Goal: Task Accomplishment & Management: Manage account settings

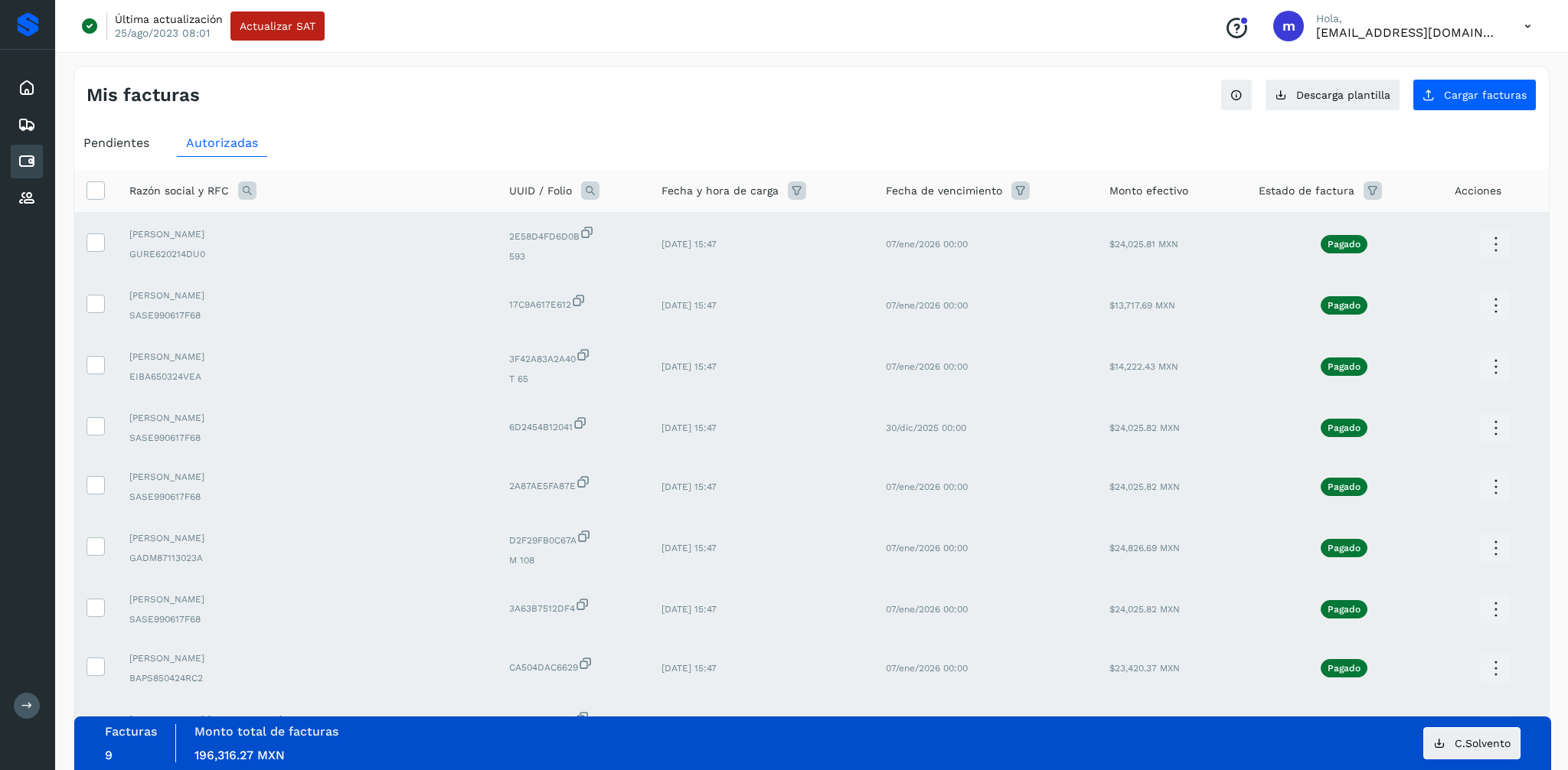
select select "**"
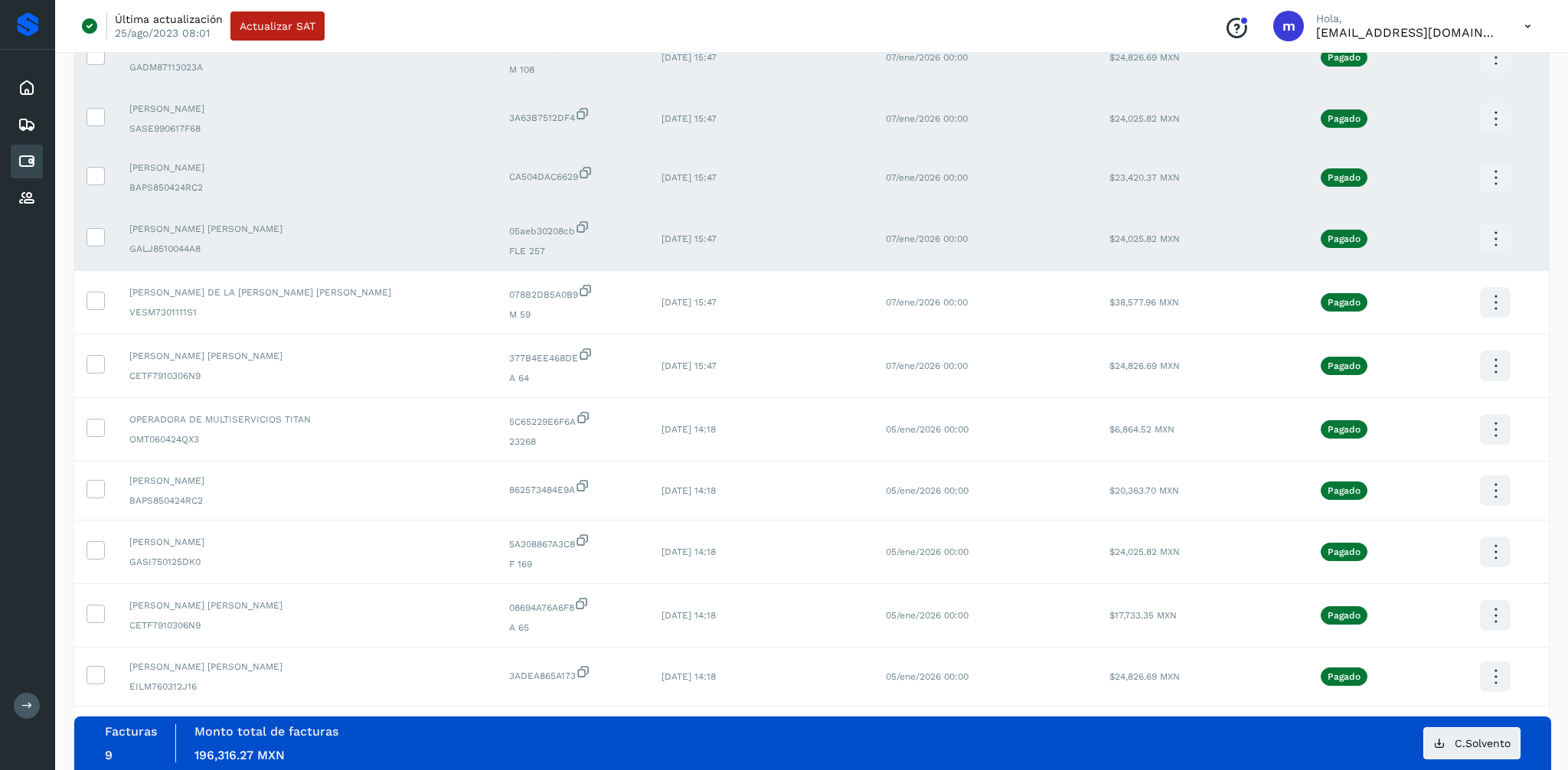
scroll to position [490, 0]
click at [90, 300] on icon at bounding box center [95, 300] width 16 height 16
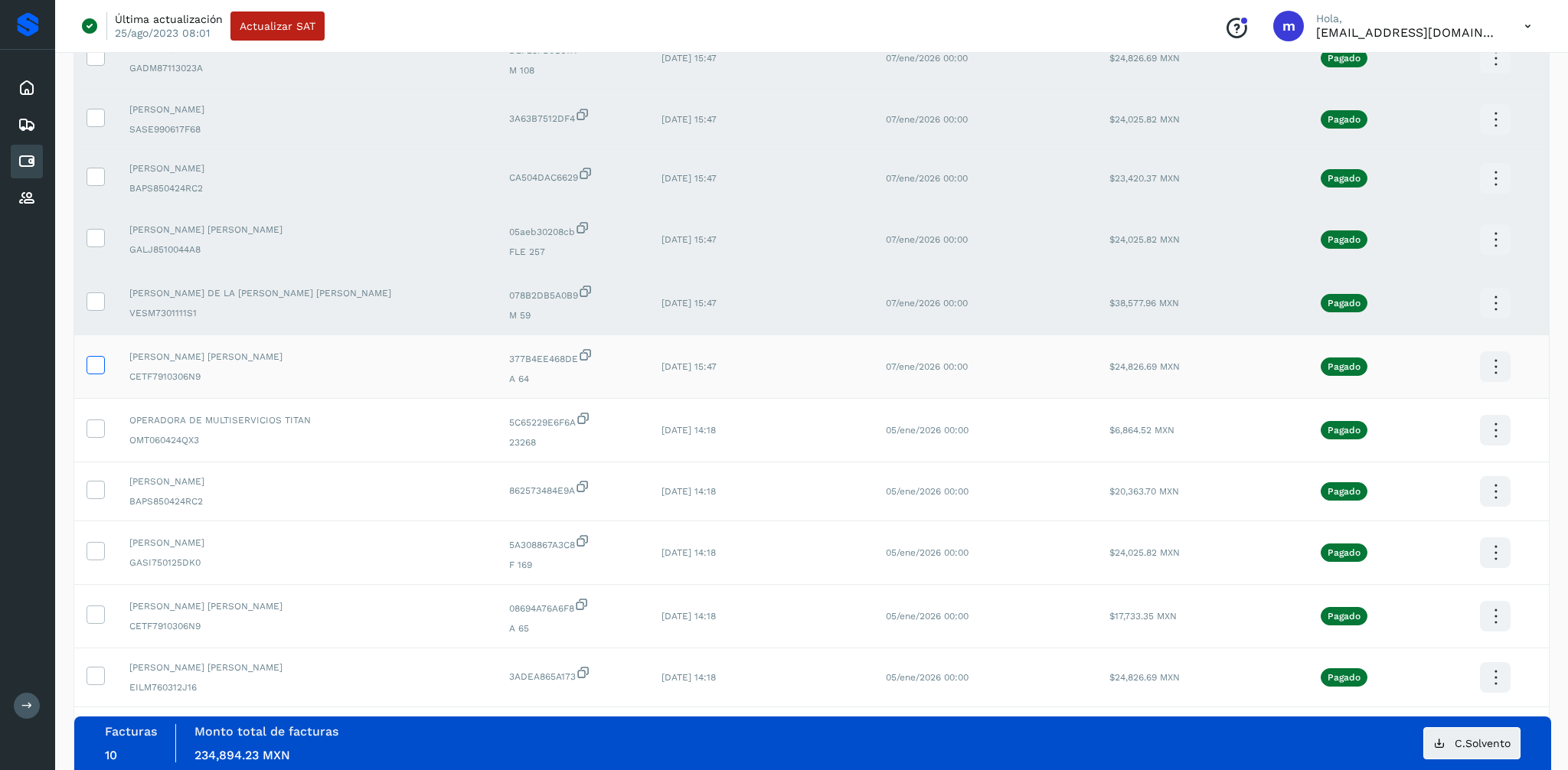
click at [99, 372] on icon at bounding box center [95, 363] width 16 height 16
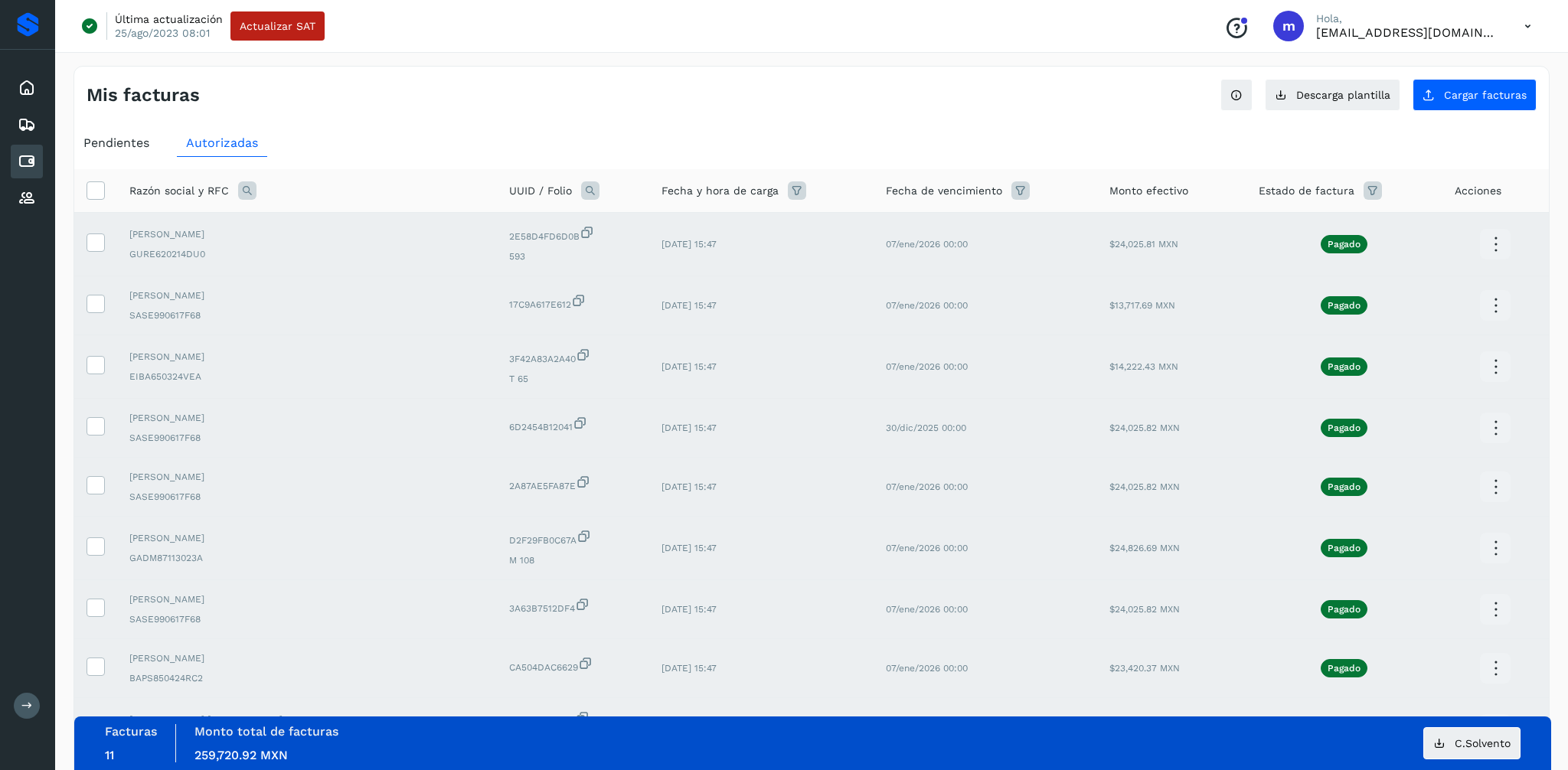
scroll to position [6, 0]
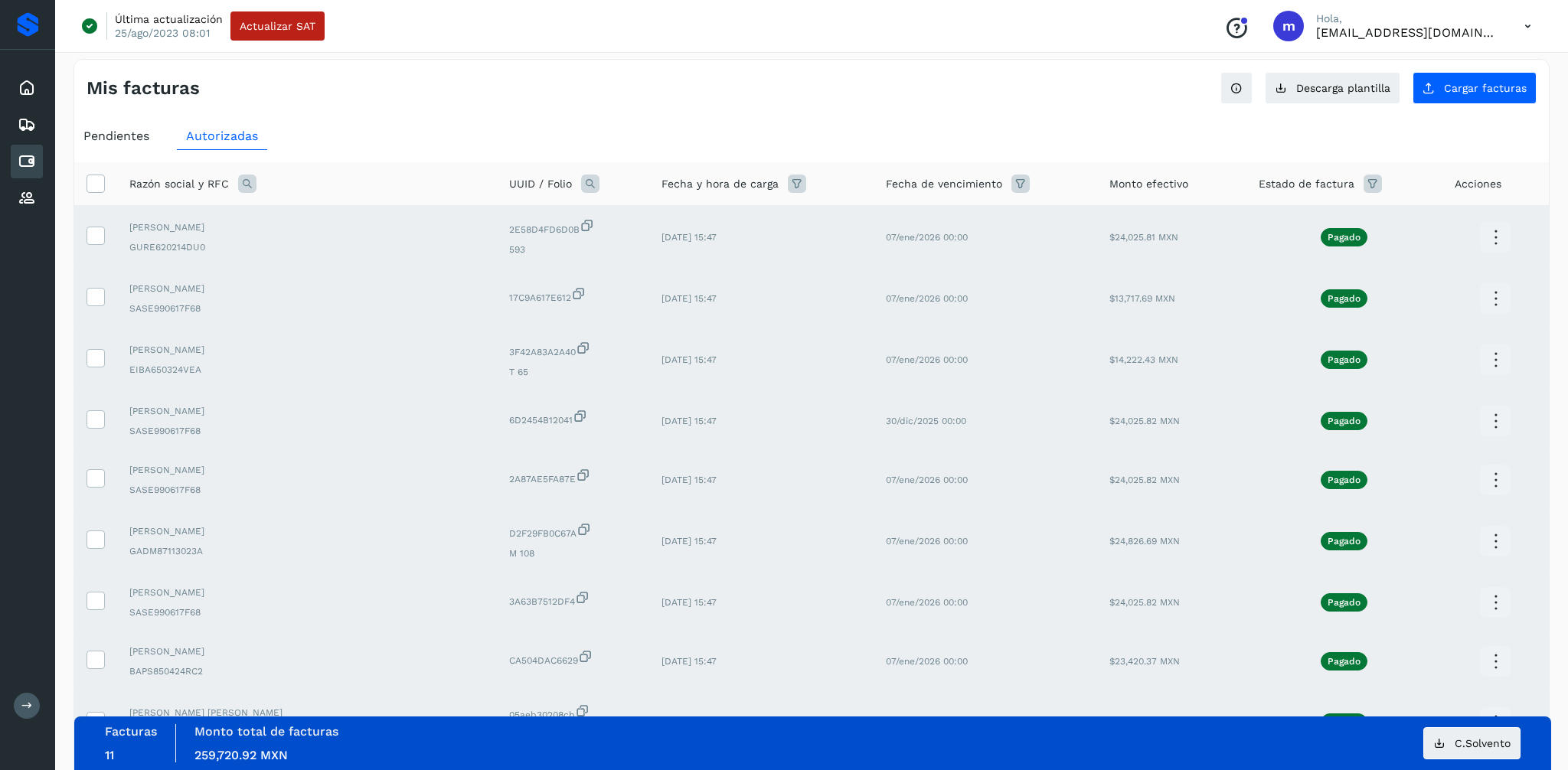
click at [1493, 235] on icon at bounding box center [1495, 237] width 36 height 36
click at [1394, 275] on button "CEP" at bounding box center [1419, 283] width 183 height 30
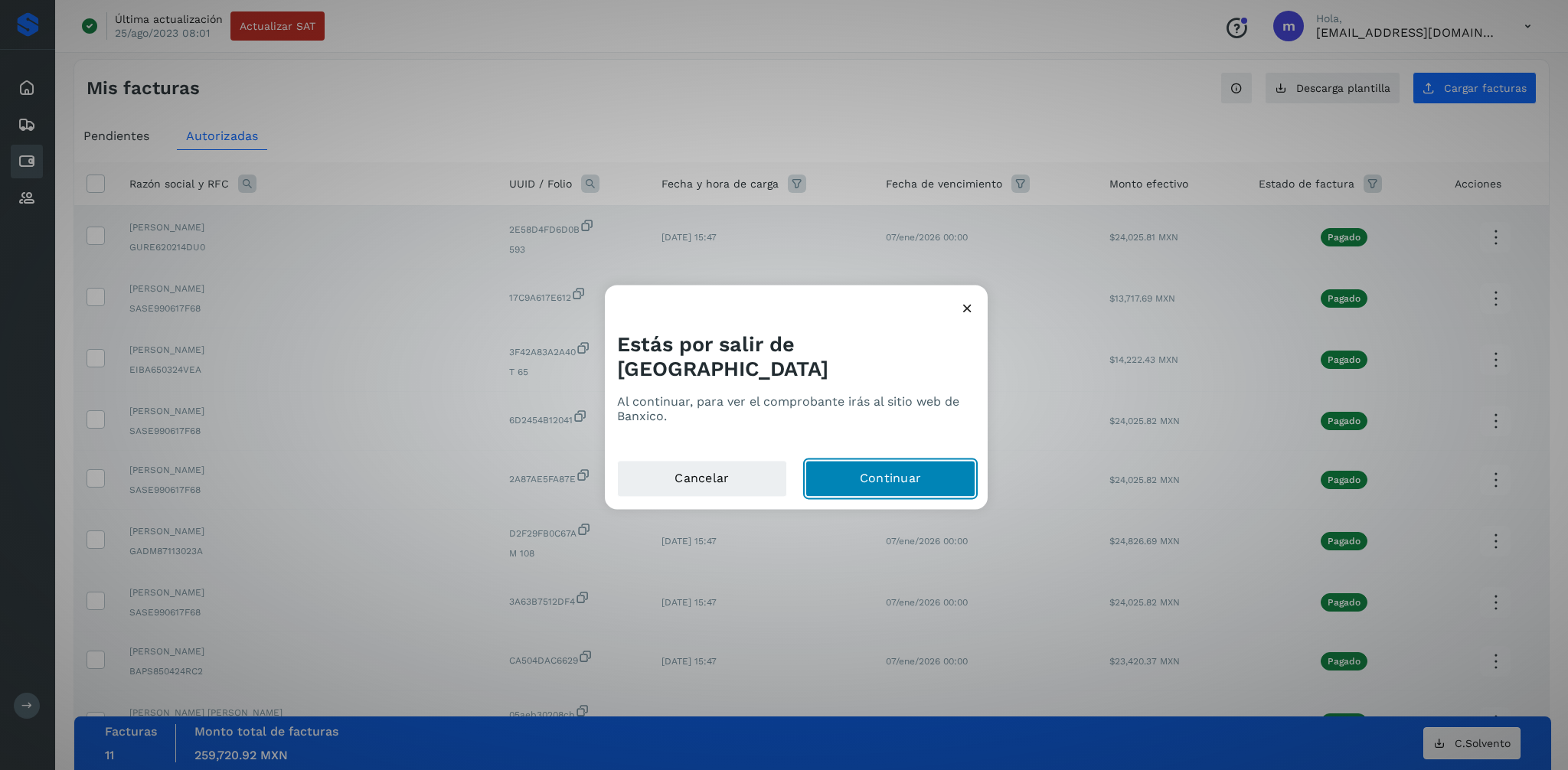
click at [879, 468] on button "Continuar" at bounding box center [890, 480] width 170 height 37
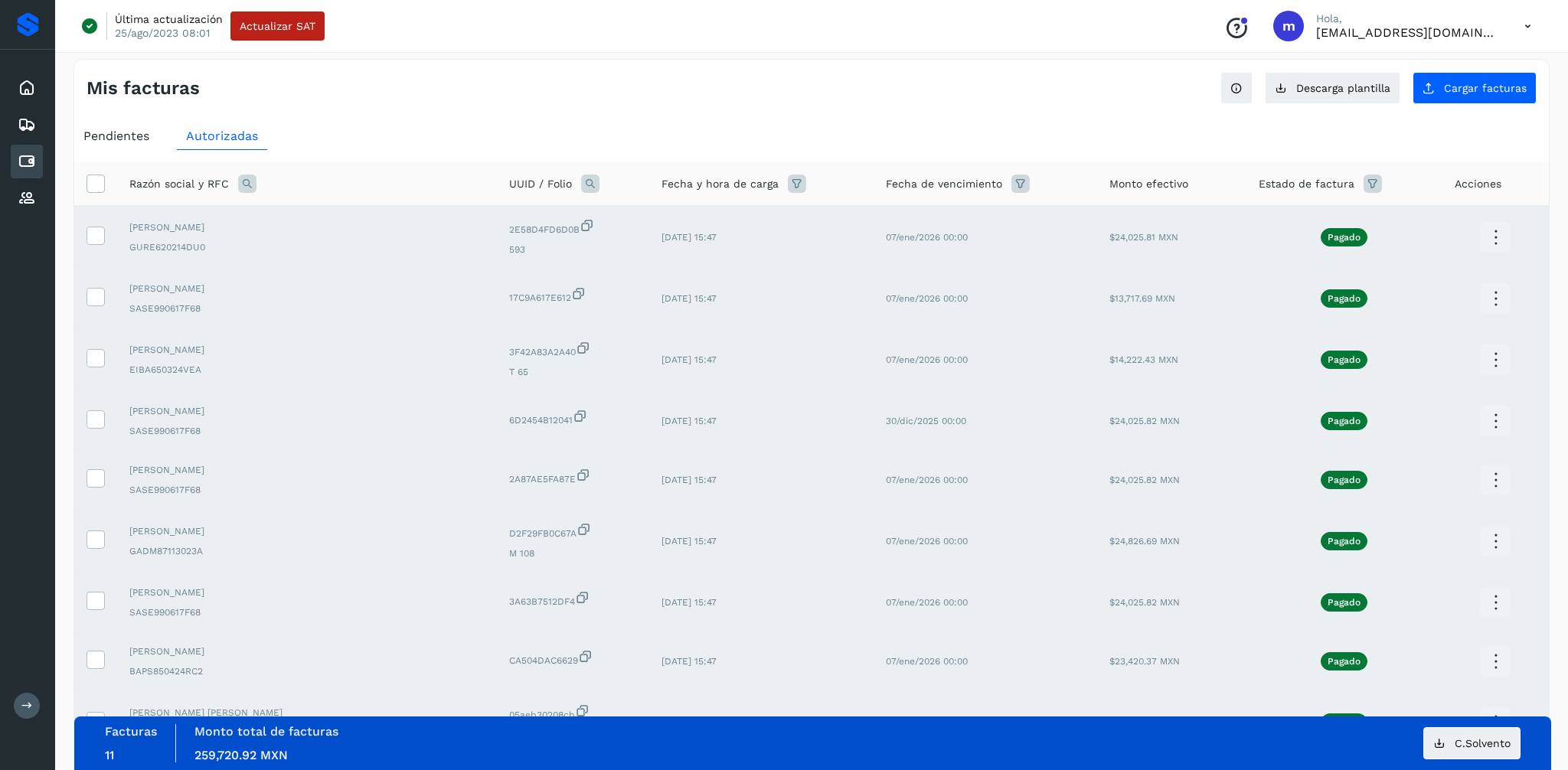
click at [1497, 302] on icon at bounding box center [1495, 299] width 36 height 36
click at [1387, 340] on button "CEP" at bounding box center [1419, 344] width 183 height 30
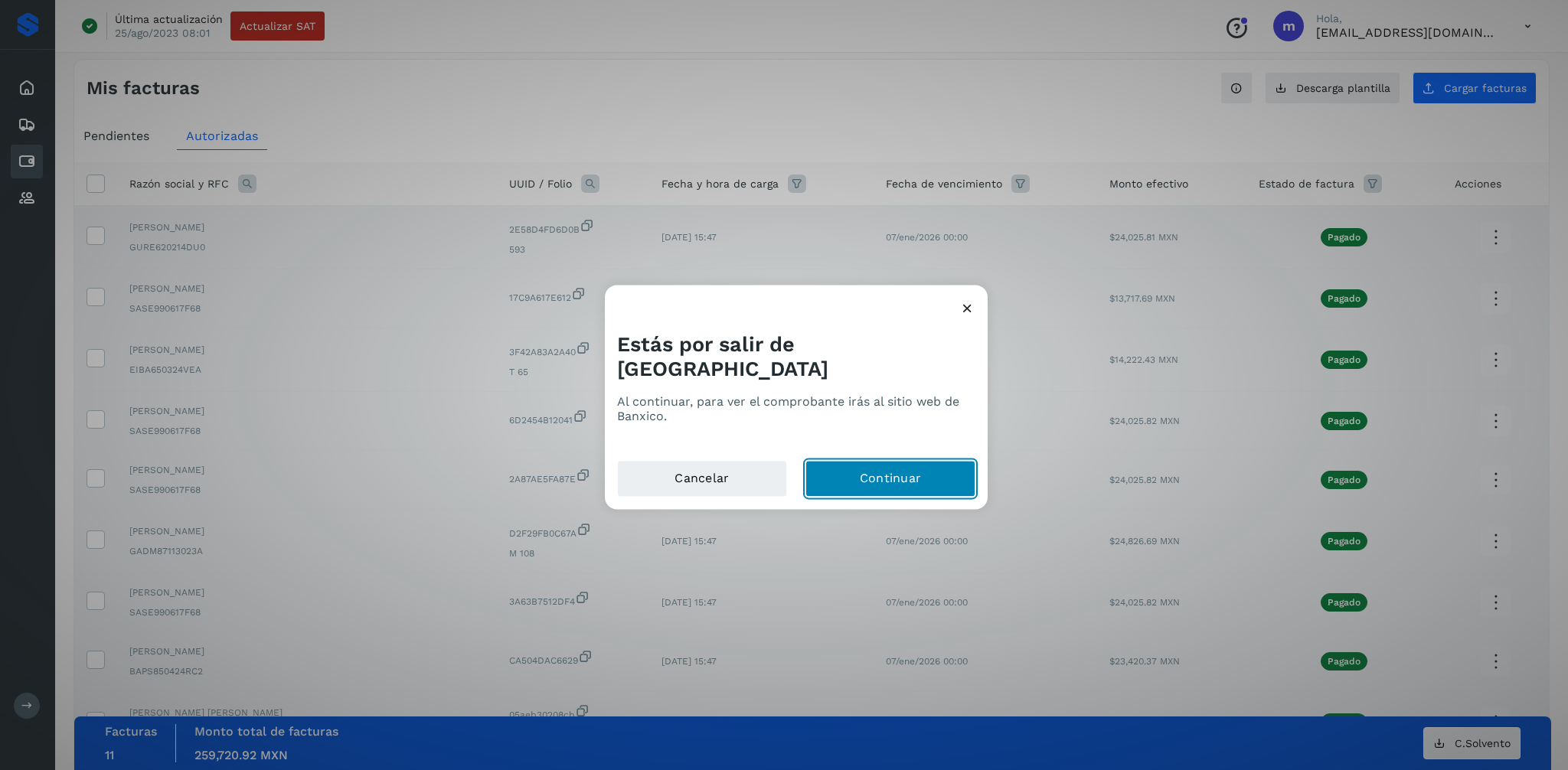
click at [860, 461] on button "Continuar" at bounding box center [890, 480] width 170 height 37
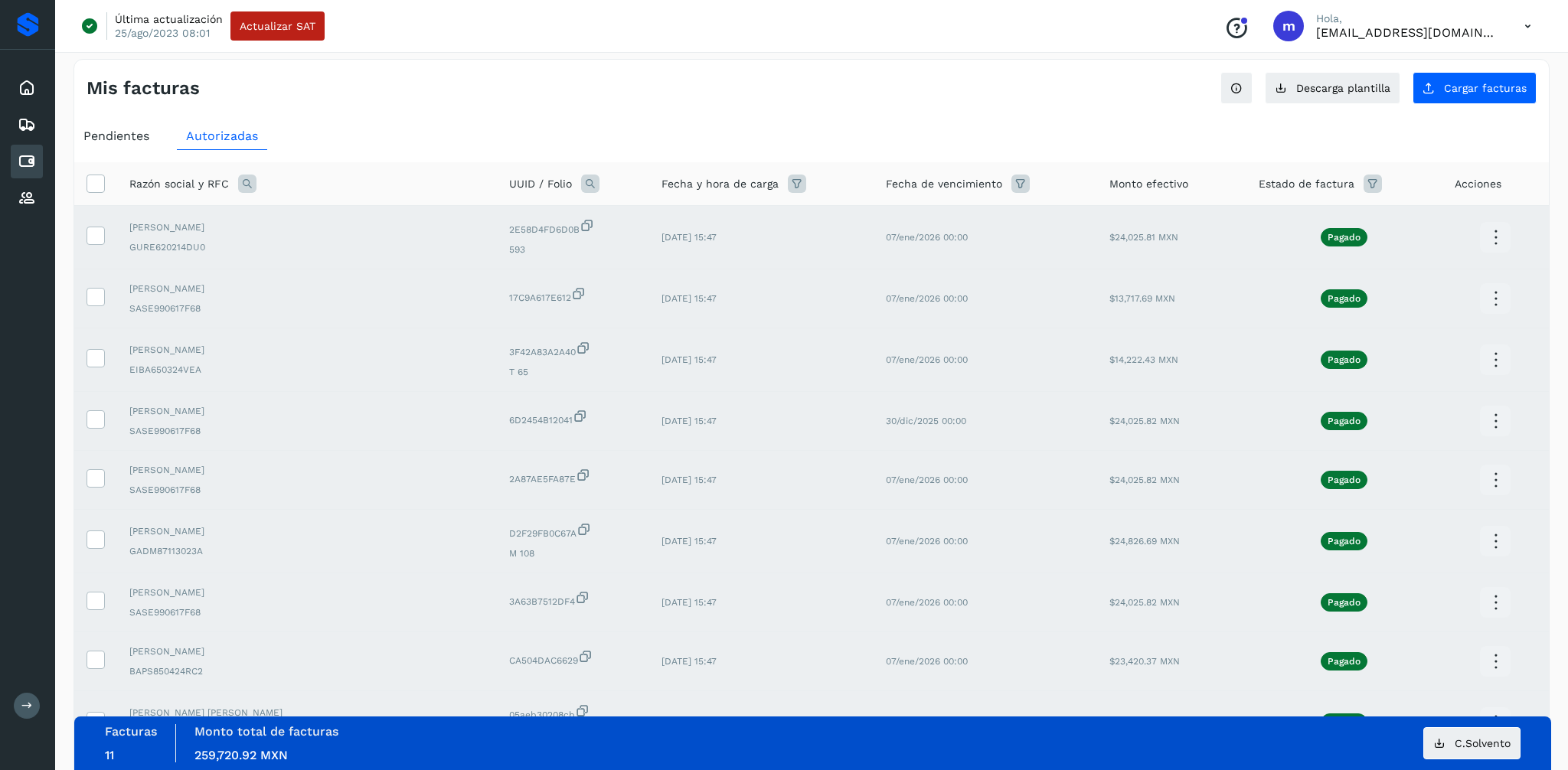
click at [1502, 361] on icon at bounding box center [1495, 360] width 36 height 36
click at [1374, 416] on button "CEP" at bounding box center [1419, 405] width 183 height 30
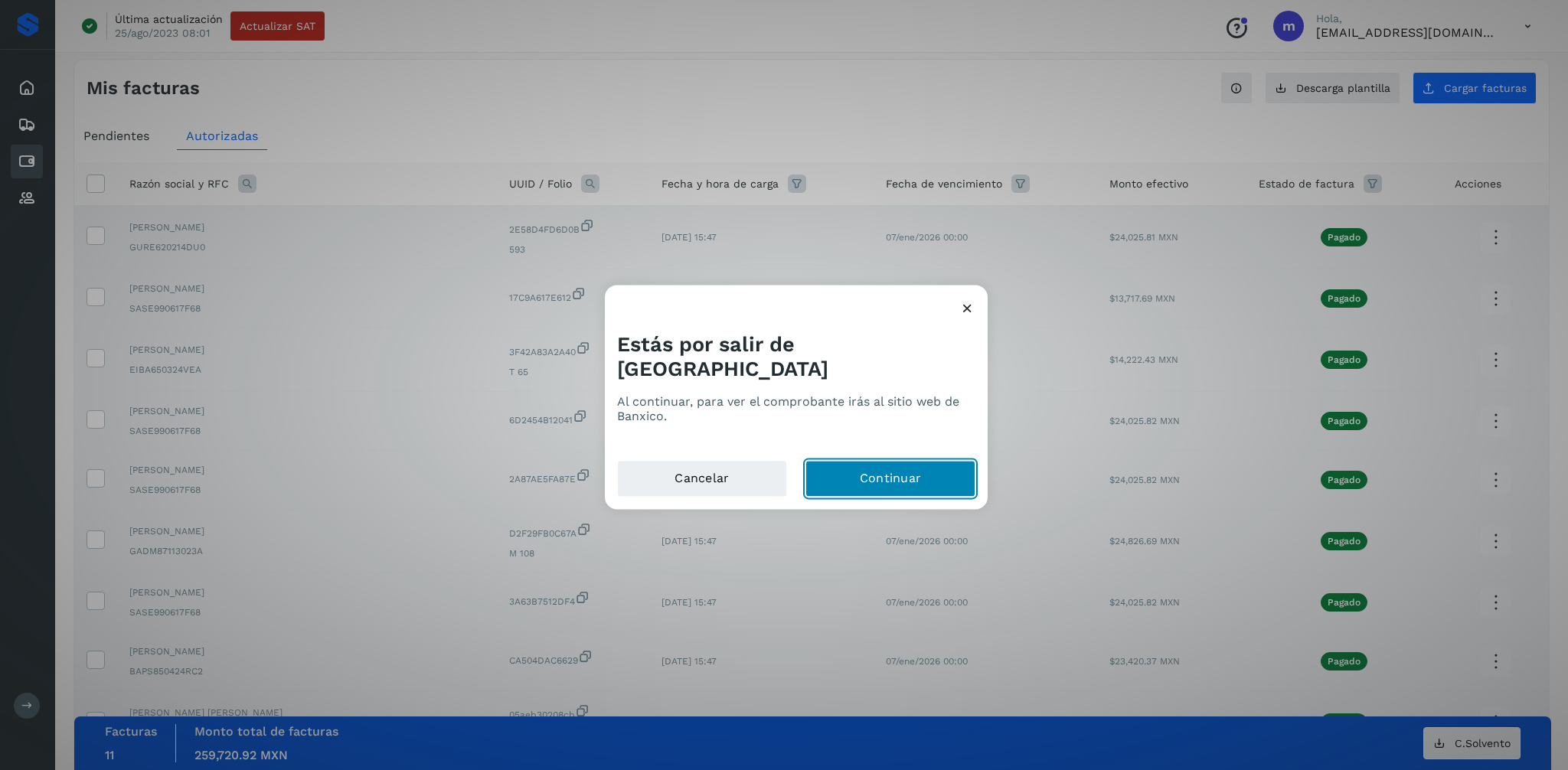
click at [907, 466] on button "Continuar" at bounding box center [890, 480] width 170 height 37
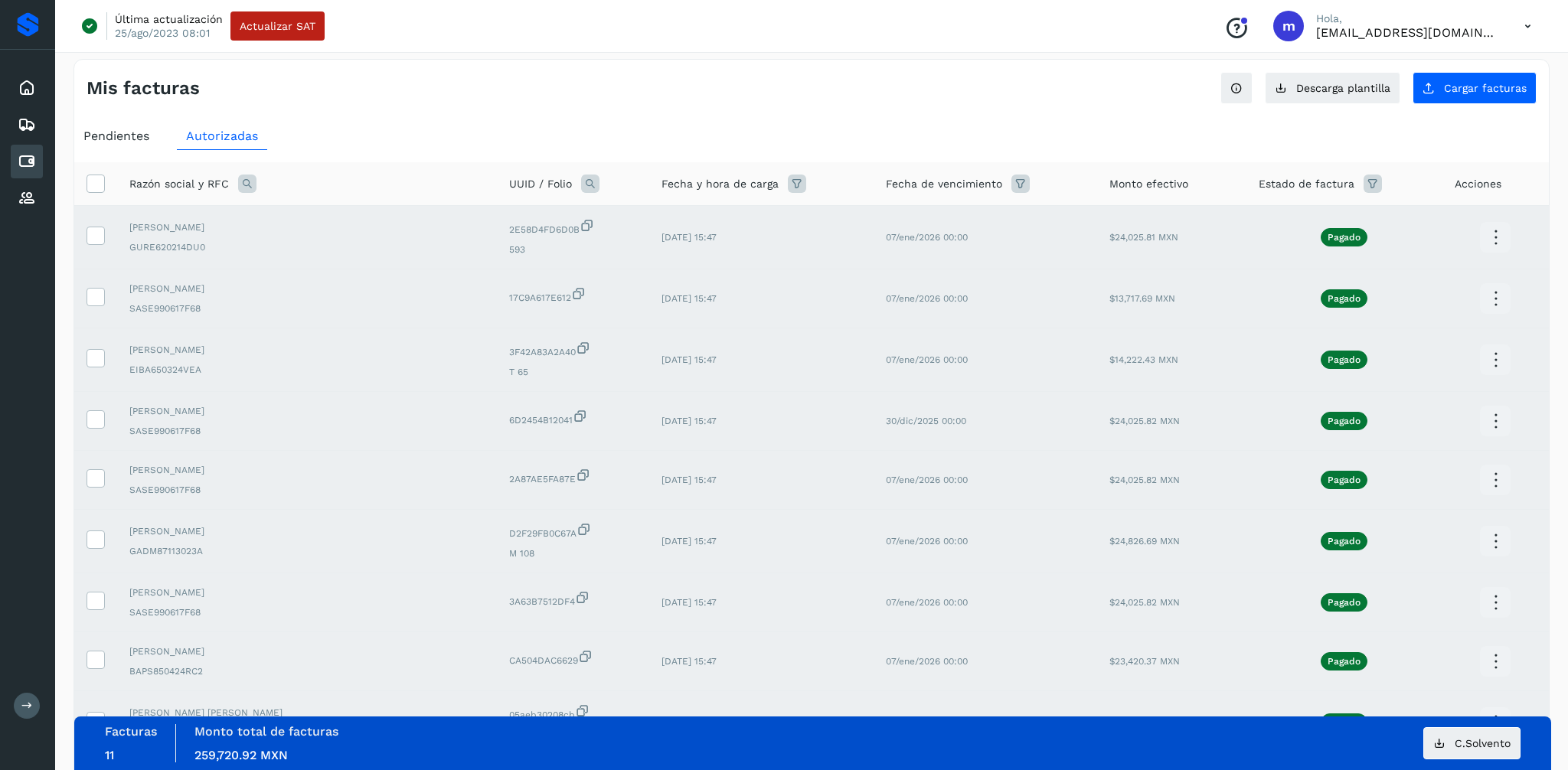
click at [1487, 421] on icon at bounding box center [1495, 421] width 36 height 36
click at [1377, 469] on button "CEP" at bounding box center [1419, 467] width 183 height 30
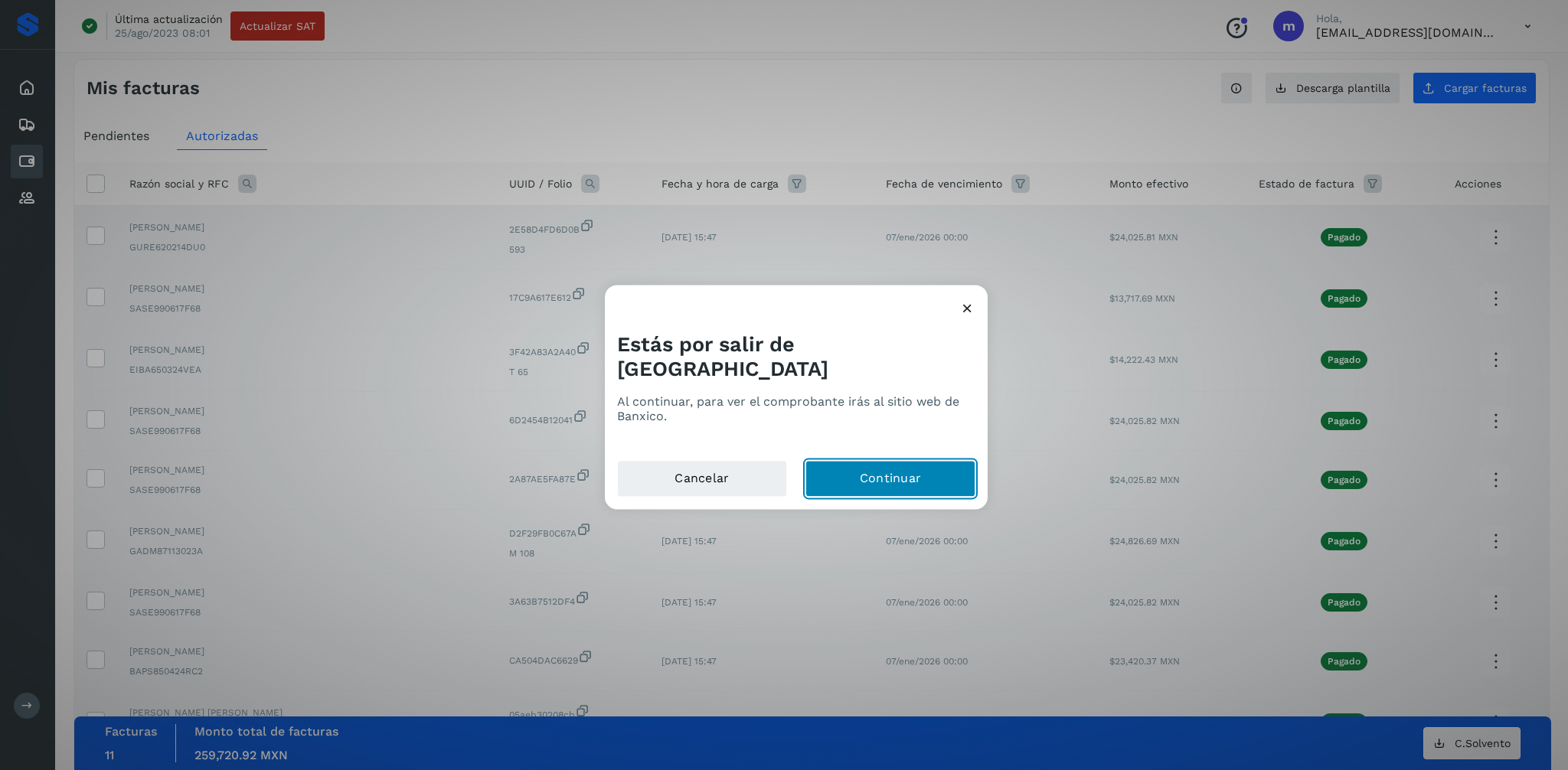
click at [860, 461] on button "Continuar" at bounding box center [890, 480] width 170 height 37
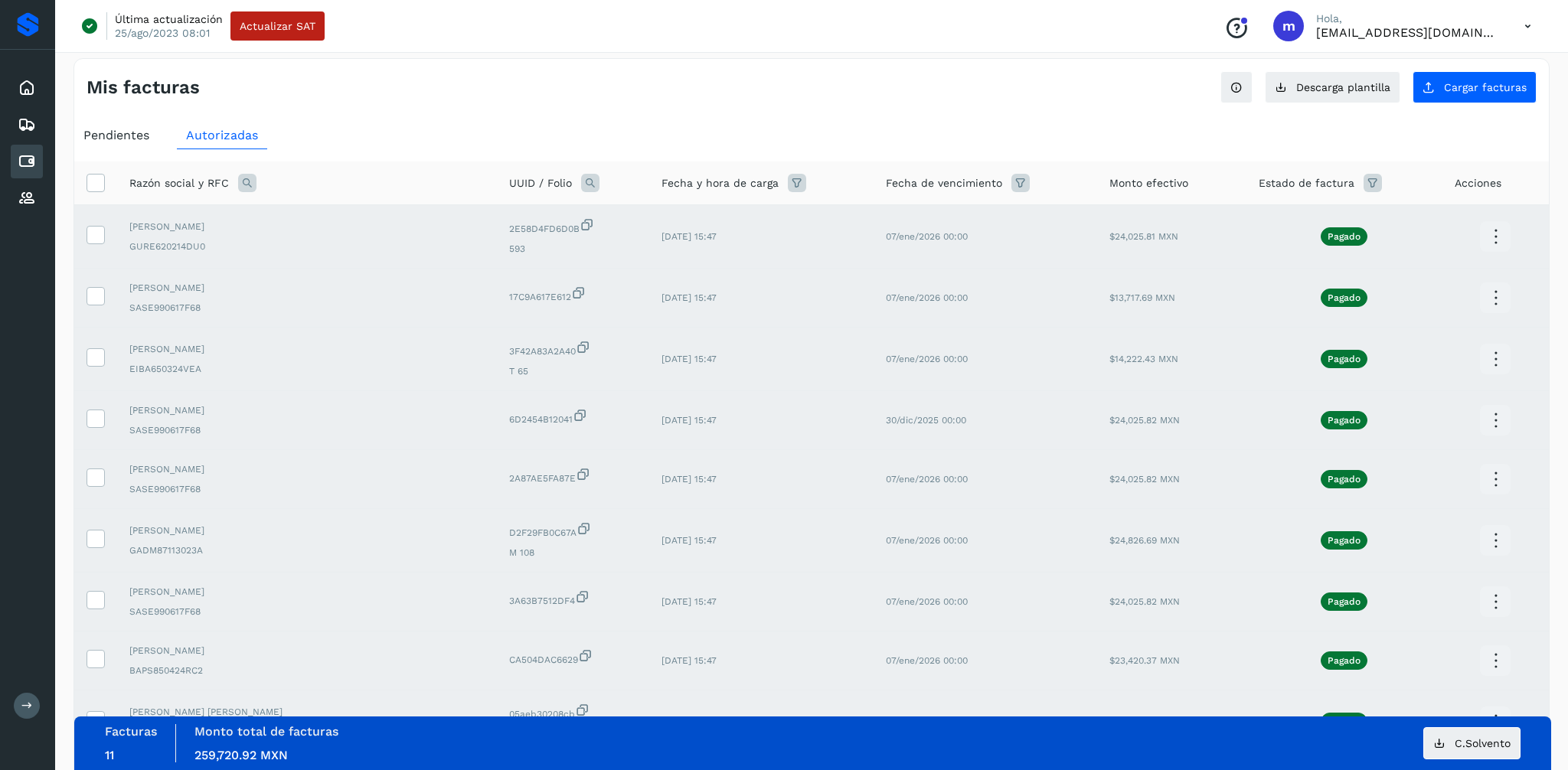
scroll to position [2, 0]
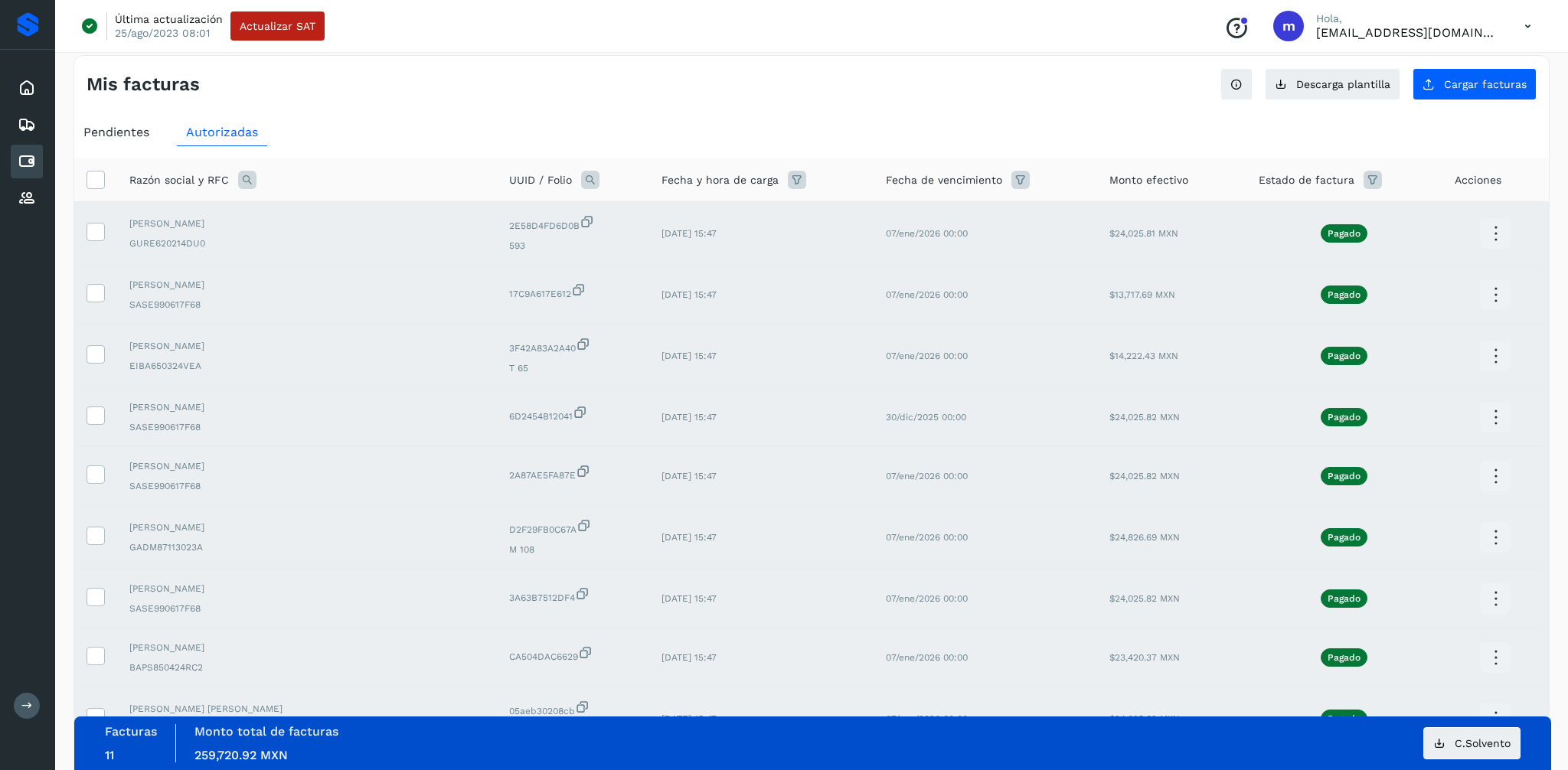
click at [1485, 479] on icon at bounding box center [1495, 476] width 36 height 36
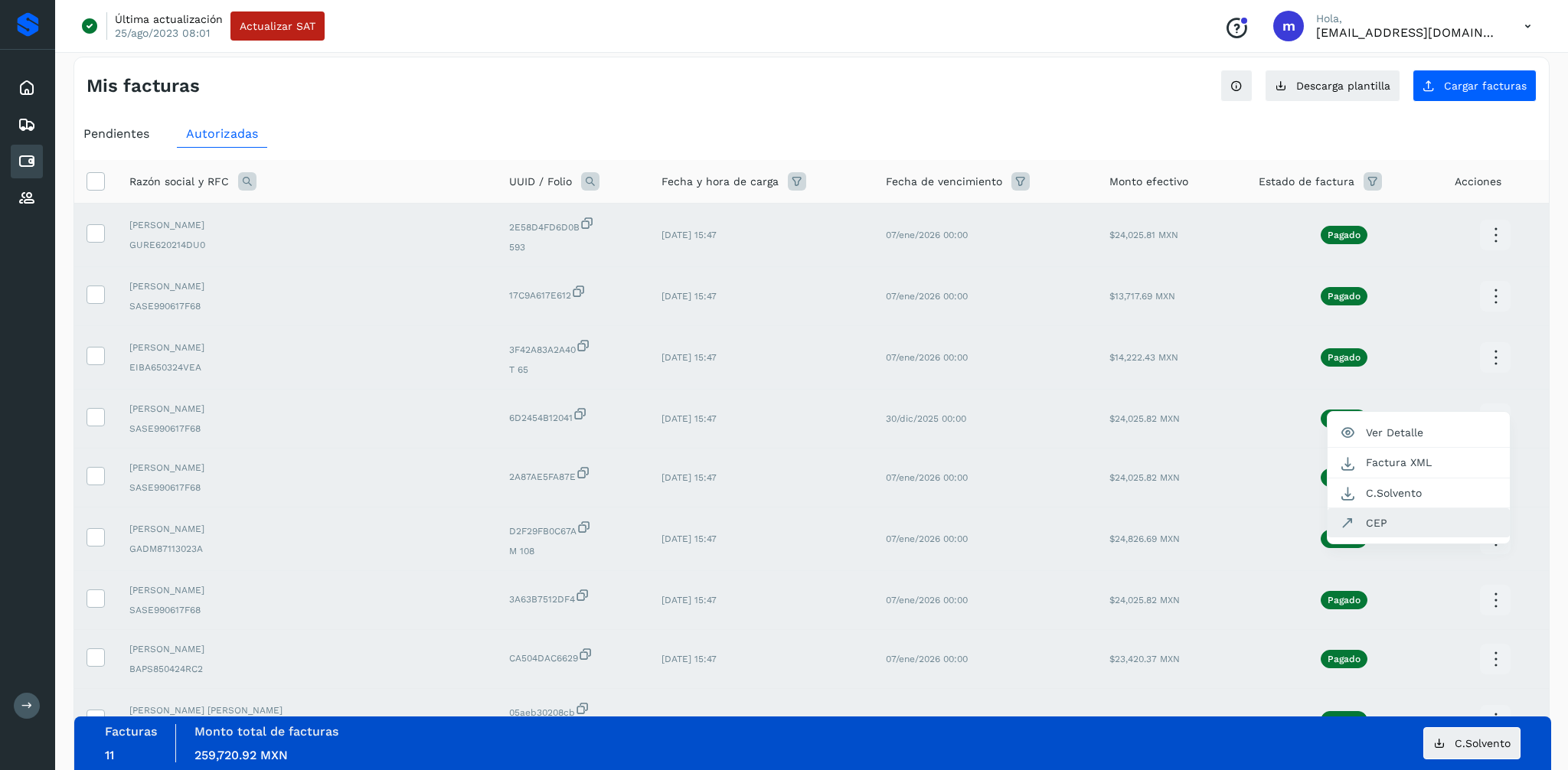
click at [1395, 524] on button "CEP" at bounding box center [1419, 523] width 183 height 30
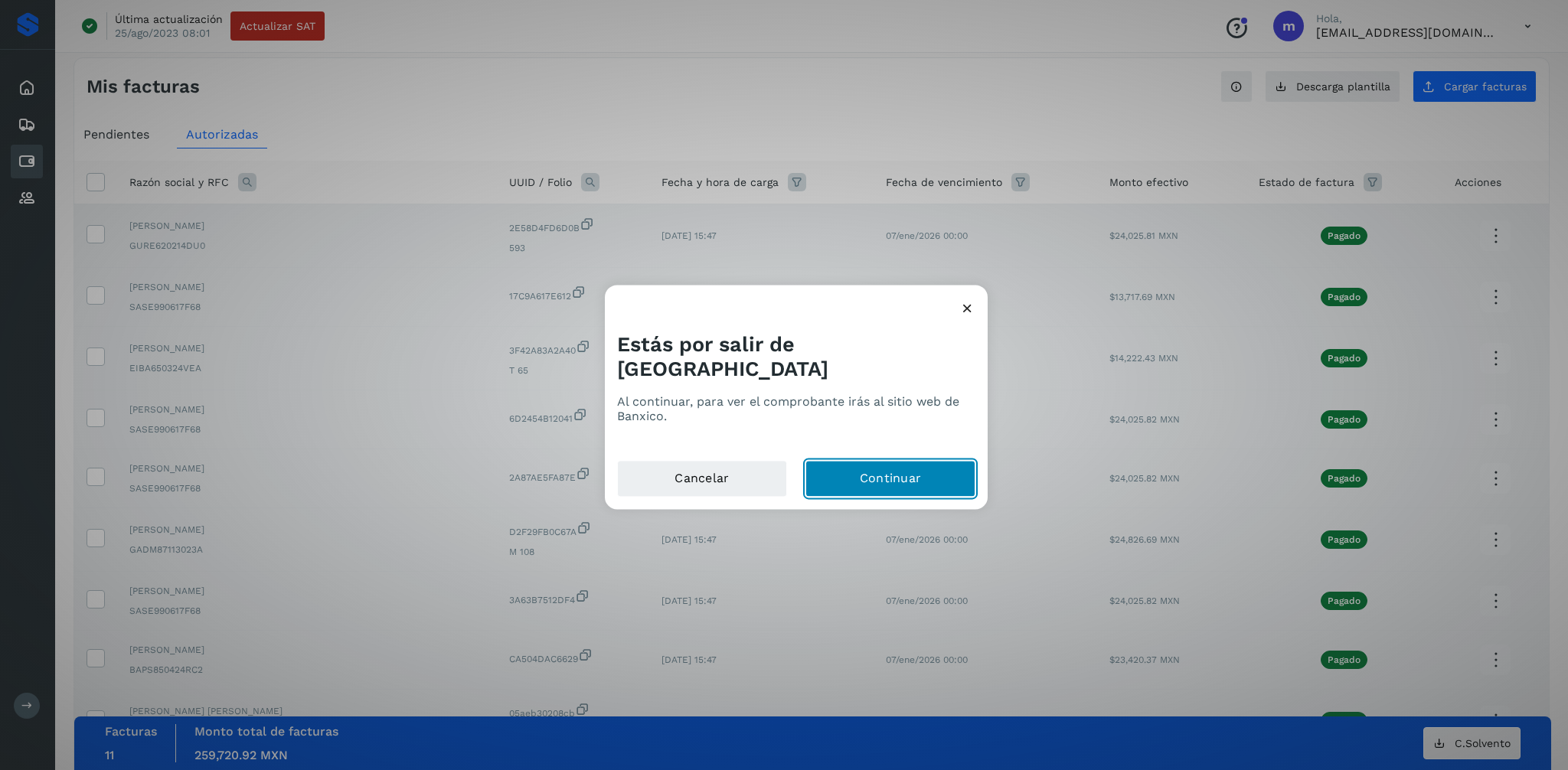
click at [852, 469] on button "Continuar" at bounding box center [890, 480] width 170 height 37
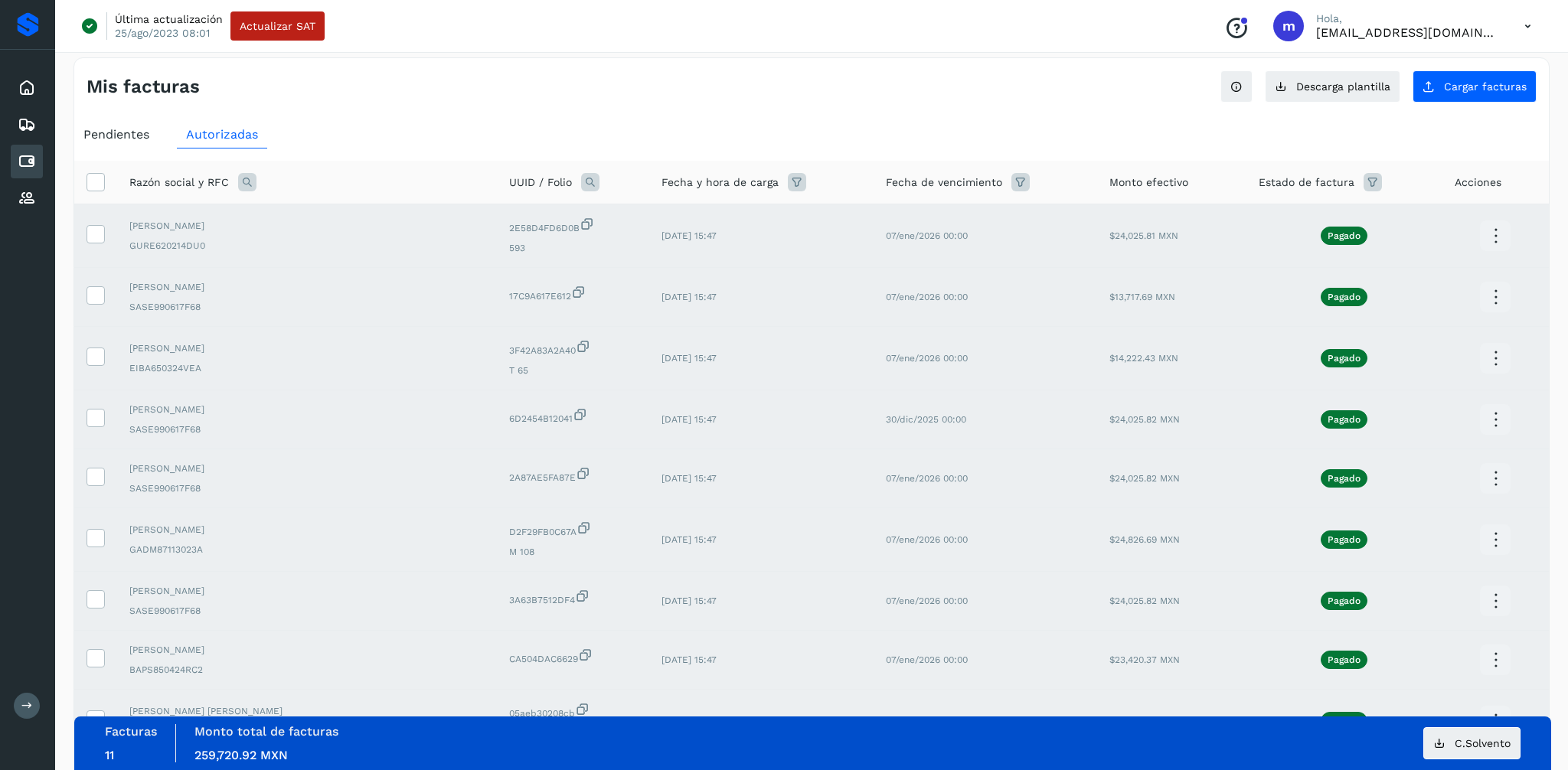
click at [1487, 357] on icon at bounding box center [1495, 358] width 36 height 36
click at [1389, 393] on button "CEP" at bounding box center [1419, 404] width 183 height 30
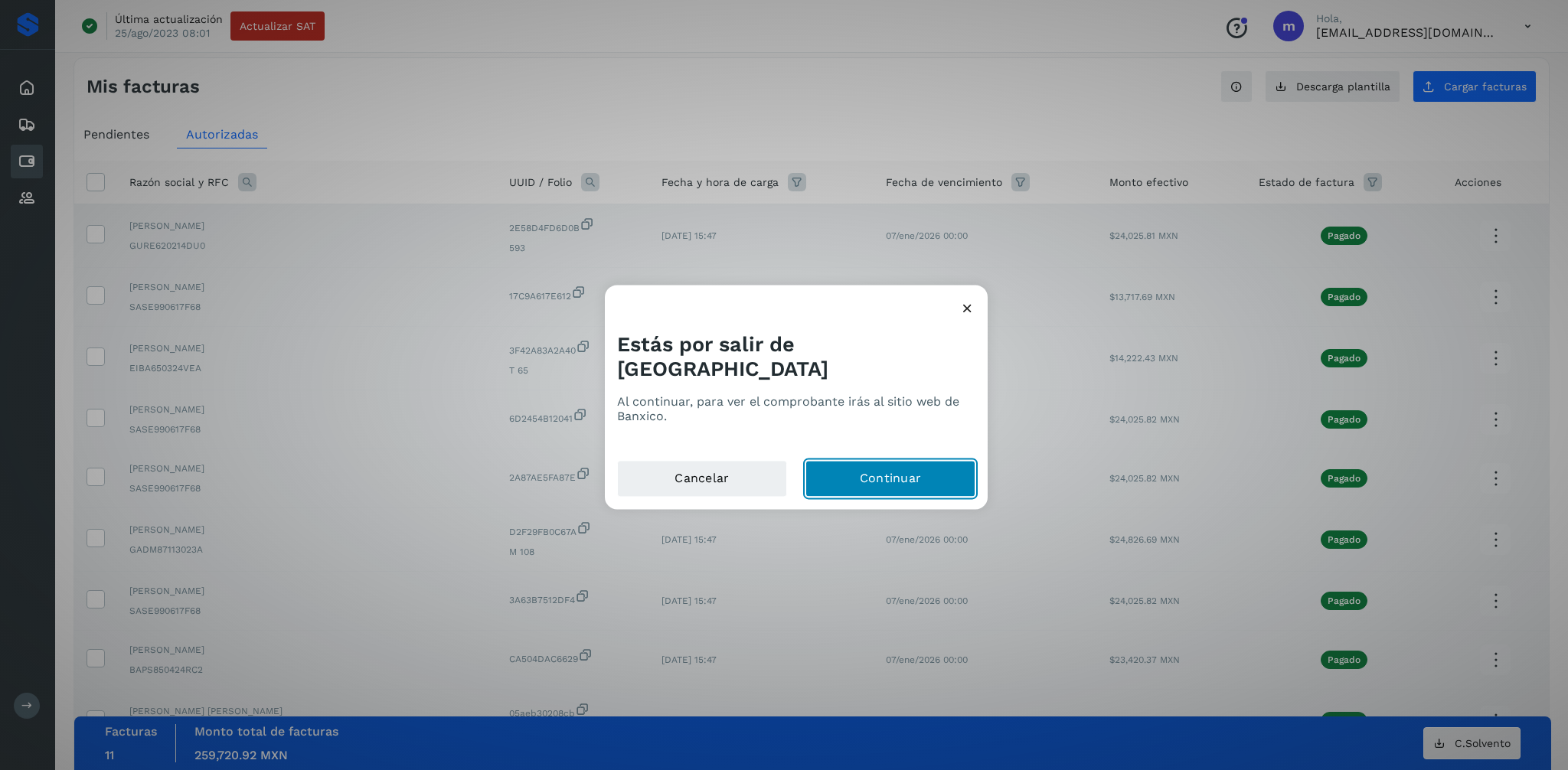
click at [854, 461] on button "Continuar" at bounding box center [890, 480] width 170 height 37
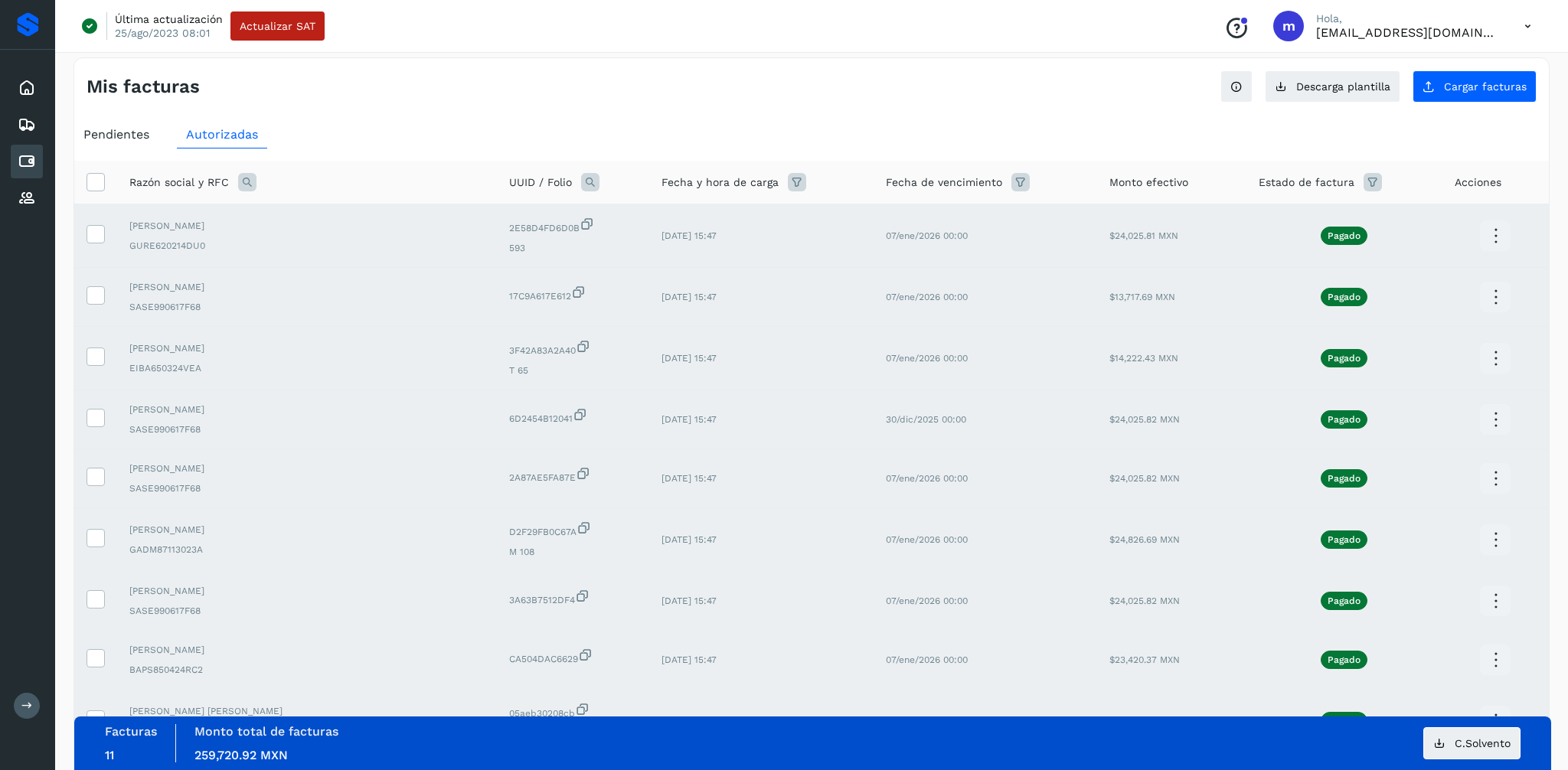
click at [1496, 416] on icon at bounding box center [1495, 420] width 36 height 36
click at [1409, 467] on button "CEP" at bounding box center [1419, 465] width 183 height 30
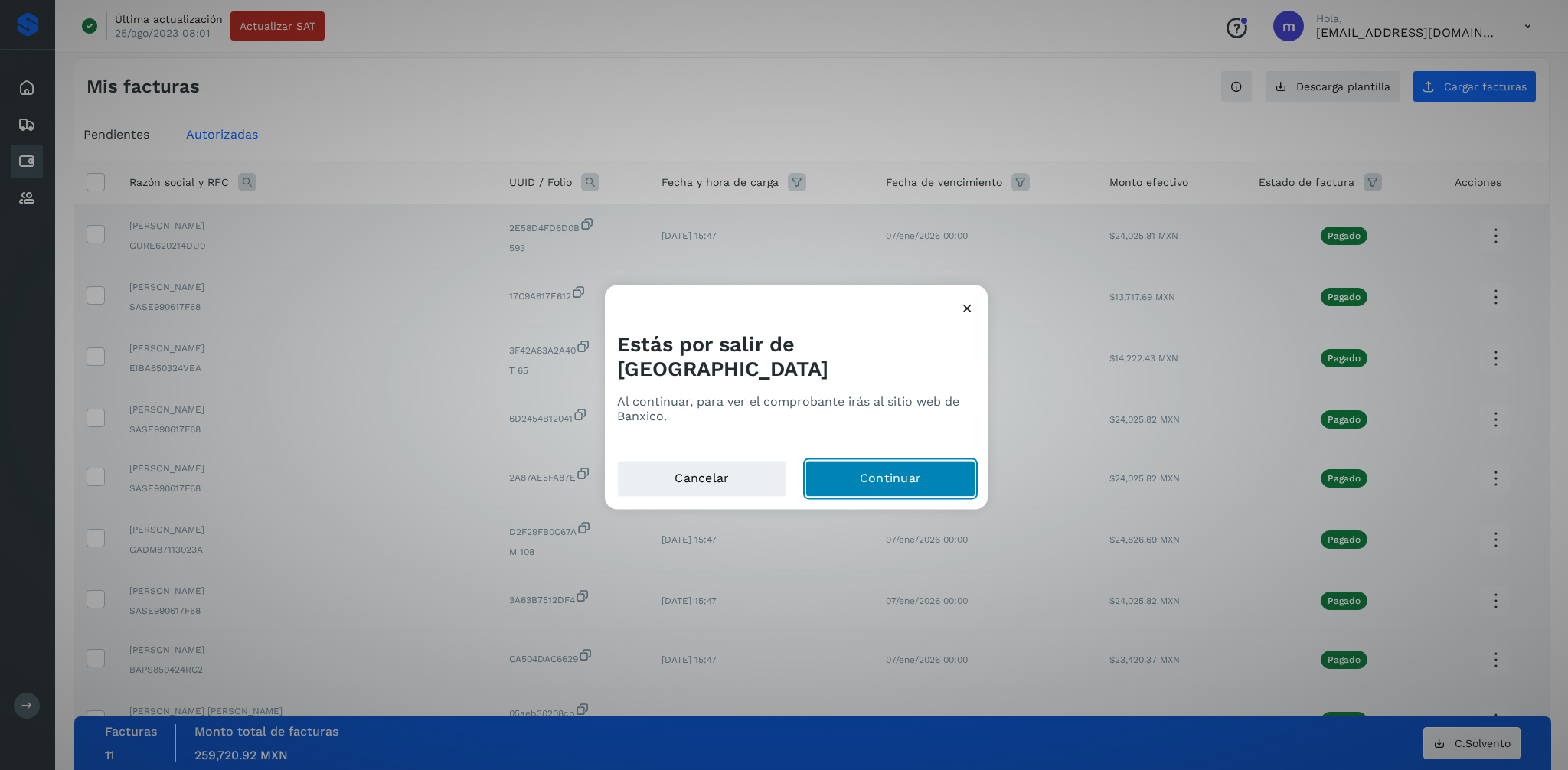
click at [894, 473] on button "Continuar" at bounding box center [890, 480] width 170 height 37
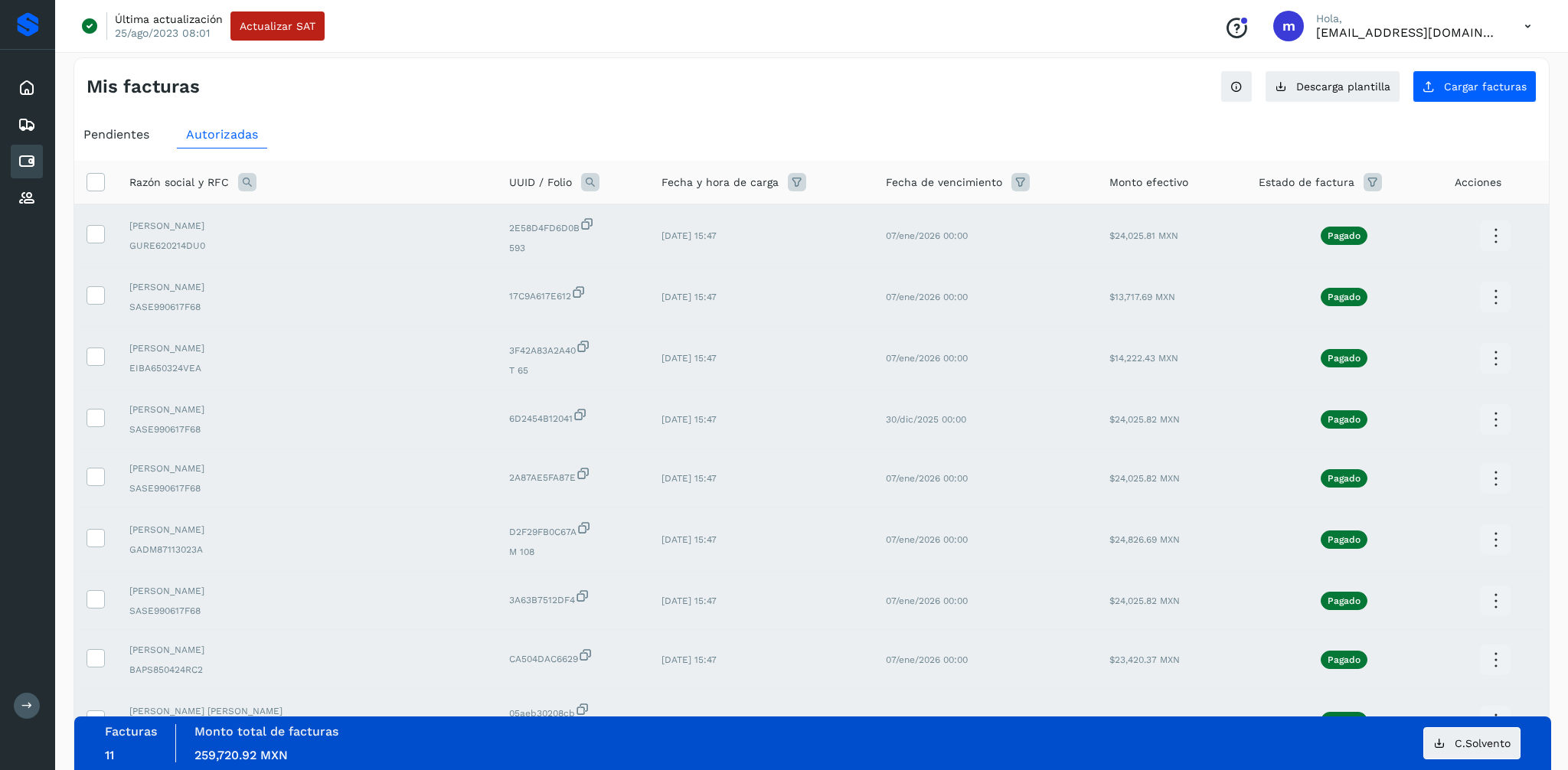
click at [1493, 478] on icon at bounding box center [1495, 479] width 36 height 36
click at [1376, 527] on button "CEP" at bounding box center [1419, 524] width 183 height 30
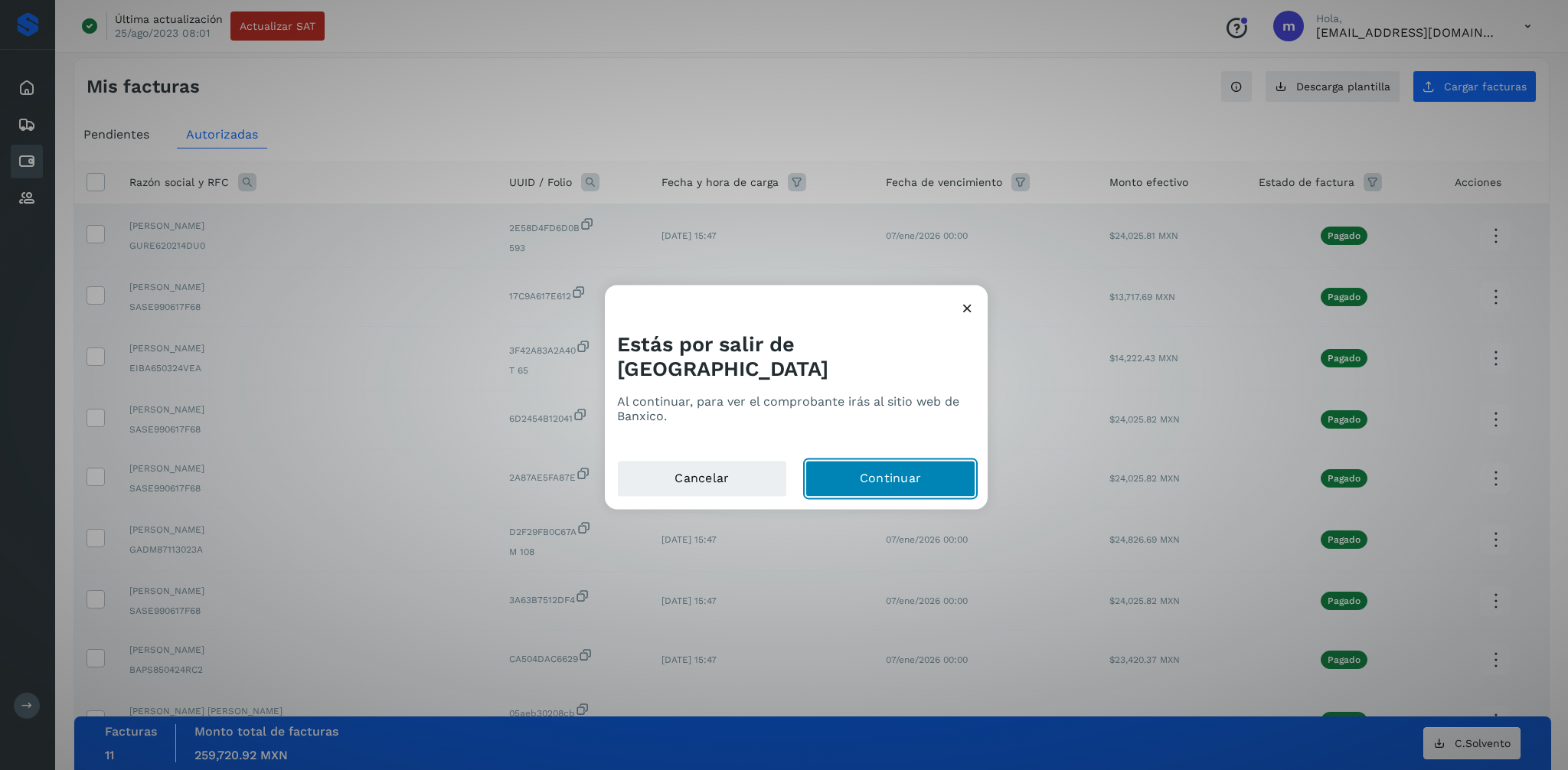
click at [878, 474] on button "Continuar" at bounding box center [890, 480] width 170 height 37
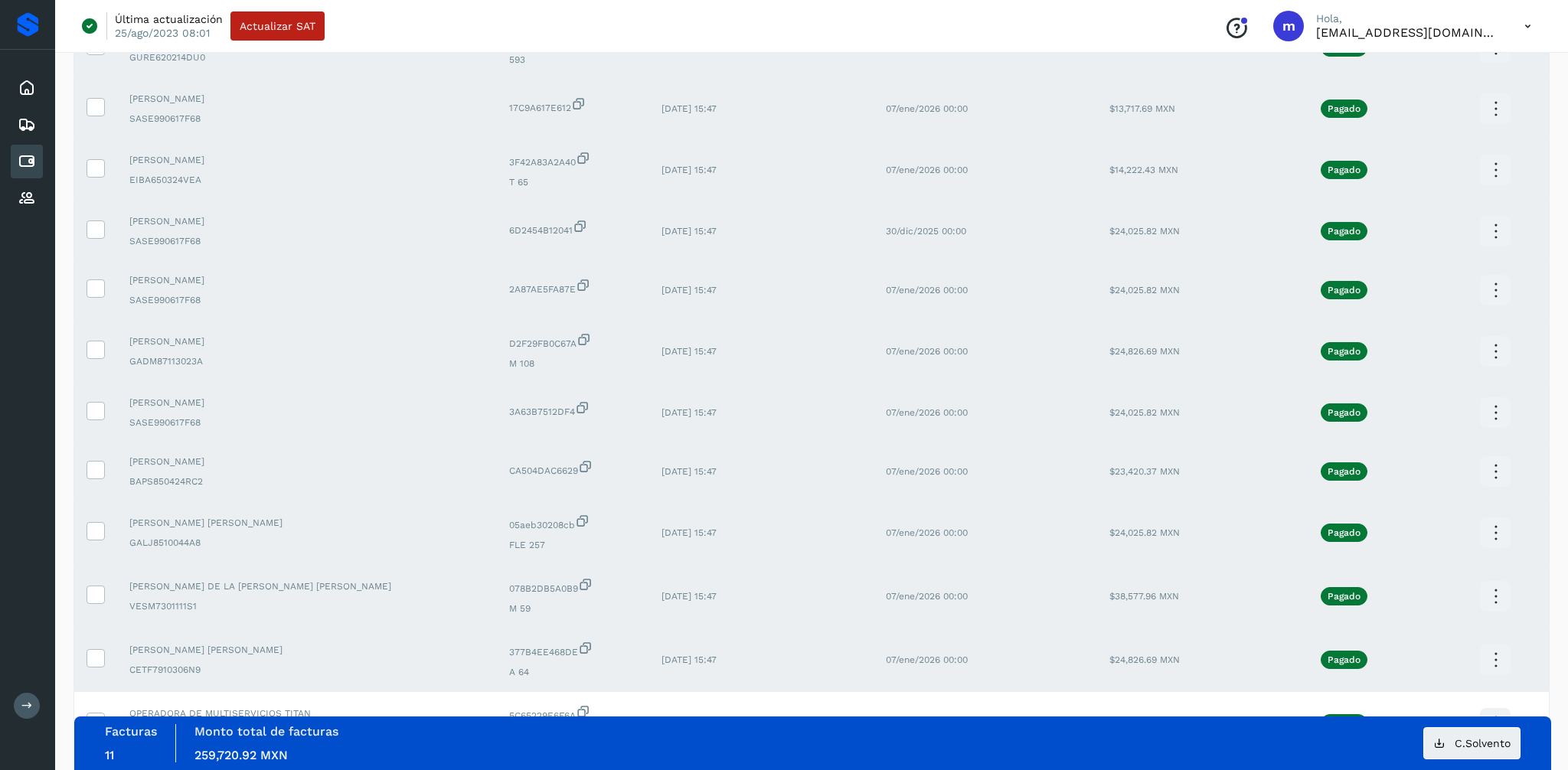
scroll to position [195, 0]
click at [1492, 351] on icon at bounding box center [1495, 353] width 36 height 36
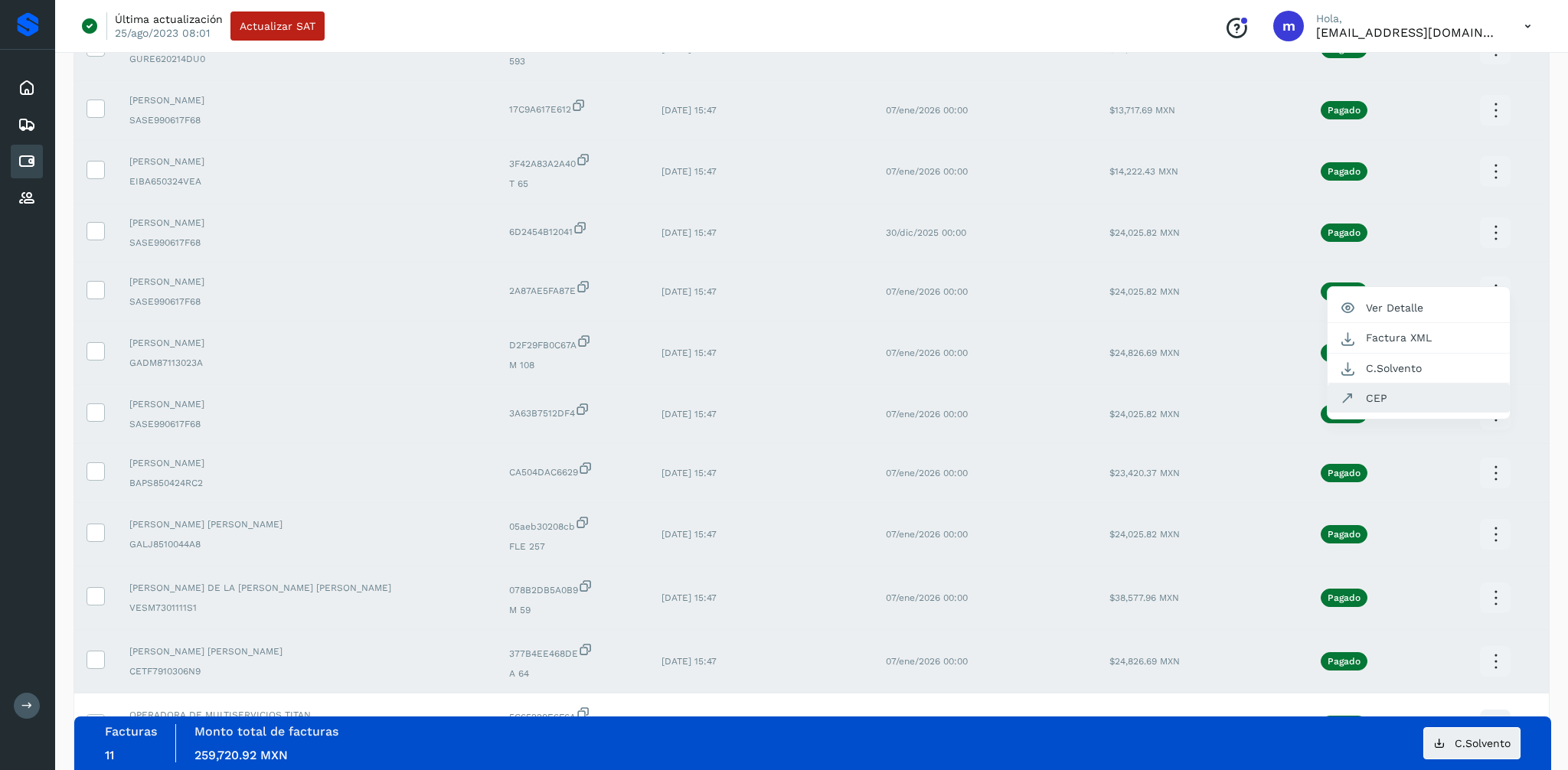
click at [1362, 394] on button "CEP" at bounding box center [1419, 398] width 183 height 30
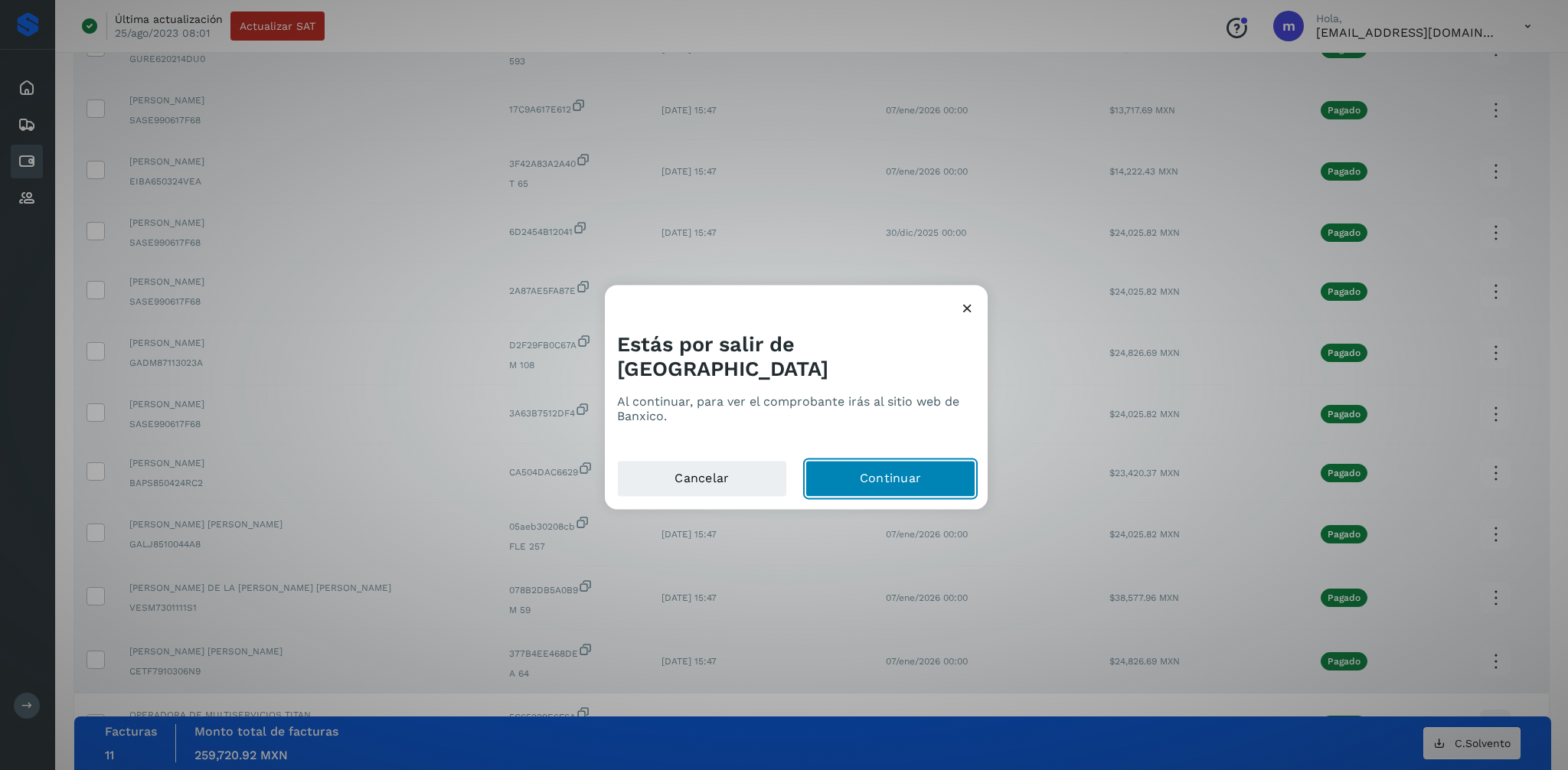
click at [873, 461] on button "Continuar" at bounding box center [890, 480] width 170 height 37
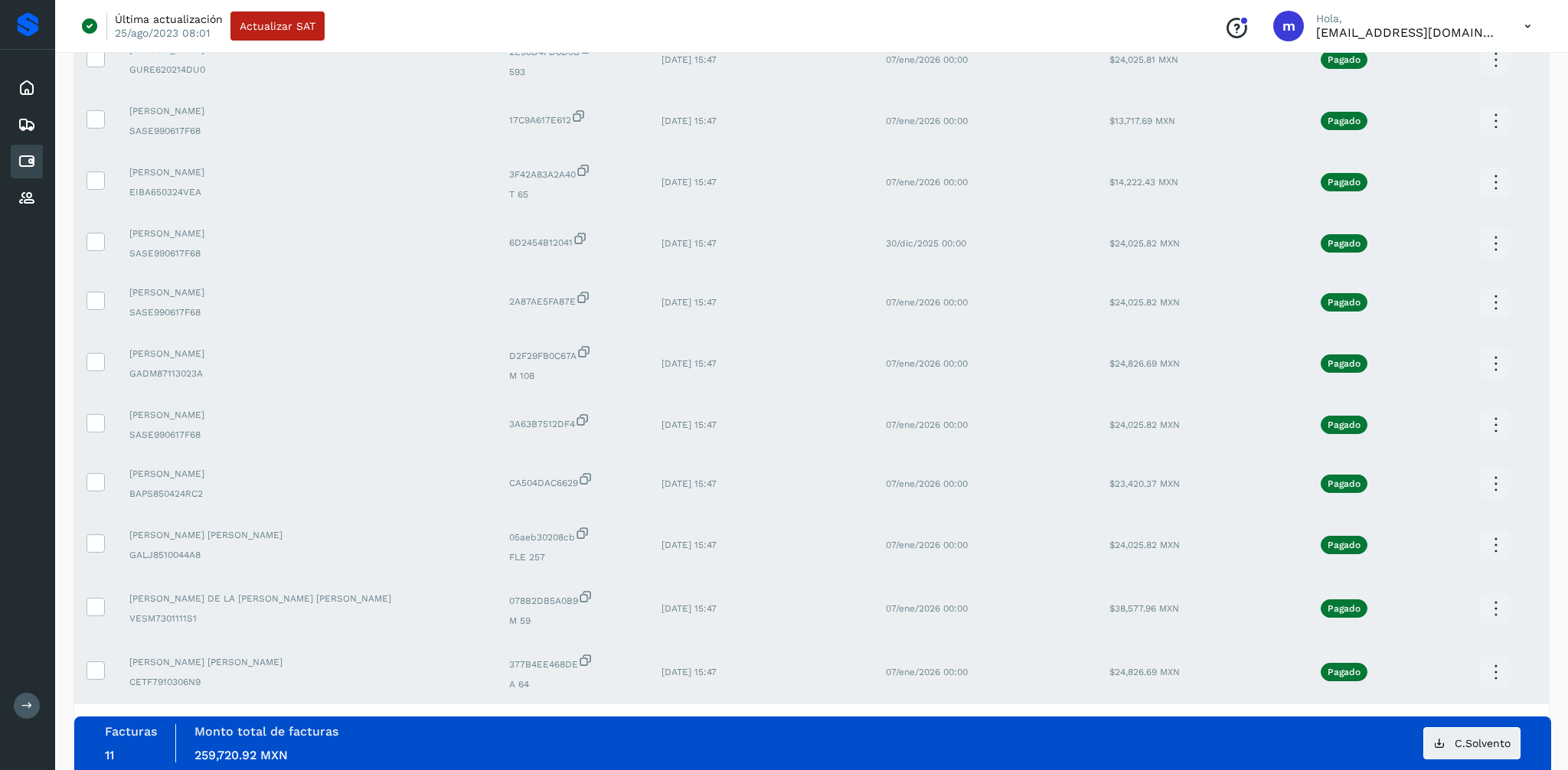
scroll to position [182, 0]
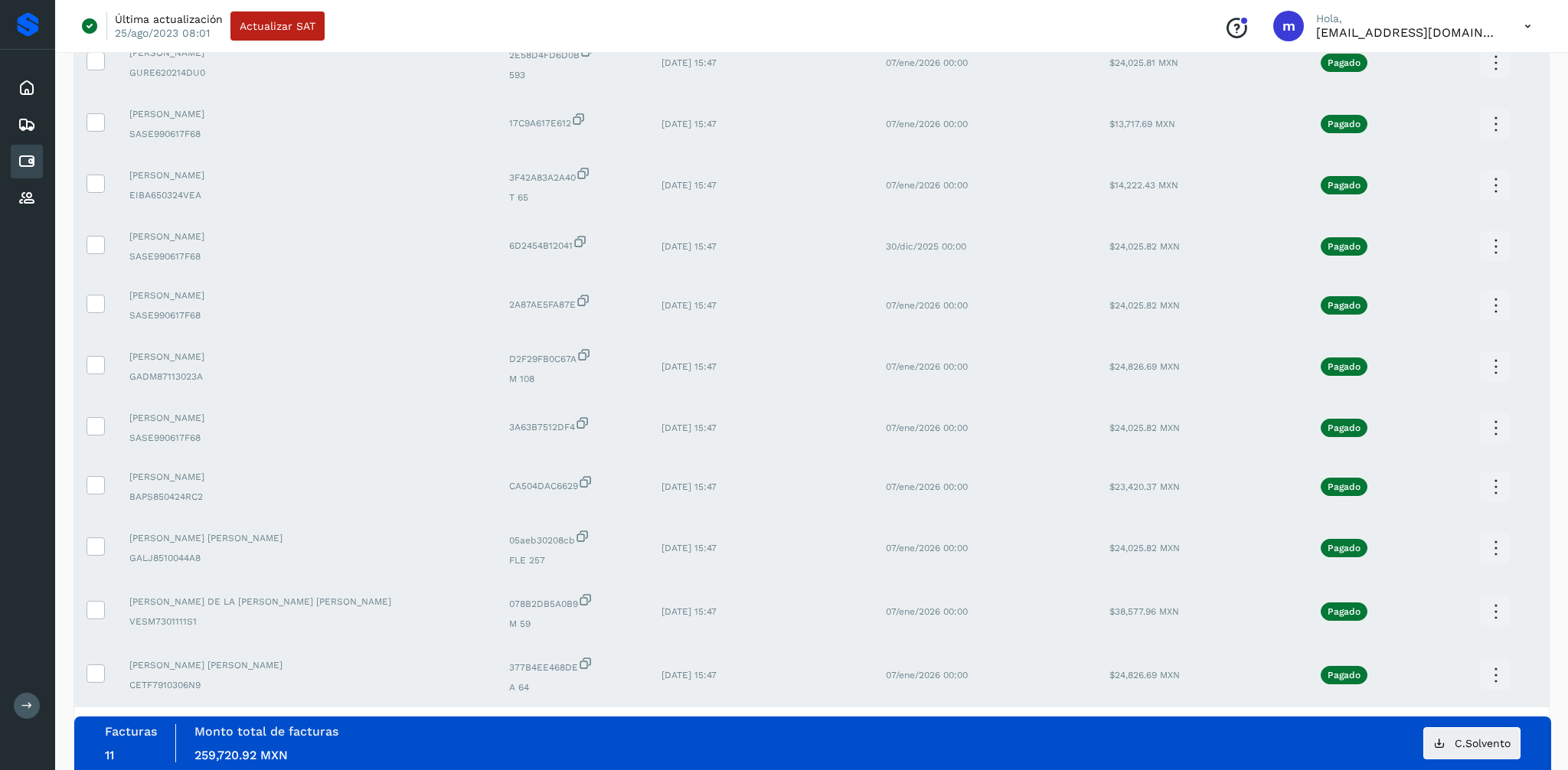
click at [1489, 425] on icon at bounding box center [1495, 428] width 36 height 36
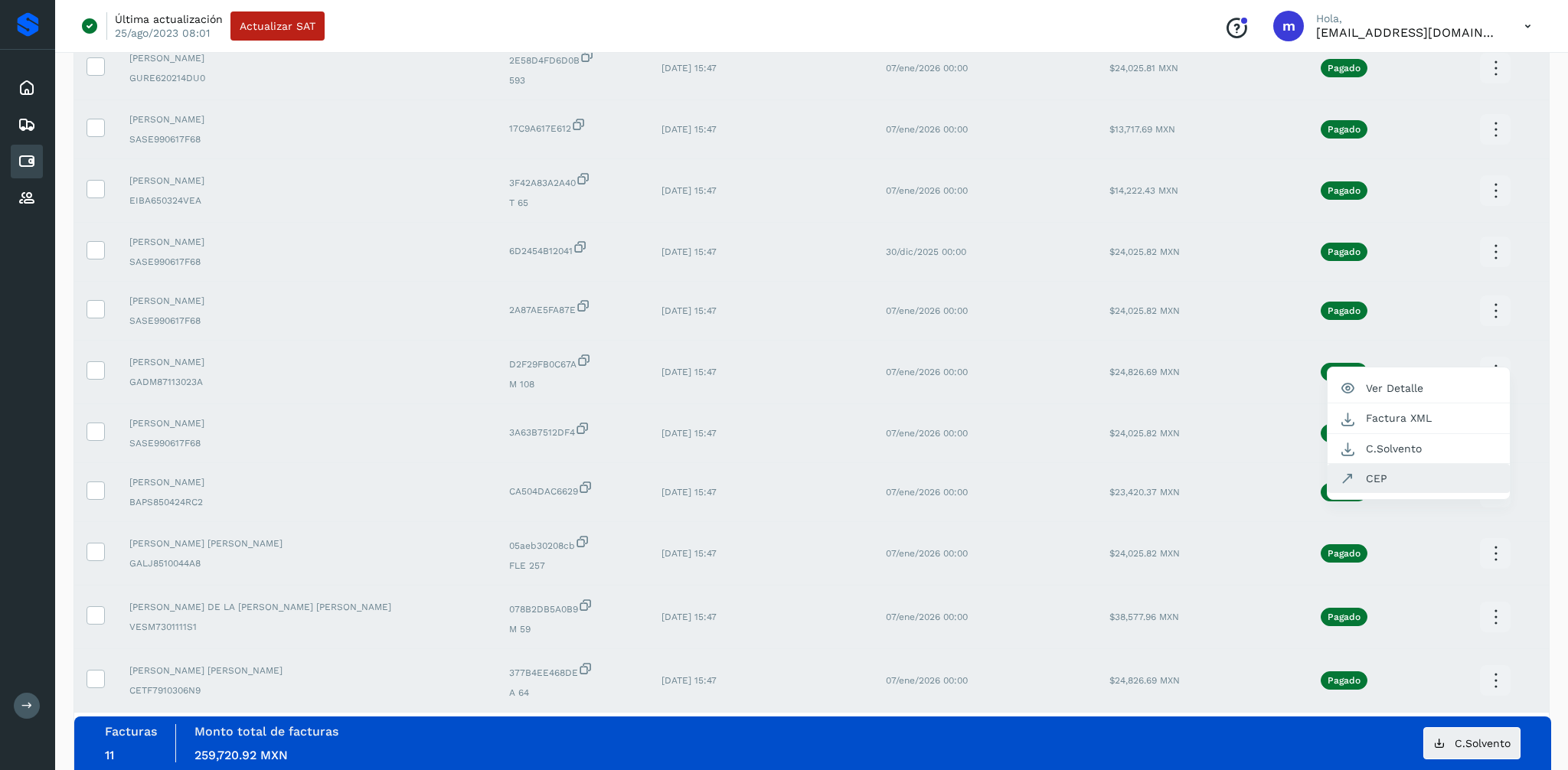
scroll to position [178, 0]
click at [1395, 480] on button "CEP" at bounding box center [1419, 477] width 183 height 30
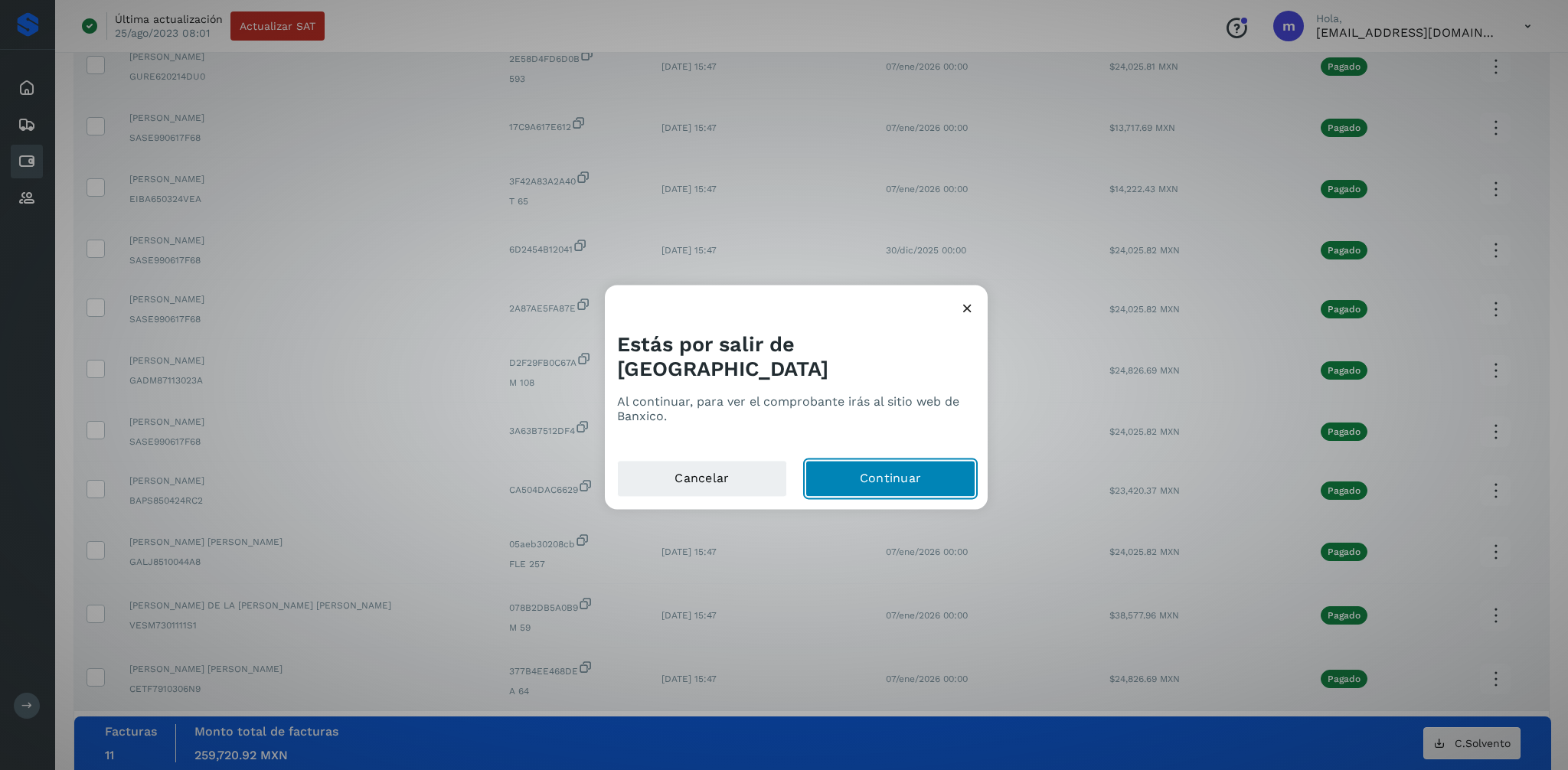
click at [875, 462] on button "Continuar" at bounding box center [890, 480] width 170 height 37
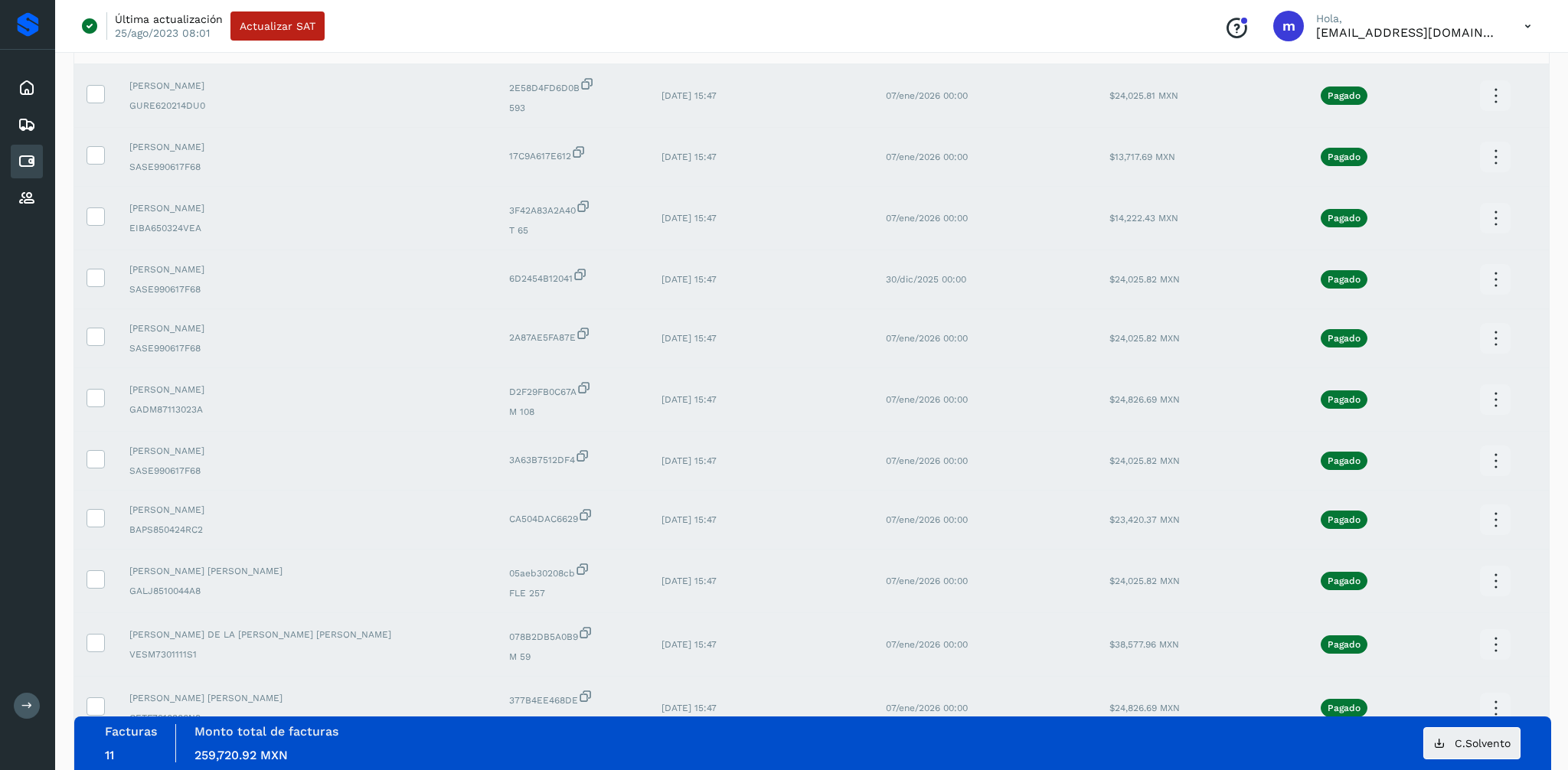
scroll to position [151, 0]
click at [1484, 515] on icon at bounding box center [1495, 517] width 36 height 36
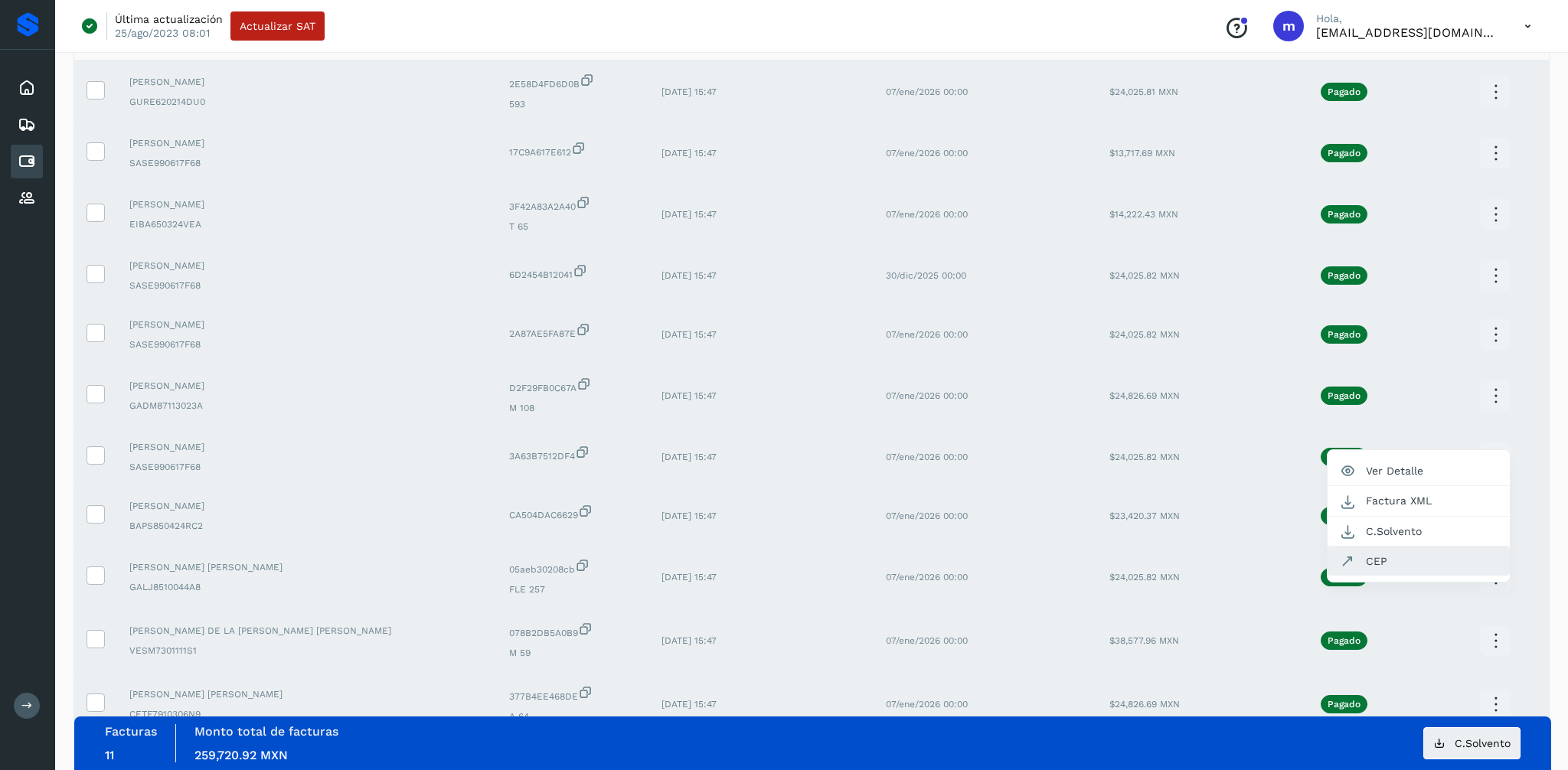
click at [1383, 565] on button "CEP" at bounding box center [1419, 562] width 183 height 30
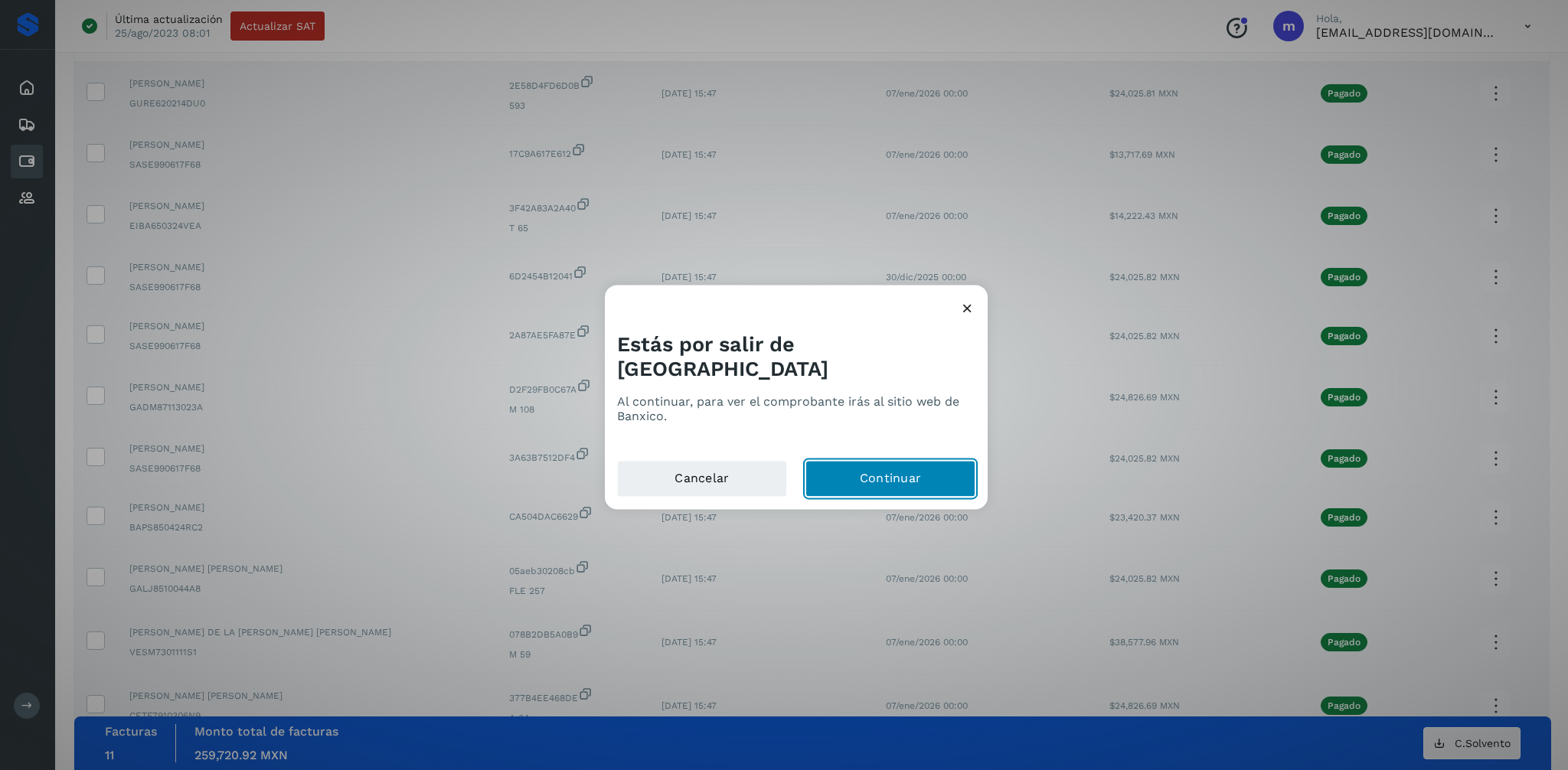
click at [886, 461] on button "Continuar" at bounding box center [890, 480] width 170 height 37
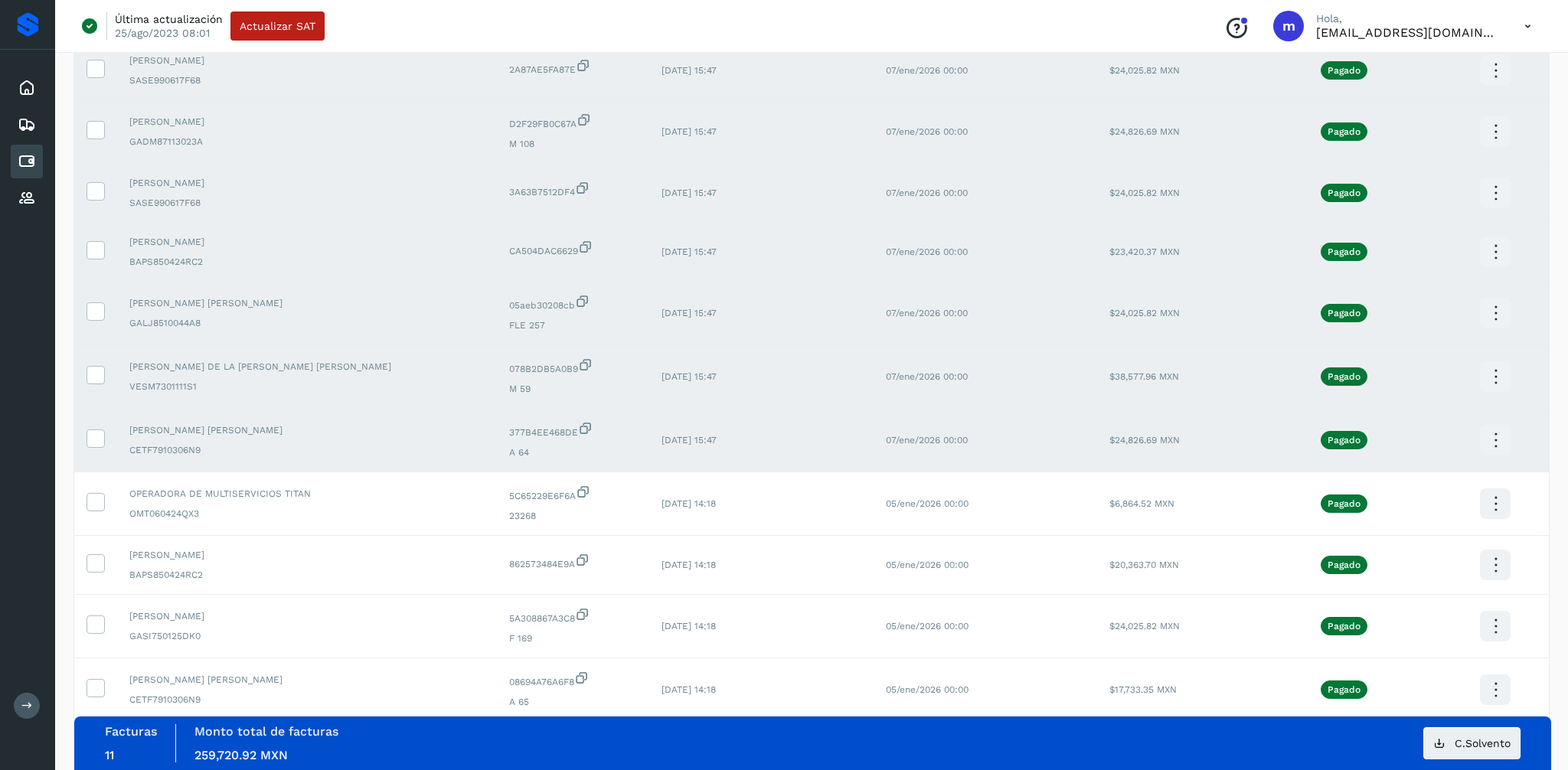
scroll to position [432, 0]
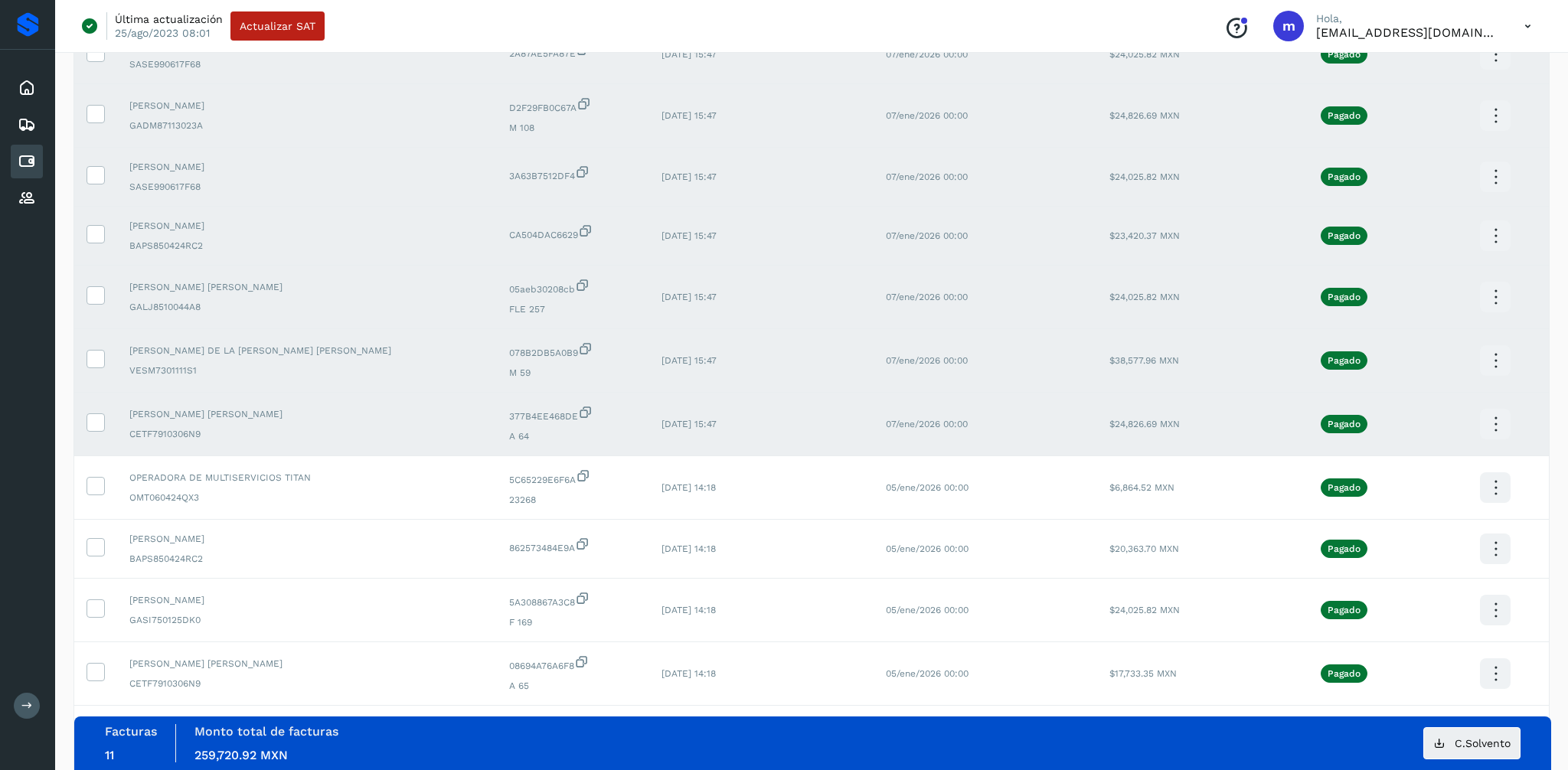
click at [1499, 292] on icon at bounding box center [1495, 297] width 36 height 36
click at [1403, 337] on button "CEP" at bounding box center [1419, 342] width 183 height 30
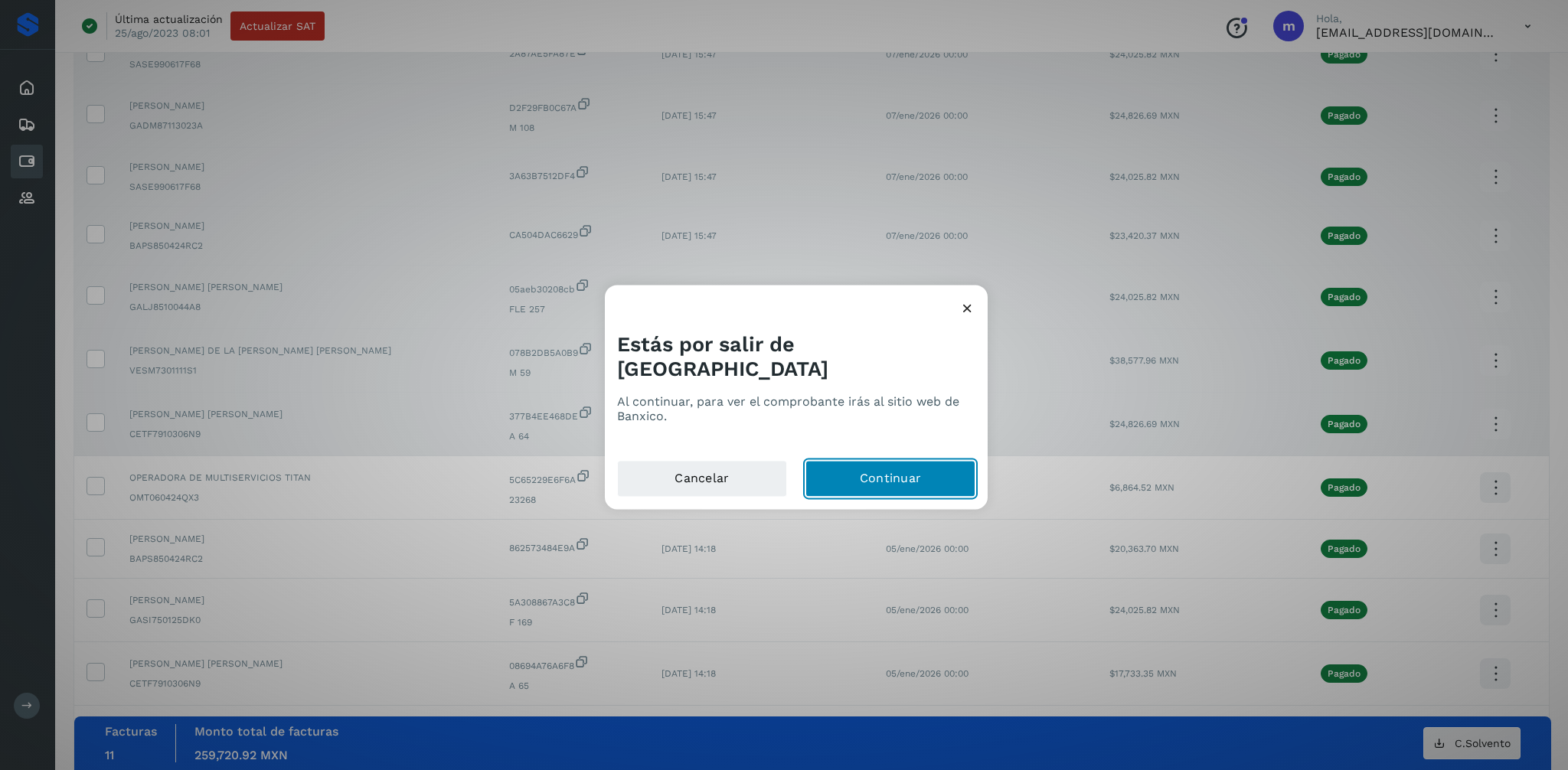
click at [877, 461] on button "Continuar" at bounding box center [890, 480] width 170 height 37
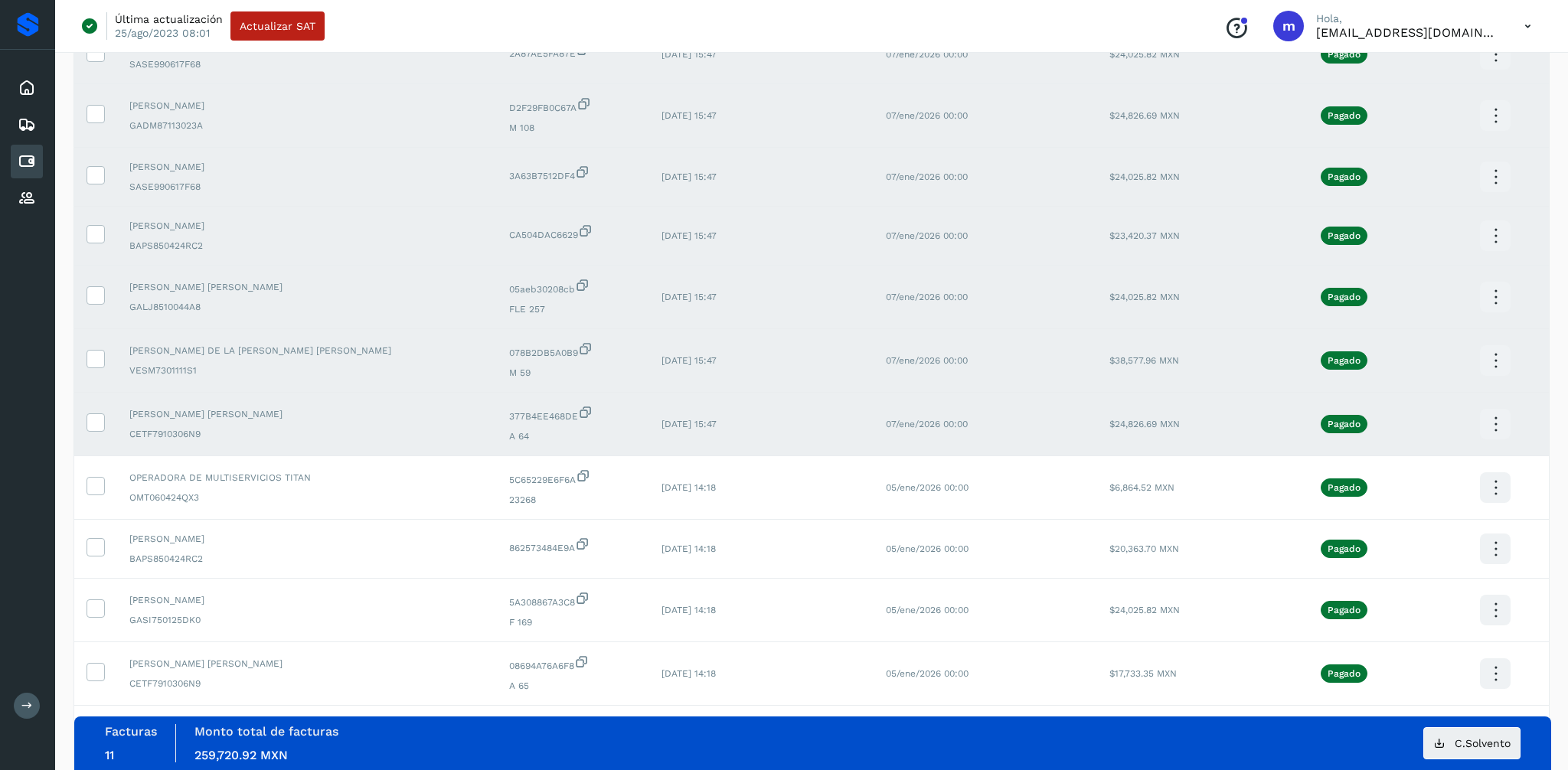
click at [1492, 352] on icon at bounding box center [1495, 361] width 36 height 36
click at [1371, 404] on button "CEP" at bounding box center [1419, 406] width 183 height 30
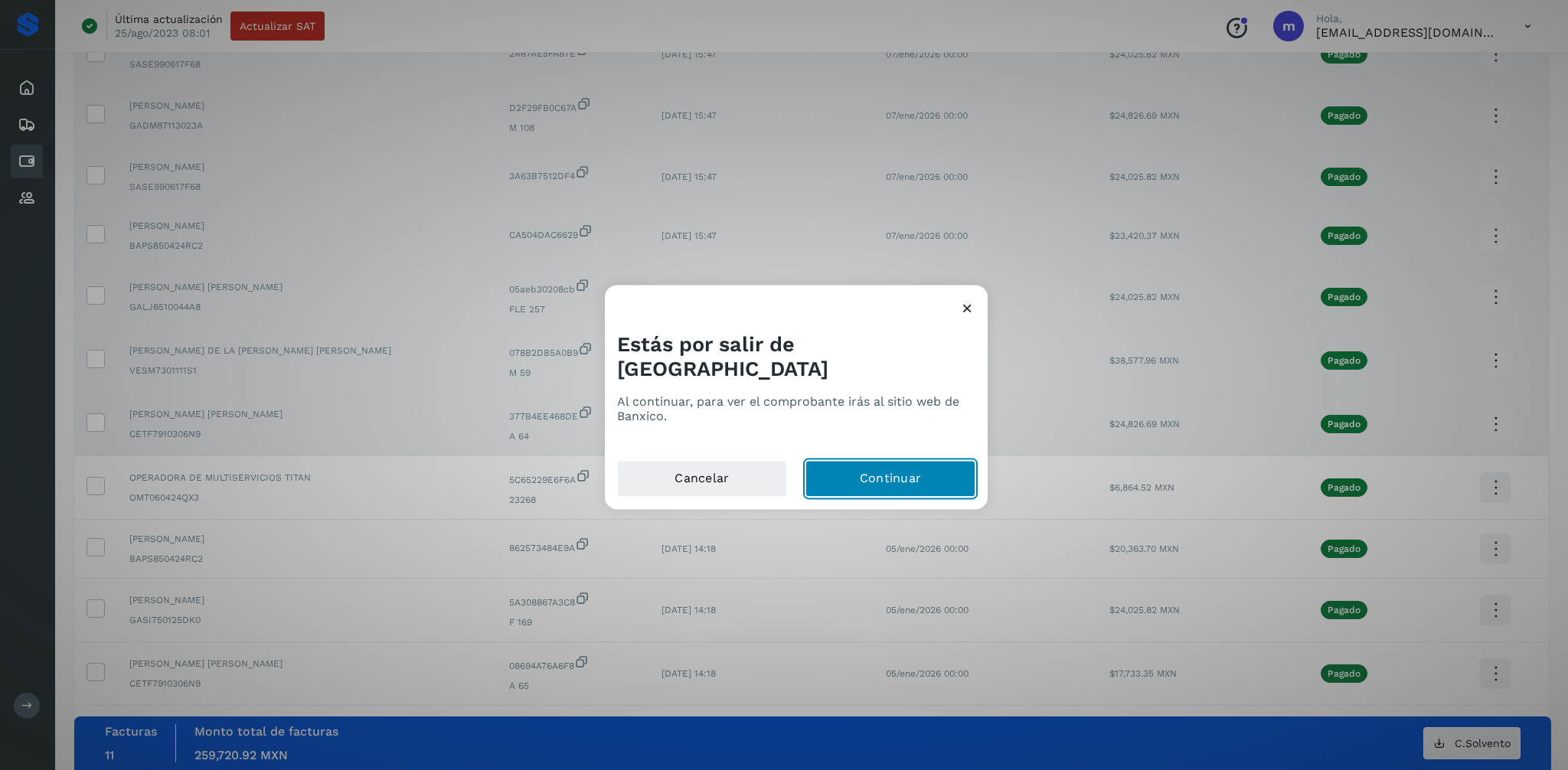
click at [865, 461] on button "Continuar" at bounding box center [890, 480] width 170 height 37
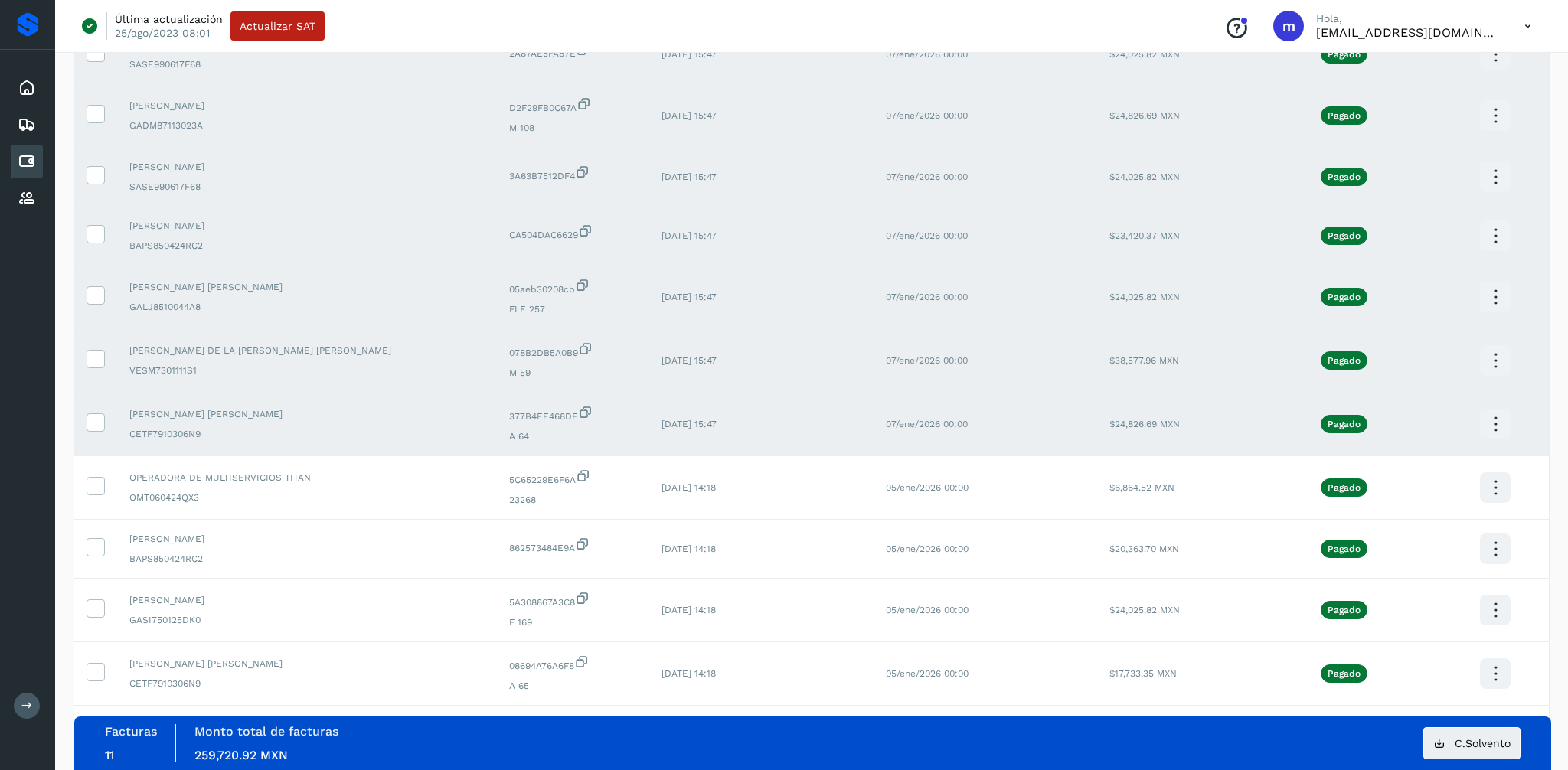
click at [1489, 418] on icon at bounding box center [1495, 424] width 36 height 36
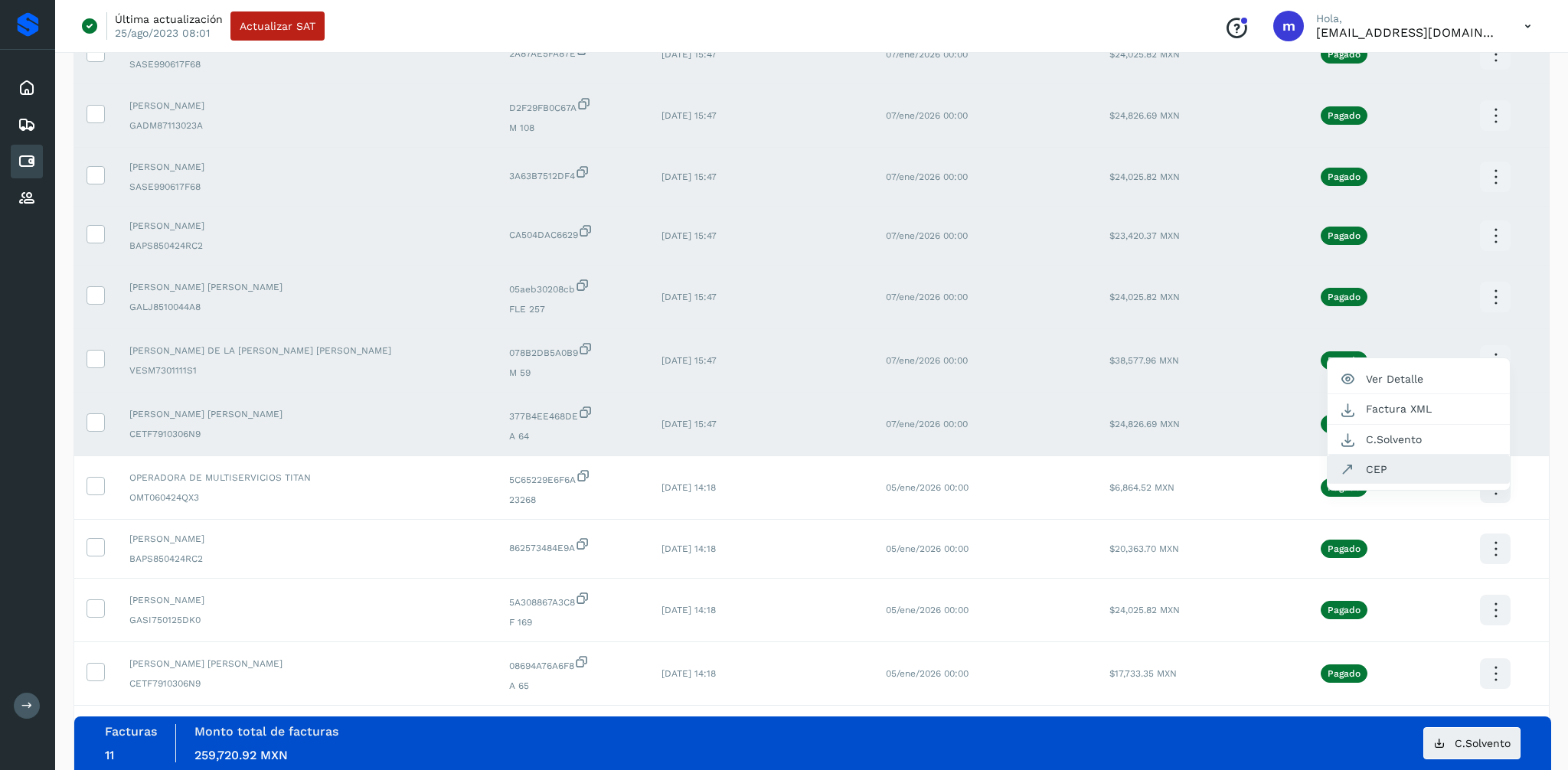
click at [1387, 470] on button "CEP" at bounding box center [1419, 469] width 183 height 30
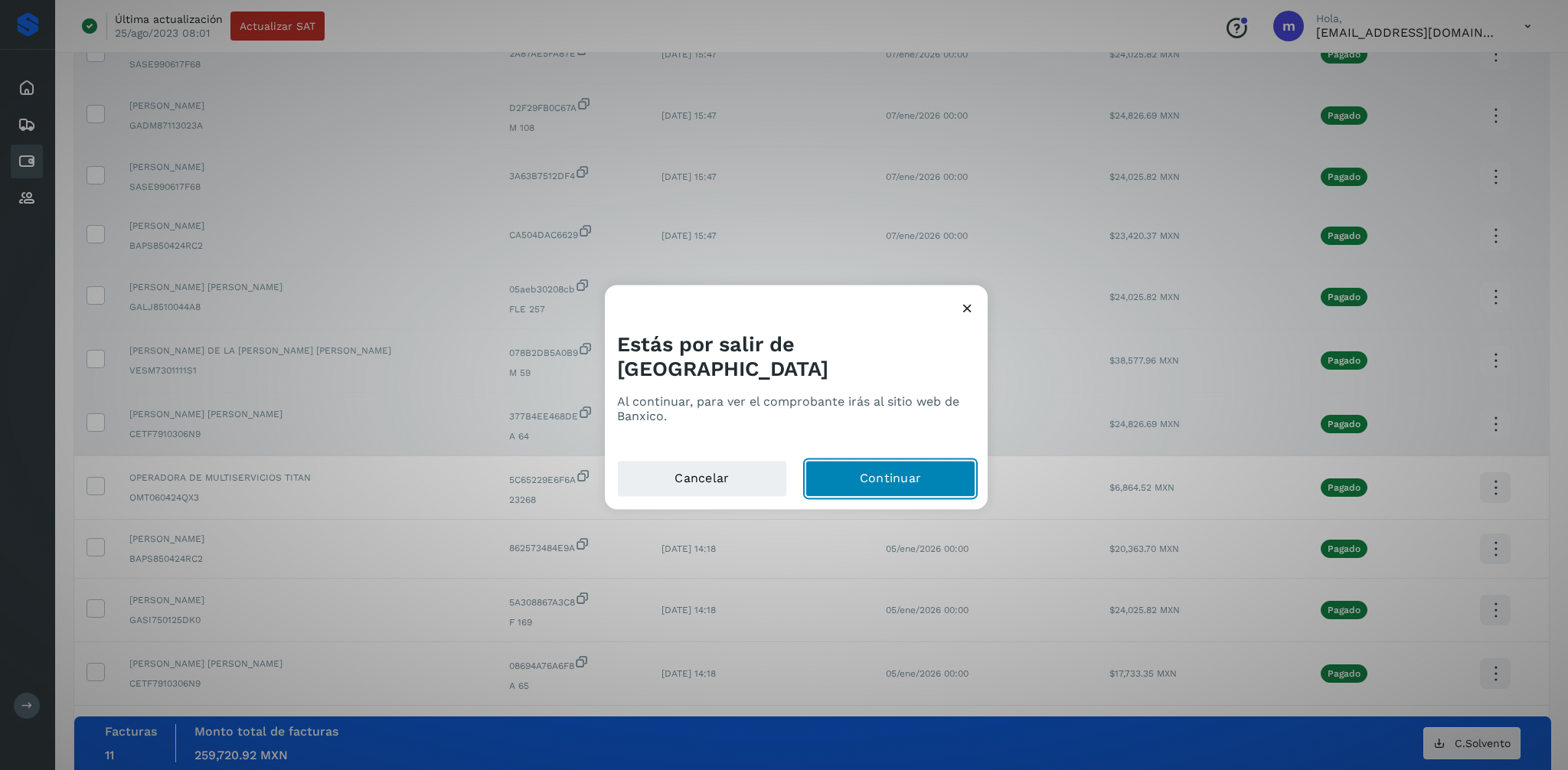
click at [921, 466] on button "Continuar" at bounding box center [890, 480] width 170 height 37
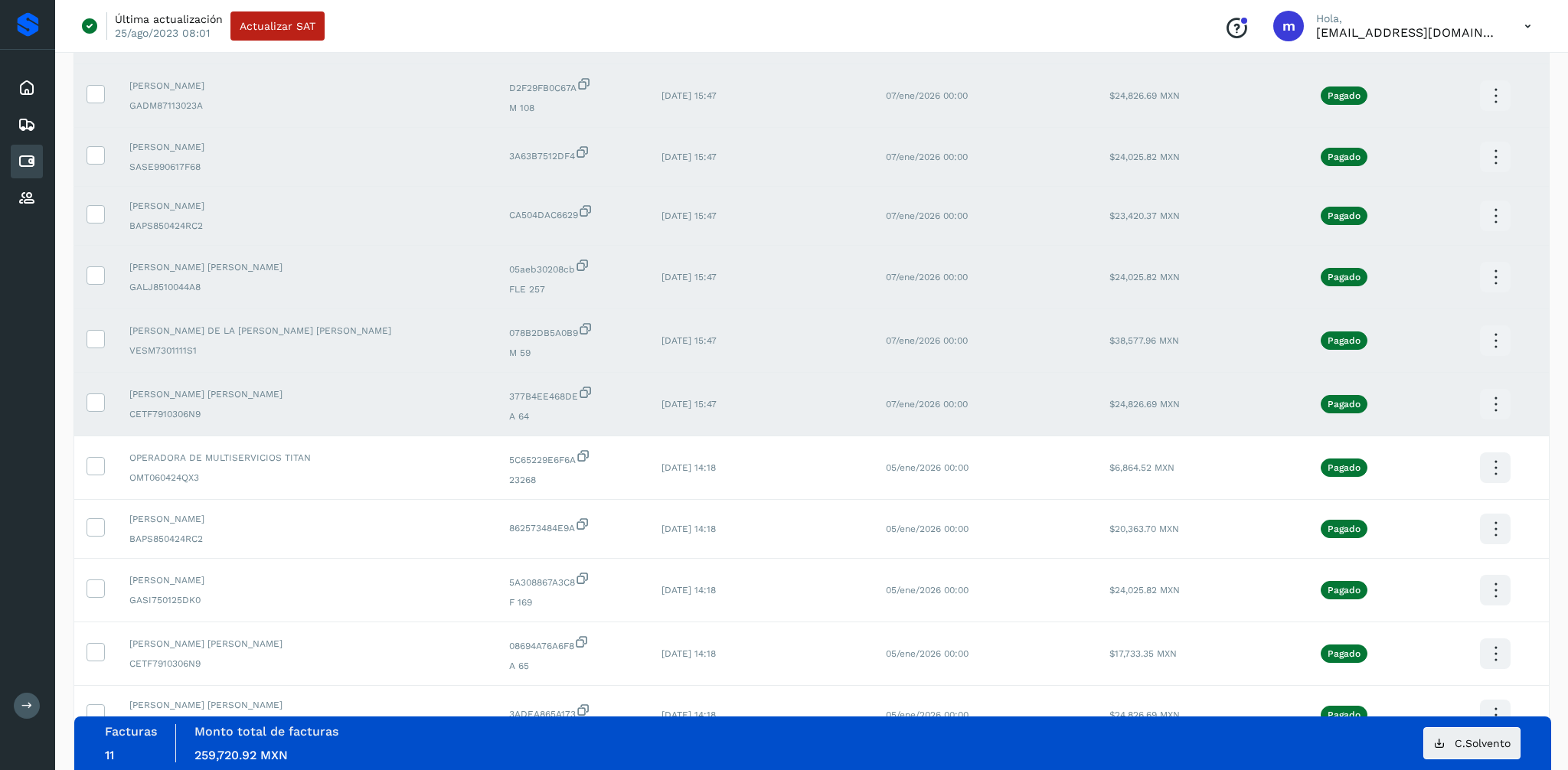
scroll to position [0, 0]
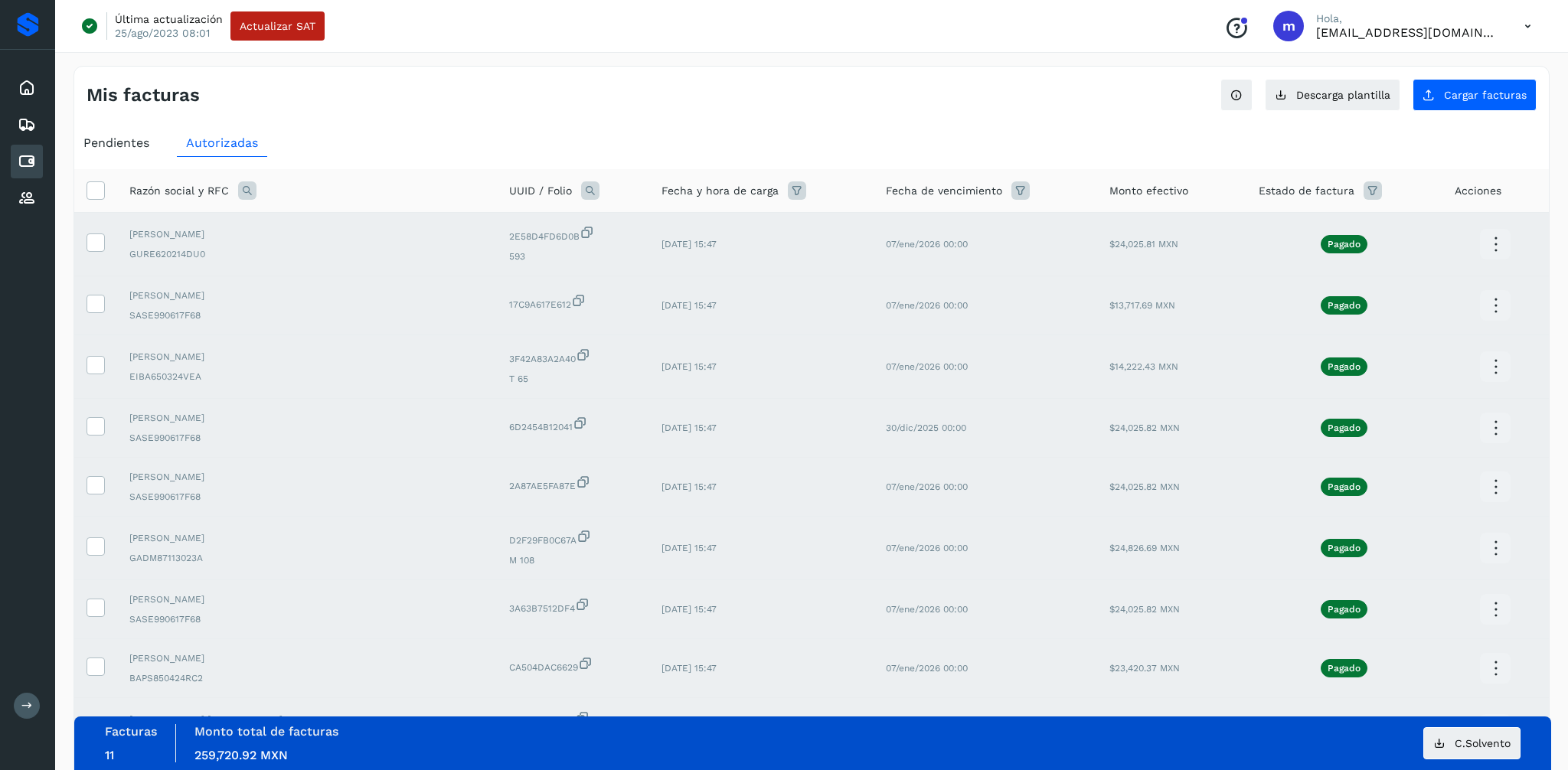
click at [244, 188] on icon at bounding box center [247, 191] width 18 height 18
click at [305, 247] on input "text" at bounding box center [348, 254] width 188 height 25
type input "*******"
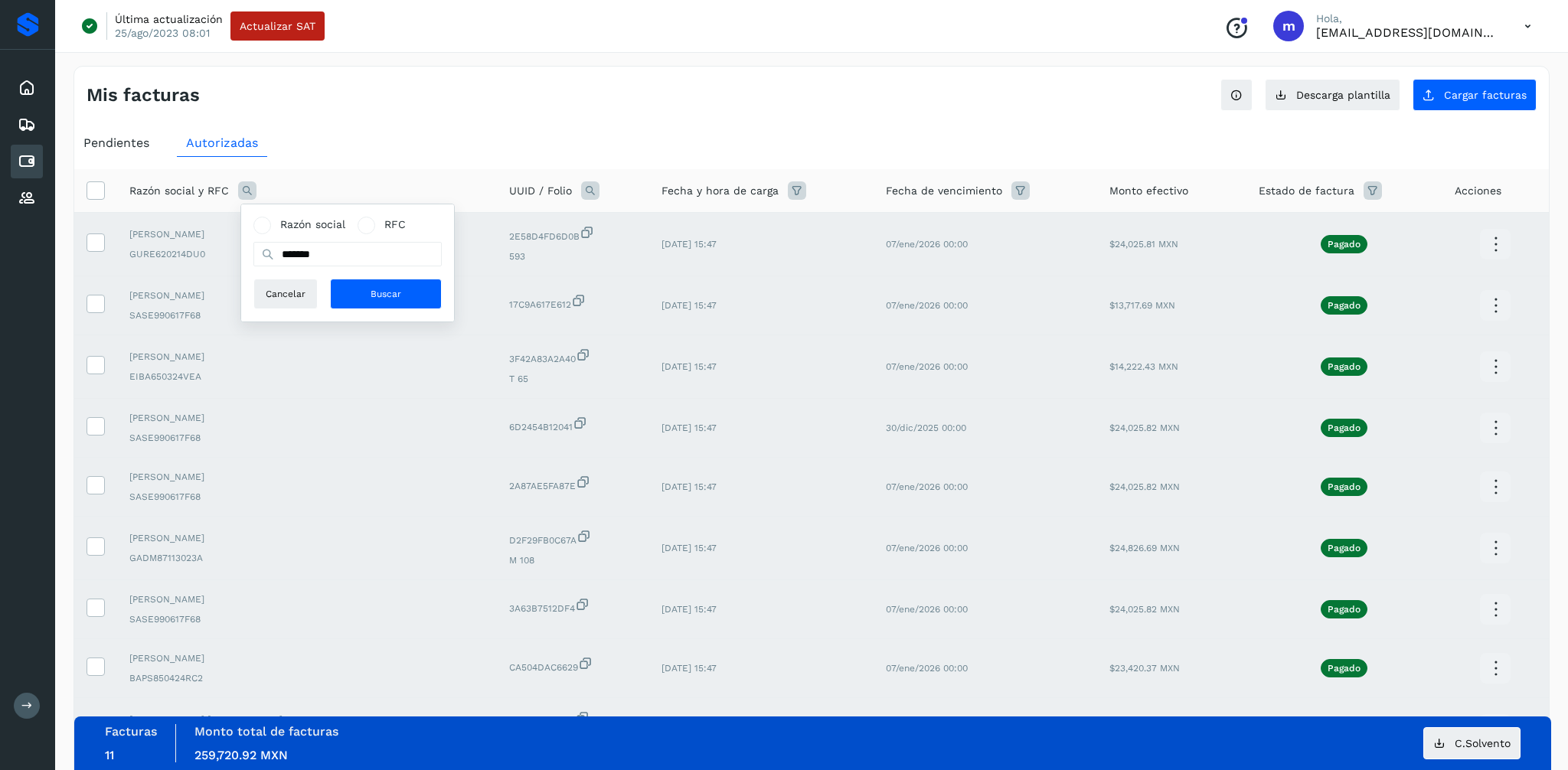
click at [435, 221] on div "Razón social RFC" at bounding box center [348, 224] width 188 height 16
click at [398, 286] on button "Buscar" at bounding box center [386, 293] width 112 height 30
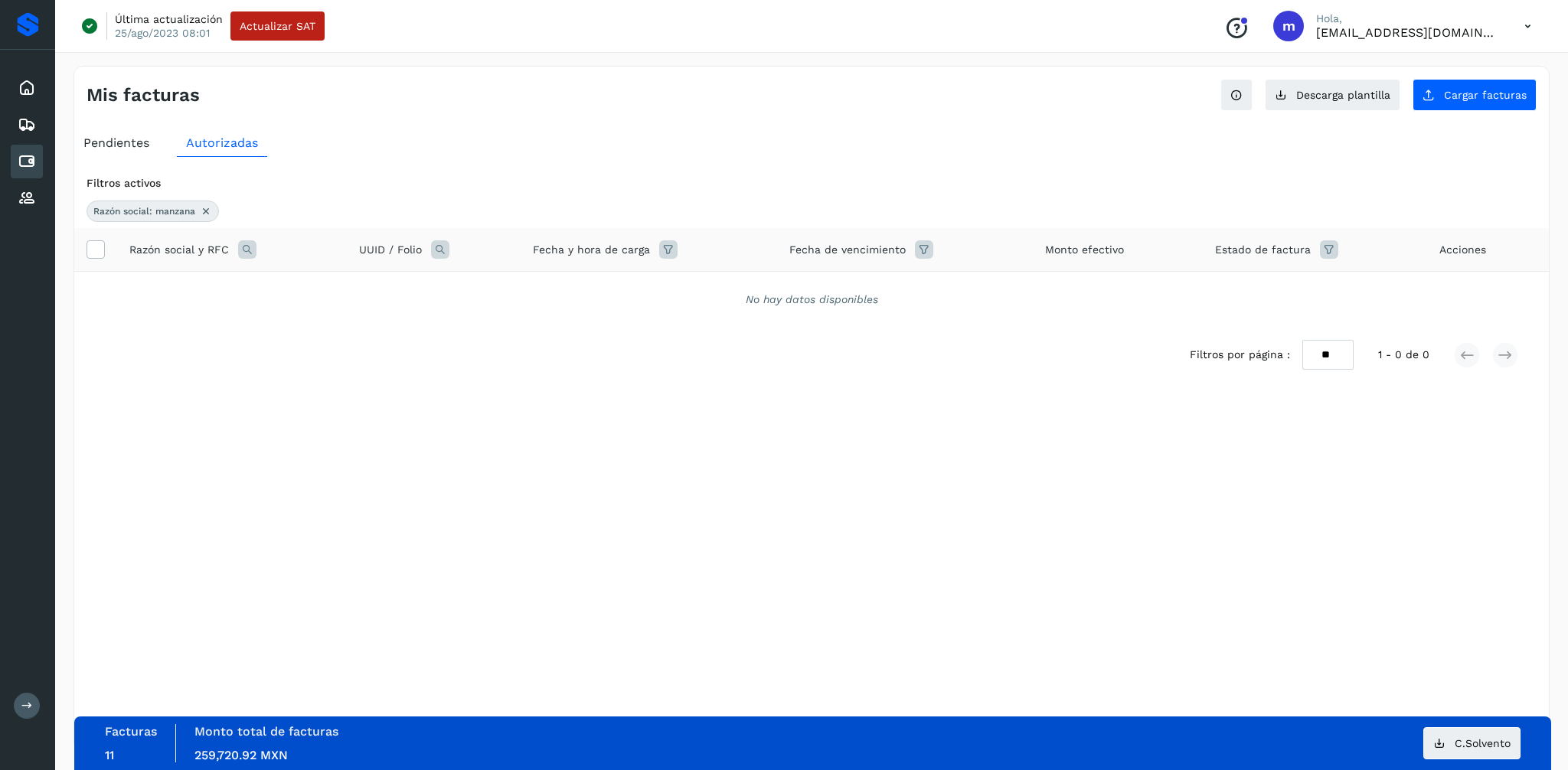
click at [244, 245] on icon at bounding box center [247, 250] width 18 height 18
drag, startPoint x: 343, startPoint y: 310, endPoint x: 260, endPoint y: 308, distance: 83.0
click at [260, 308] on input "*******" at bounding box center [348, 313] width 188 height 25
type input "**********"
click at [377, 349] on span "Buscar" at bounding box center [386, 352] width 30 height 14
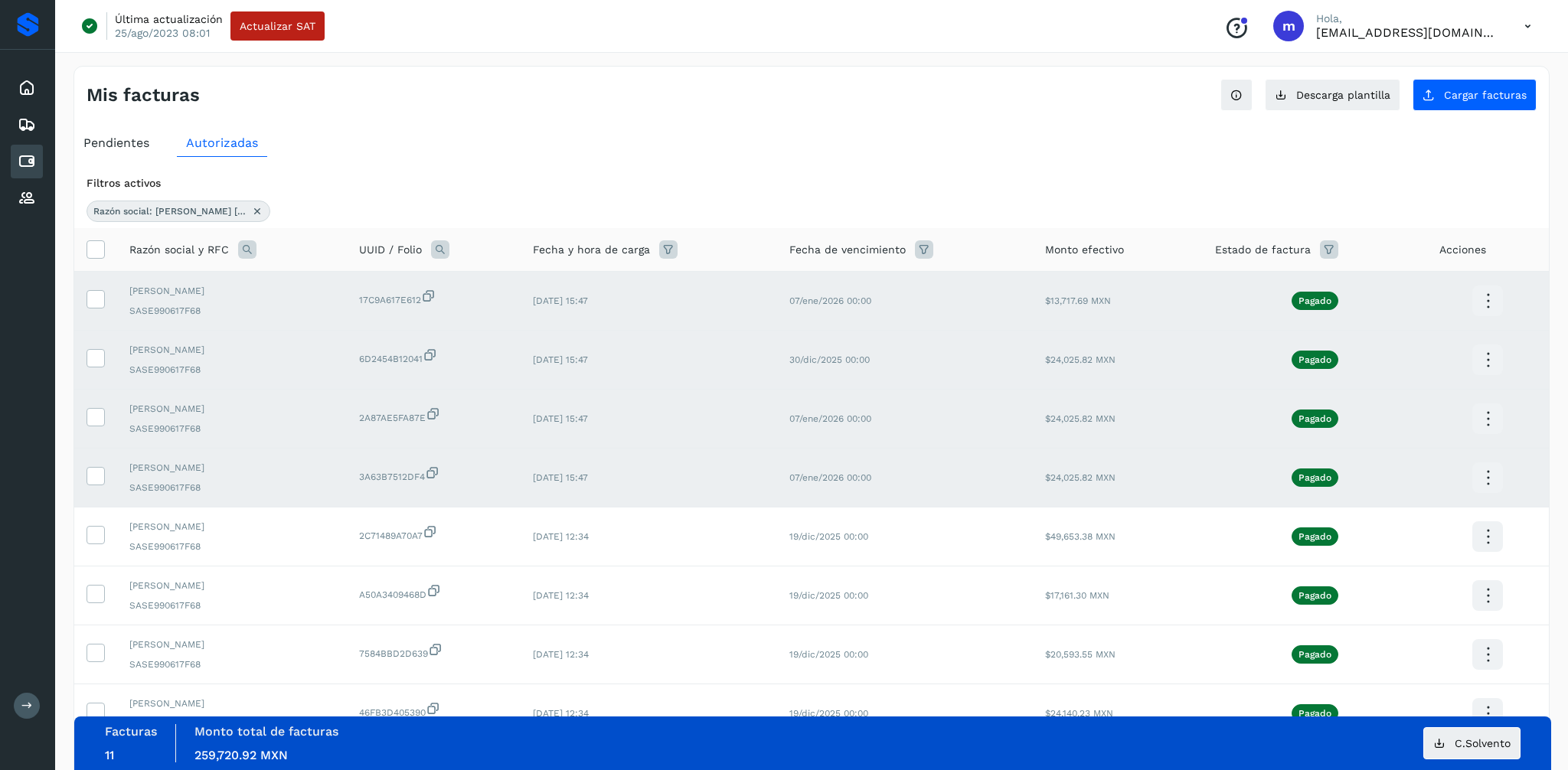
click at [243, 246] on icon at bounding box center [247, 250] width 18 height 18
drag, startPoint x: 358, startPoint y: 313, endPoint x: 240, endPoint y: 308, distance: 118.1
click at [240, 308] on table "**********" at bounding box center [812, 544] width 1475 height 633
click at [247, 250] on icon at bounding box center [247, 250] width 18 height 18
drag, startPoint x: 357, startPoint y: 313, endPoint x: 245, endPoint y: 309, distance: 112.1
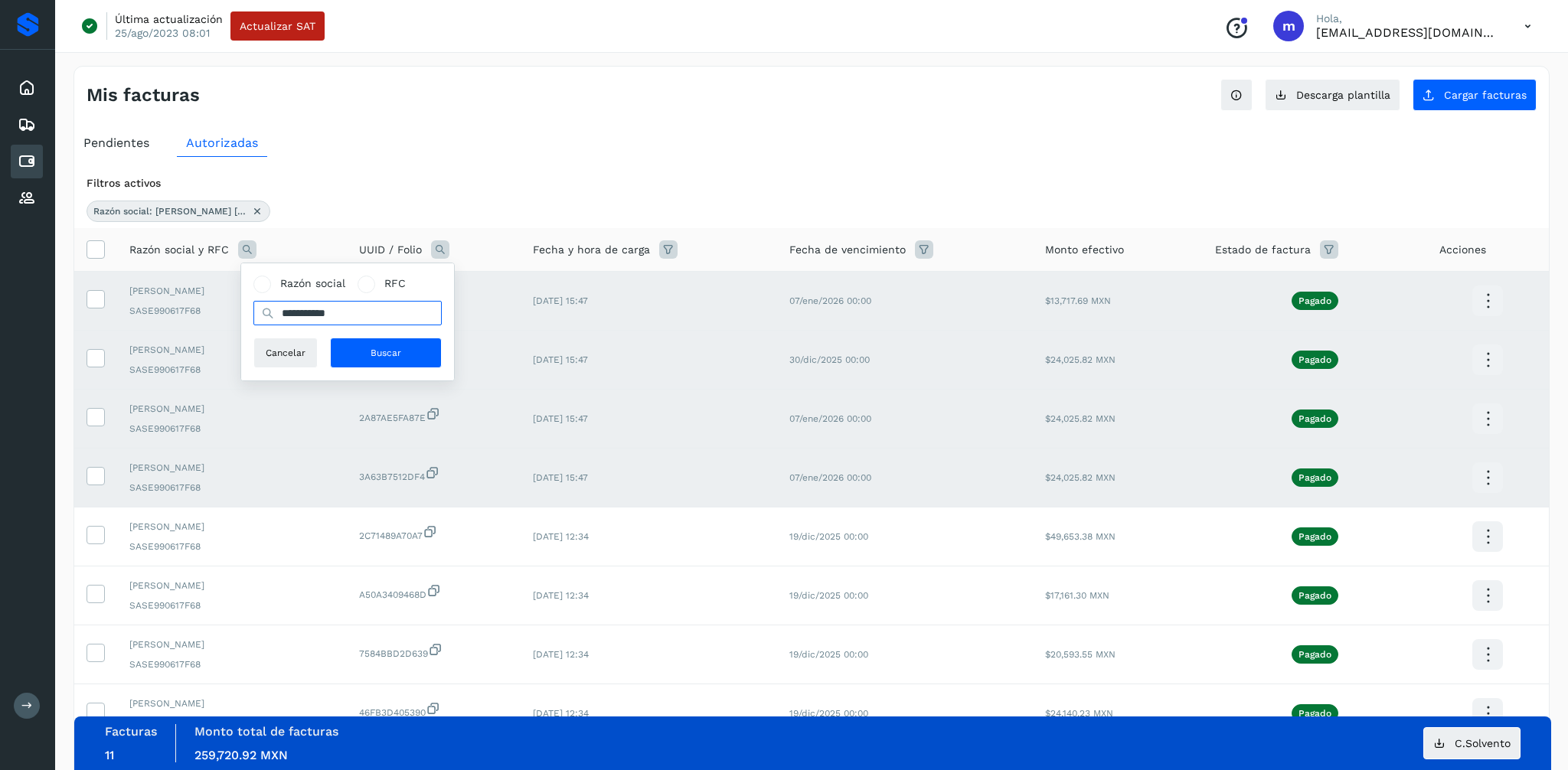
click at [245, 309] on div "**********" at bounding box center [347, 322] width 213 height 117
type input "******"
click at [348, 344] on button "Buscar" at bounding box center [386, 352] width 112 height 30
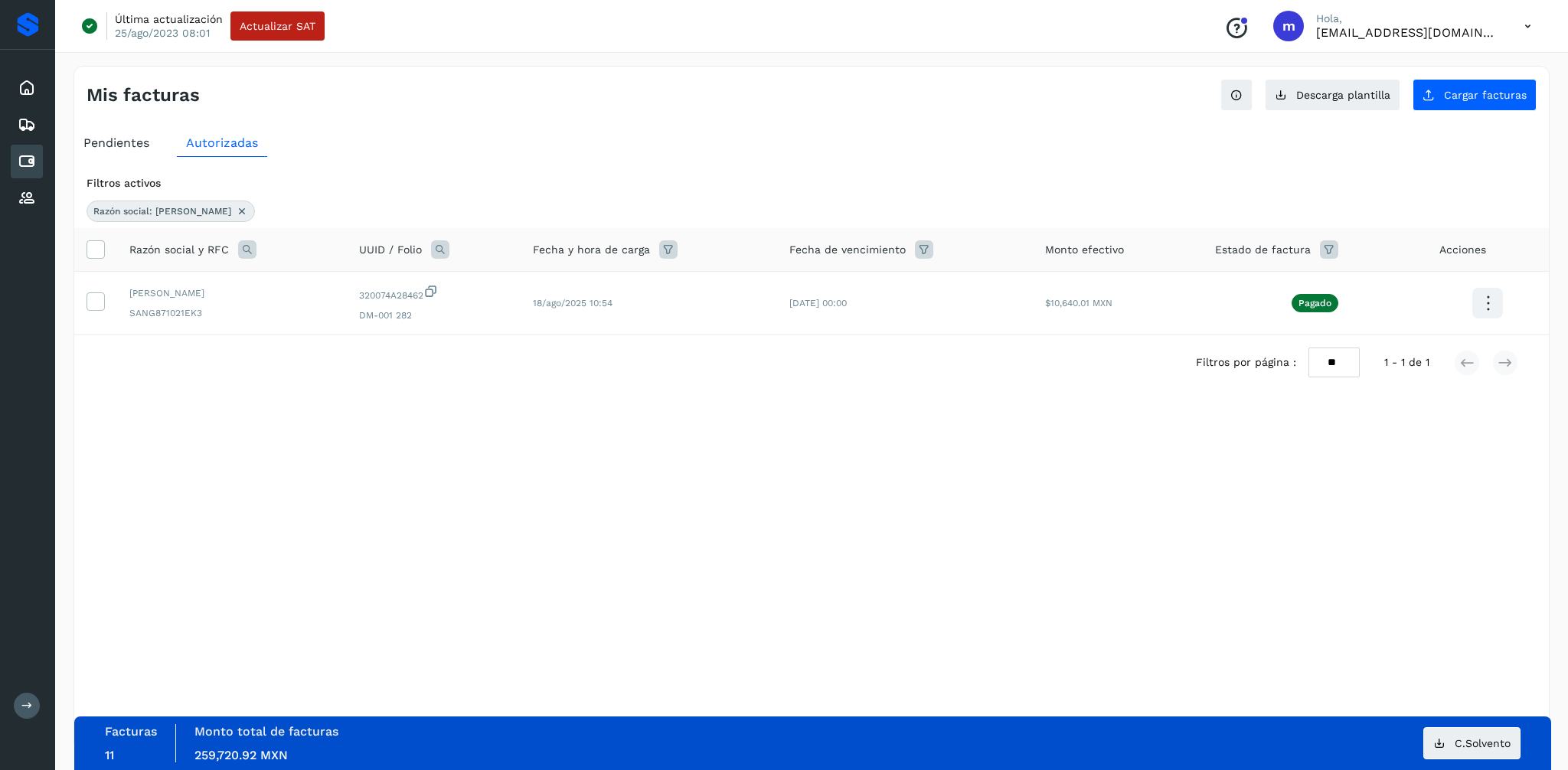
click at [245, 251] on icon at bounding box center [247, 250] width 18 height 18
drag, startPoint x: 327, startPoint y: 309, endPoint x: 268, endPoint y: 311, distance: 59.0
click at [268, 311] on div "******" at bounding box center [348, 313] width 188 height 25
type input "*******"
click at [368, 344] on button "Buscar" at bounding box center [386, 352] width 112 height 30
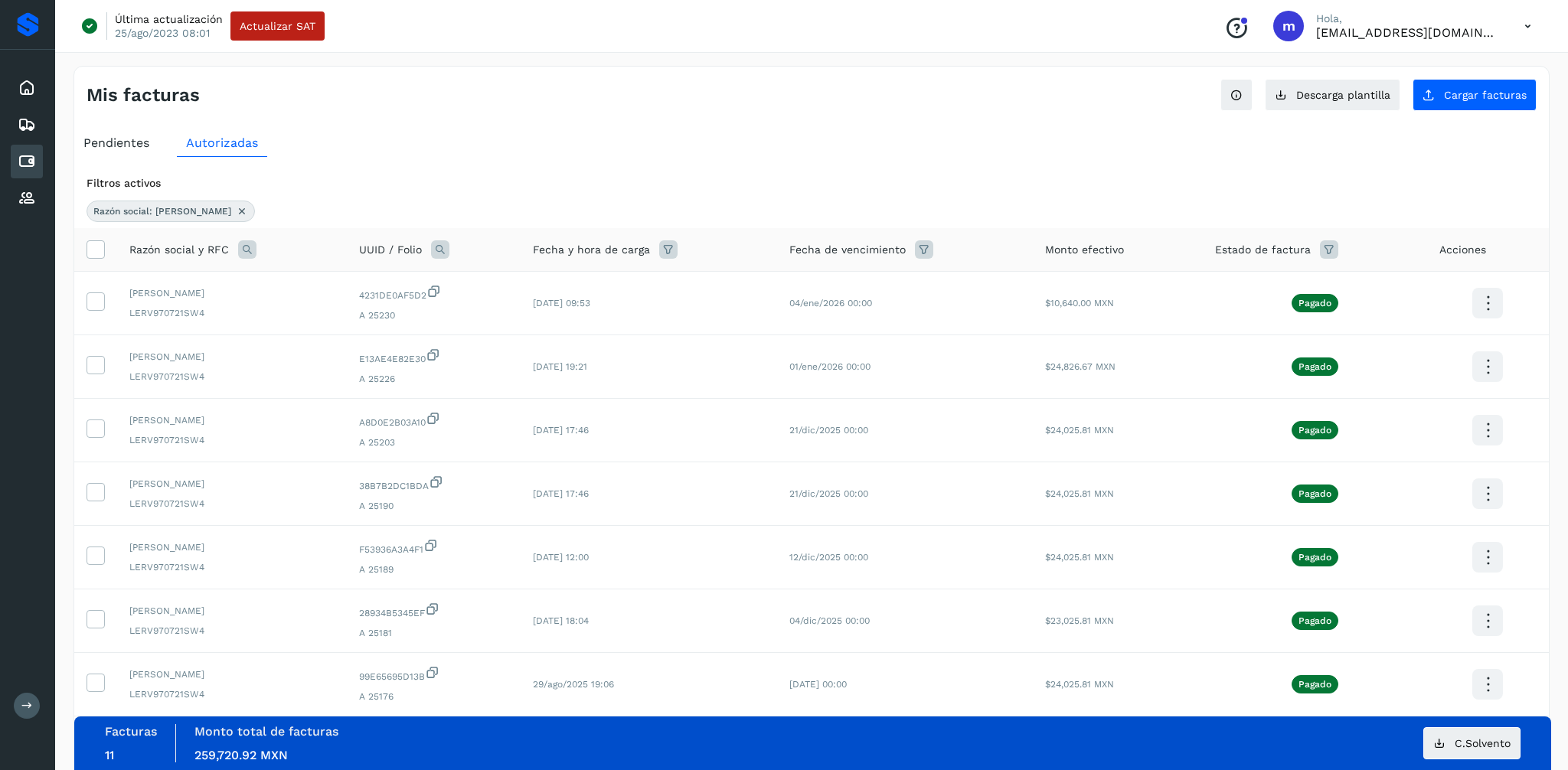
click at [248, 244] on icon at bounding box center [247, 250] width 18 height 18
click at [327, 312] on input "*******" at bounding box center [348, 313] width 188 height 25
type input "**********"
click at [399, 358] on span "Buscar" at bounding box center [386, 352] width 30 height 14
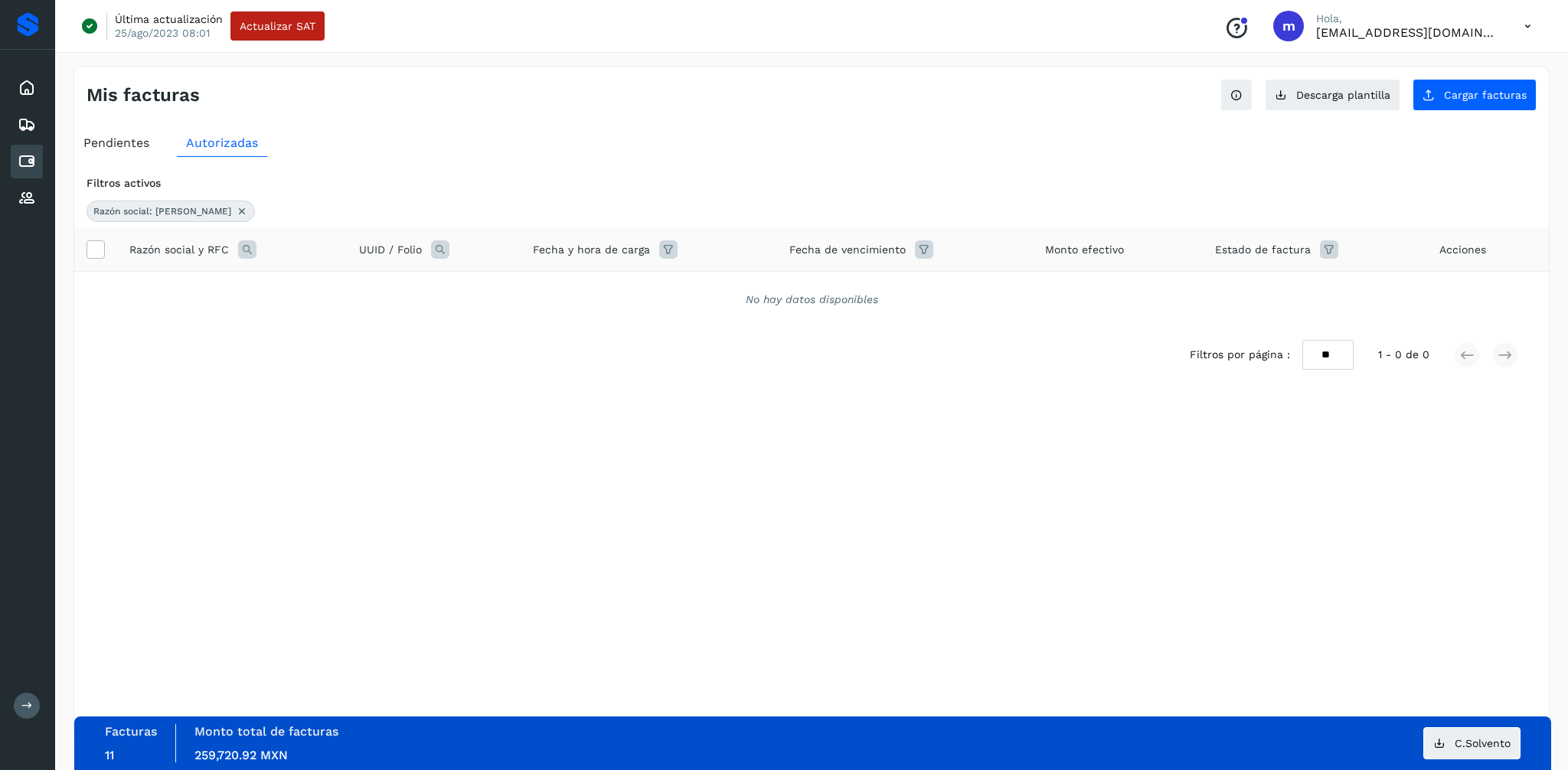
click at [132, 139] on span "Pendientes" at bounding box center [115, 143] width 65 height 15
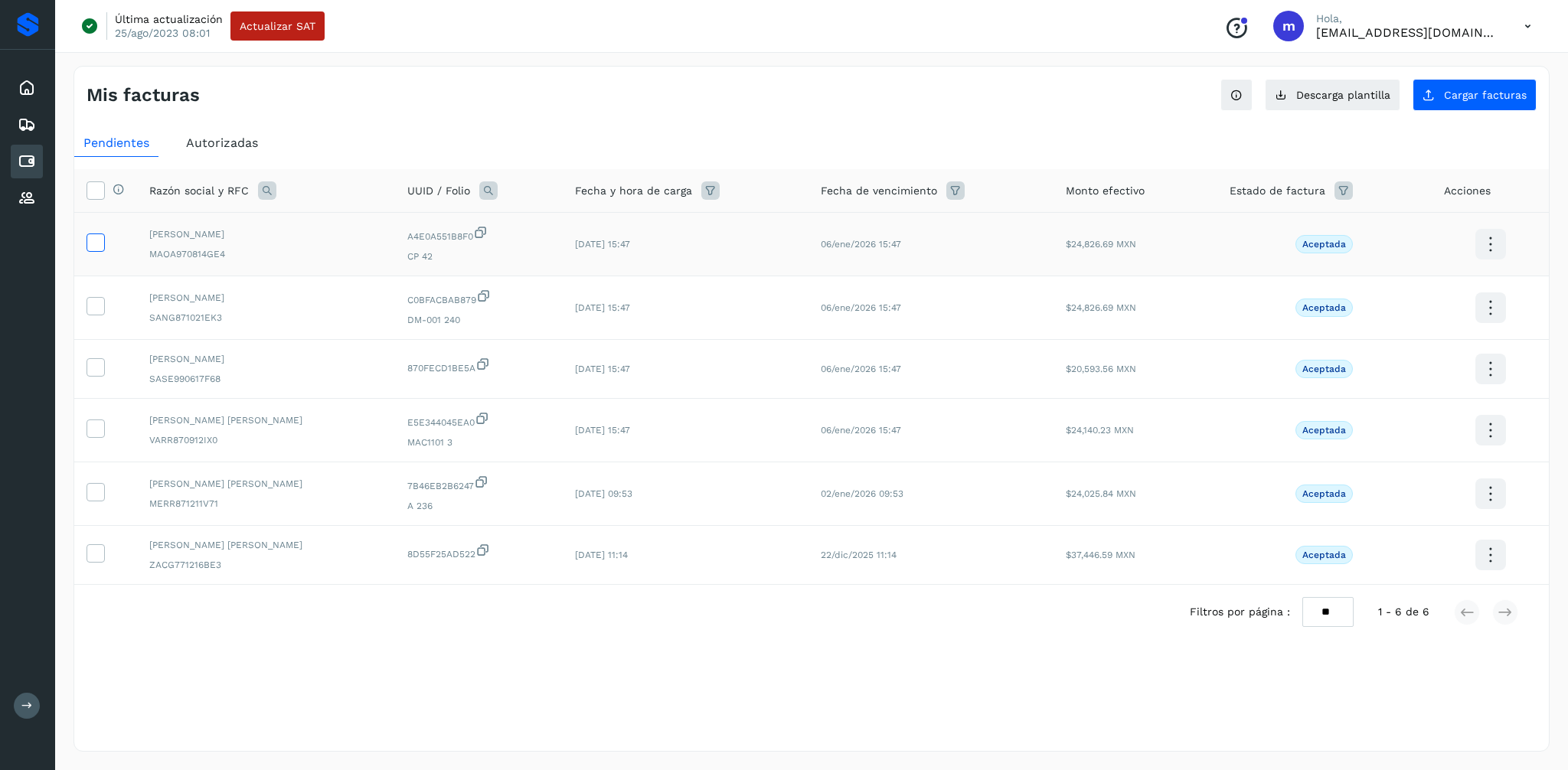
click at [101, 241] on icon at bounding box center [95, 241] width 16 height 16
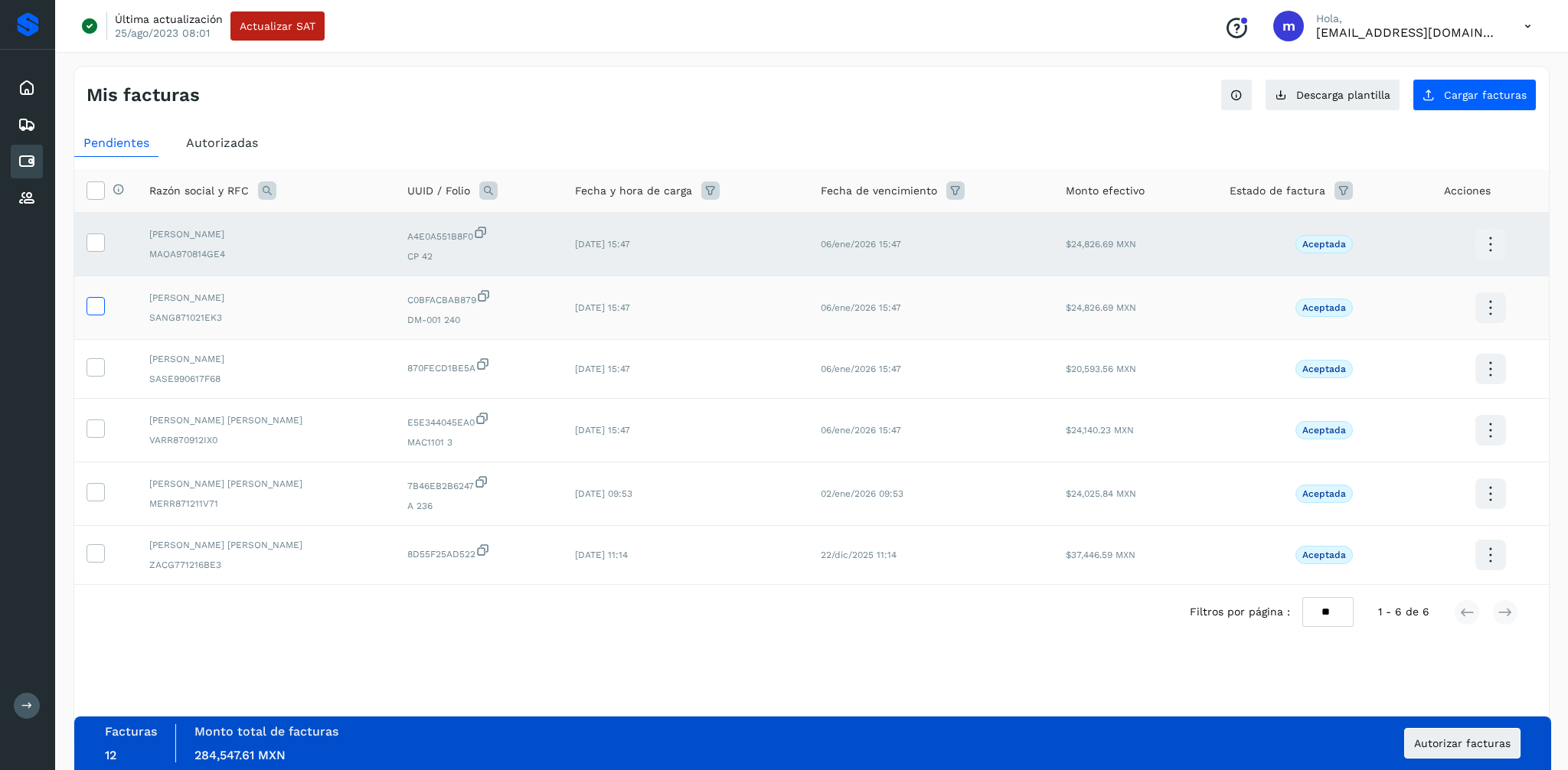
click at [97, 304] on icon at bounding box center [95, 304] width 16 height 16
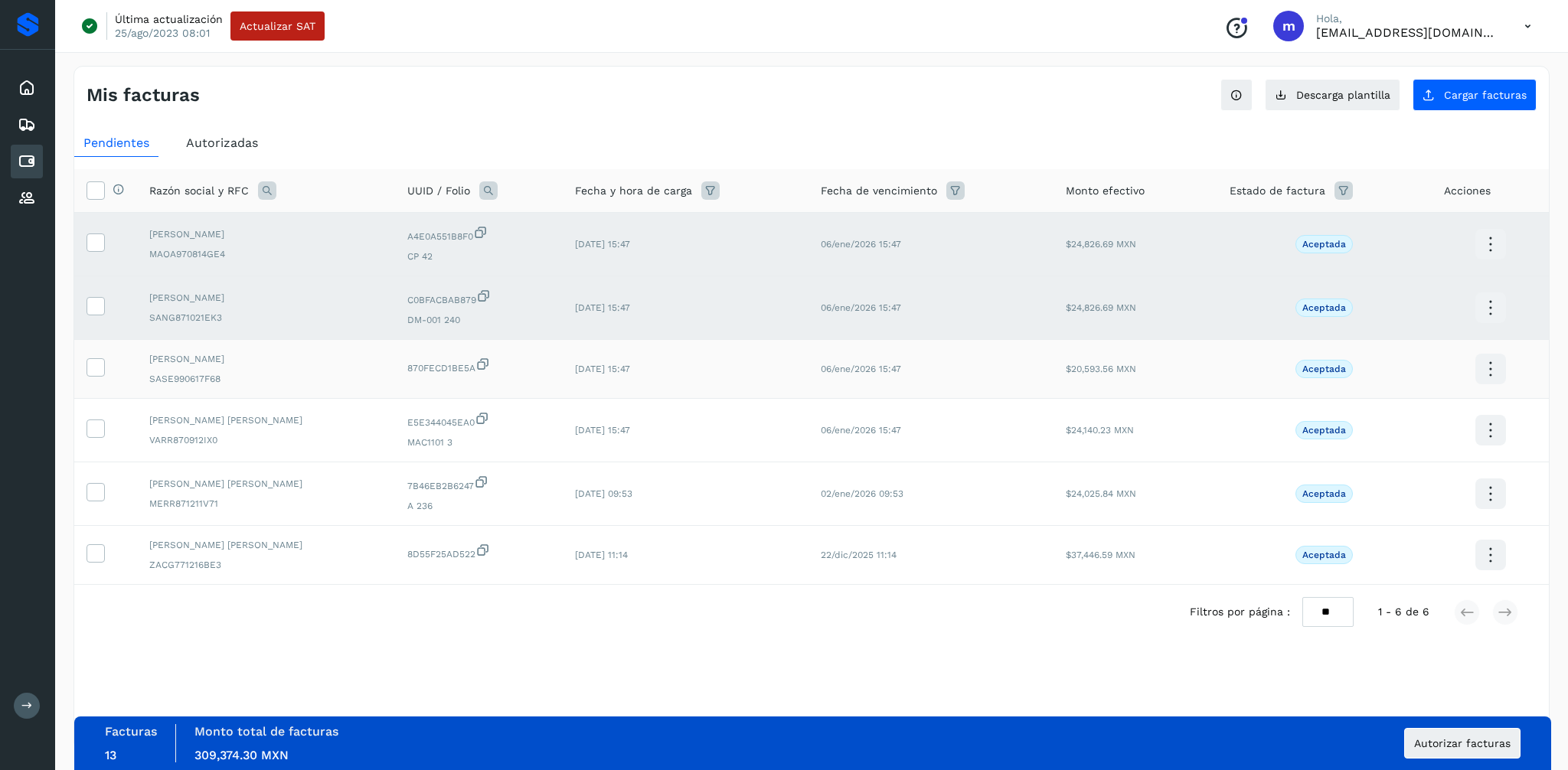
click at [93, 358] on td at bounding box center [106, 370] width 63 height 59
click at [100, 365] on icon at bounding box center [95, 365] width 16 height 16
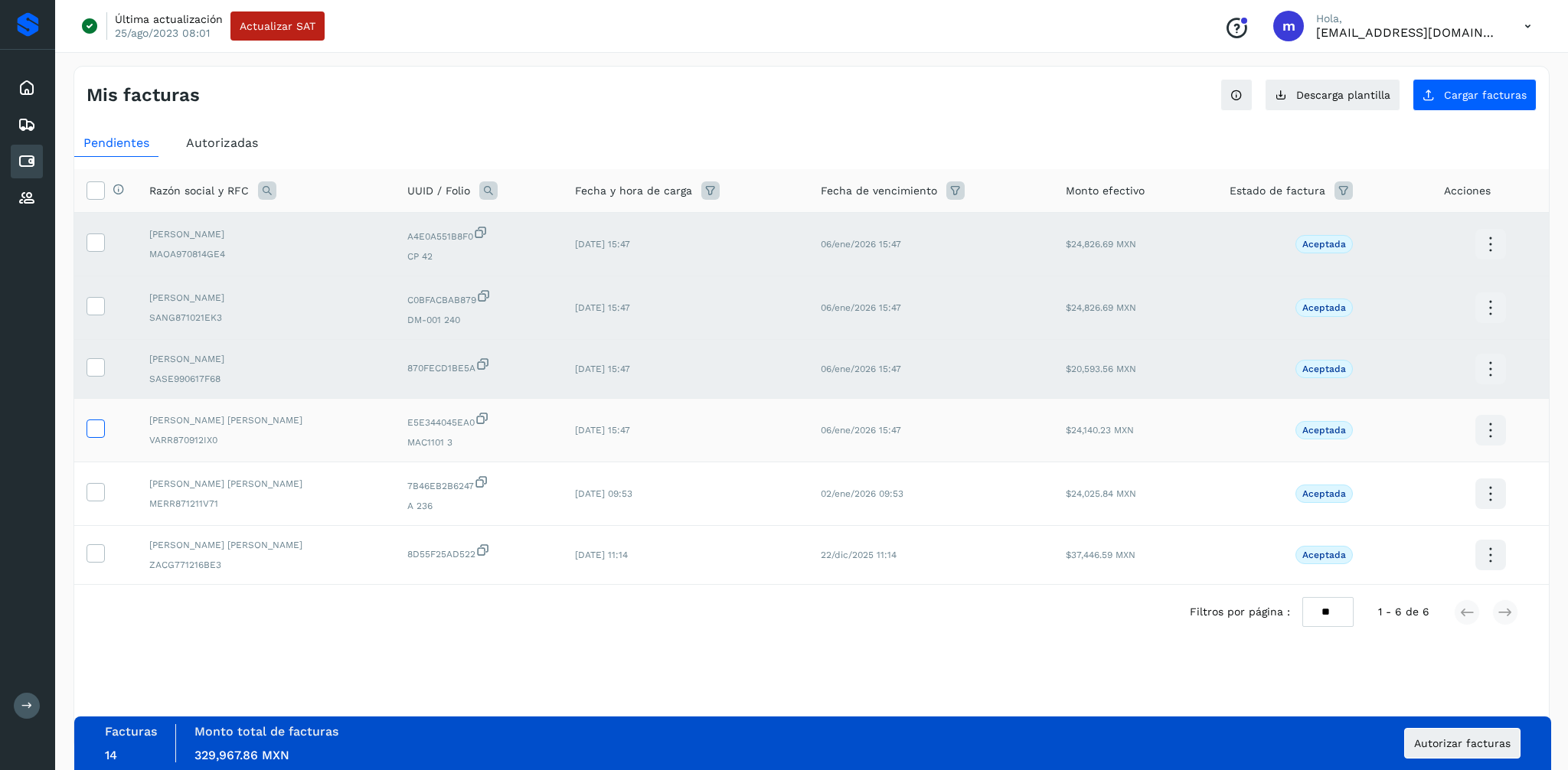
click at [92, 430] on icon at bounding box center [95, 427] width 16 height 16
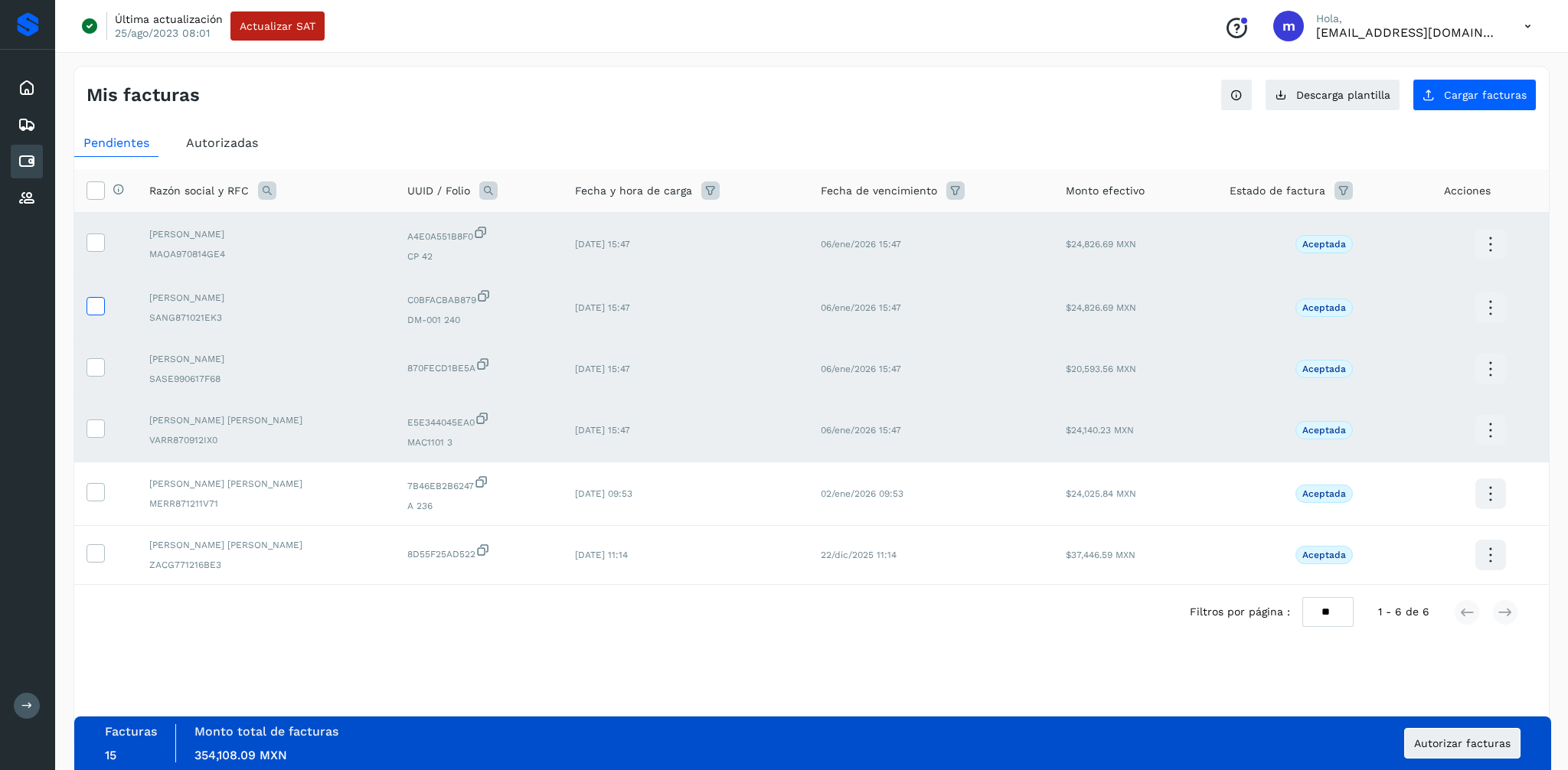
click at [97, 302] on icon at bounding box center [95, 304] width 16 height 16
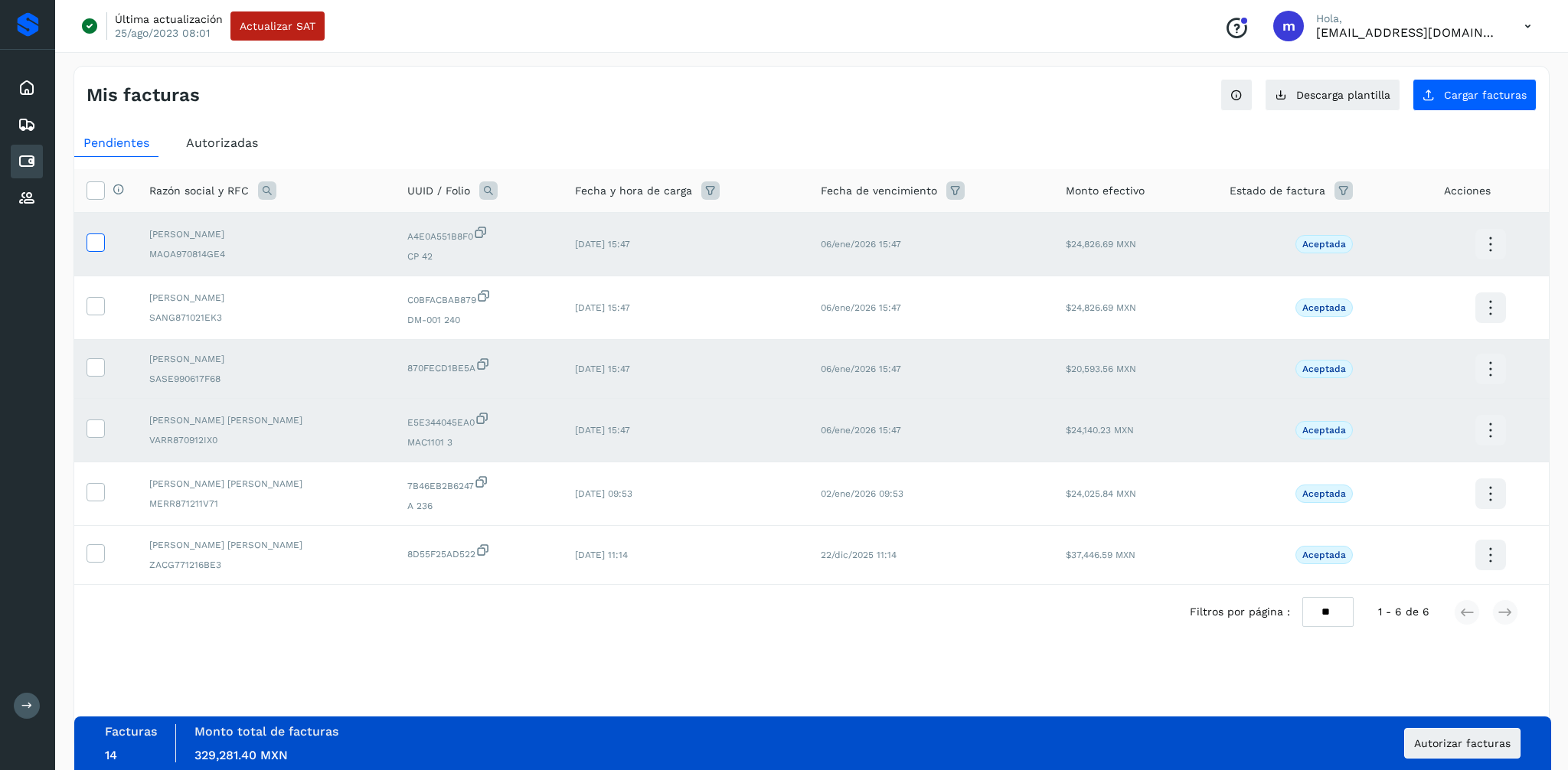
click at [92, 245] on icon at bounding box center [95, 241] width 16 height 16
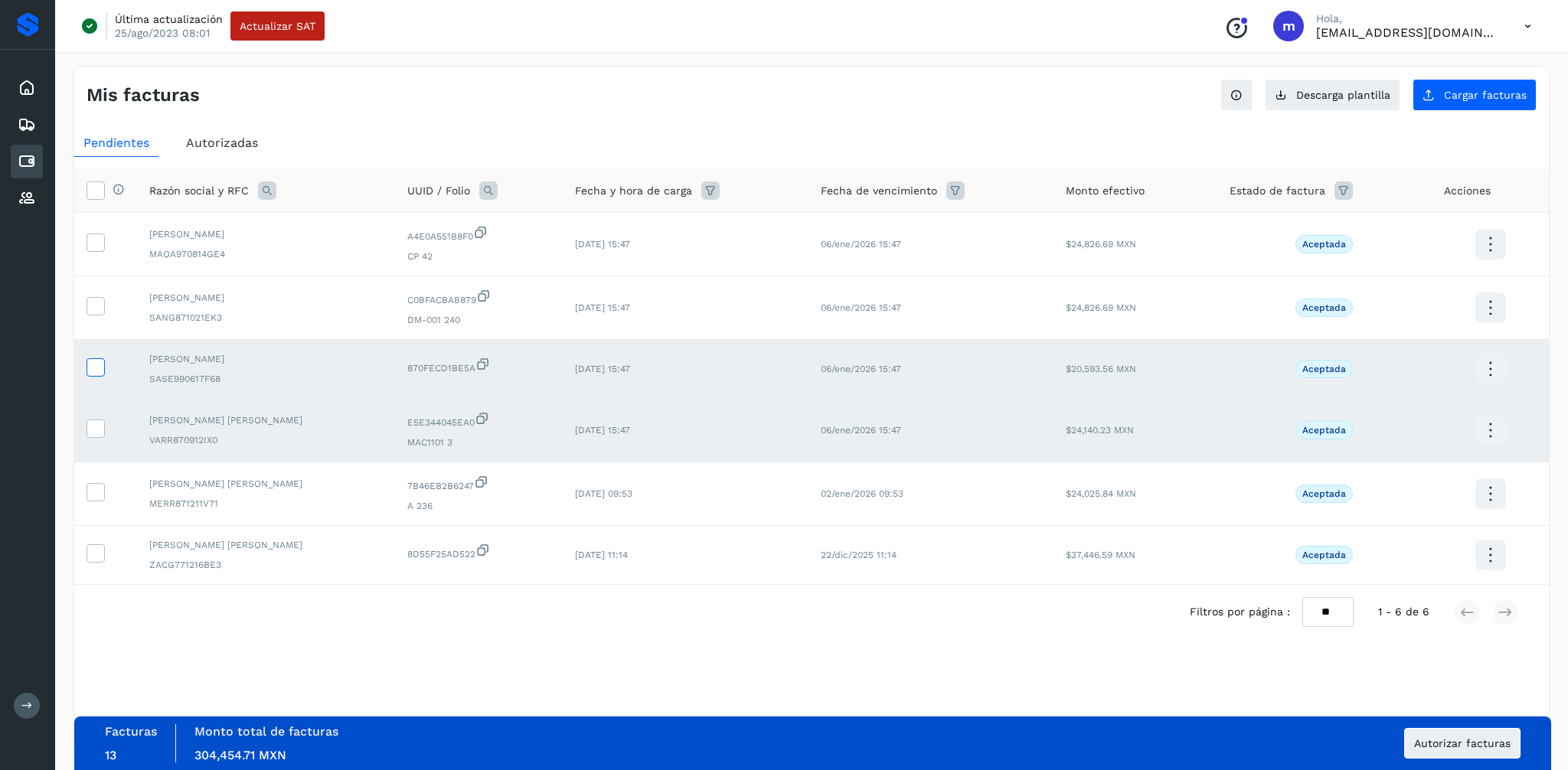
click at [97, 372] on icon at bounding box center [95, 365] width 16 height 16
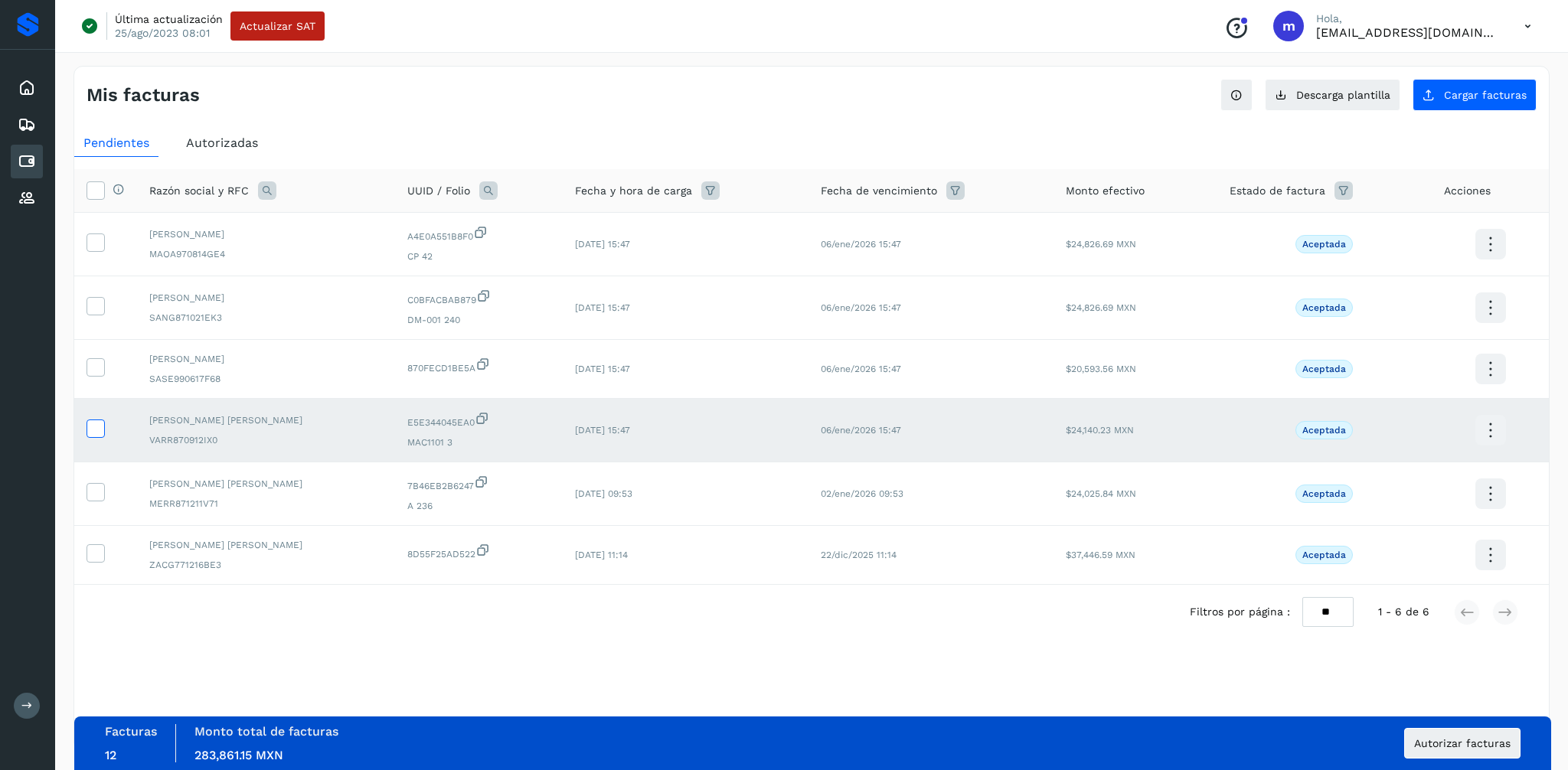
click at [95, 428] on icon at bounding box center [95, 427] width 16 height 16
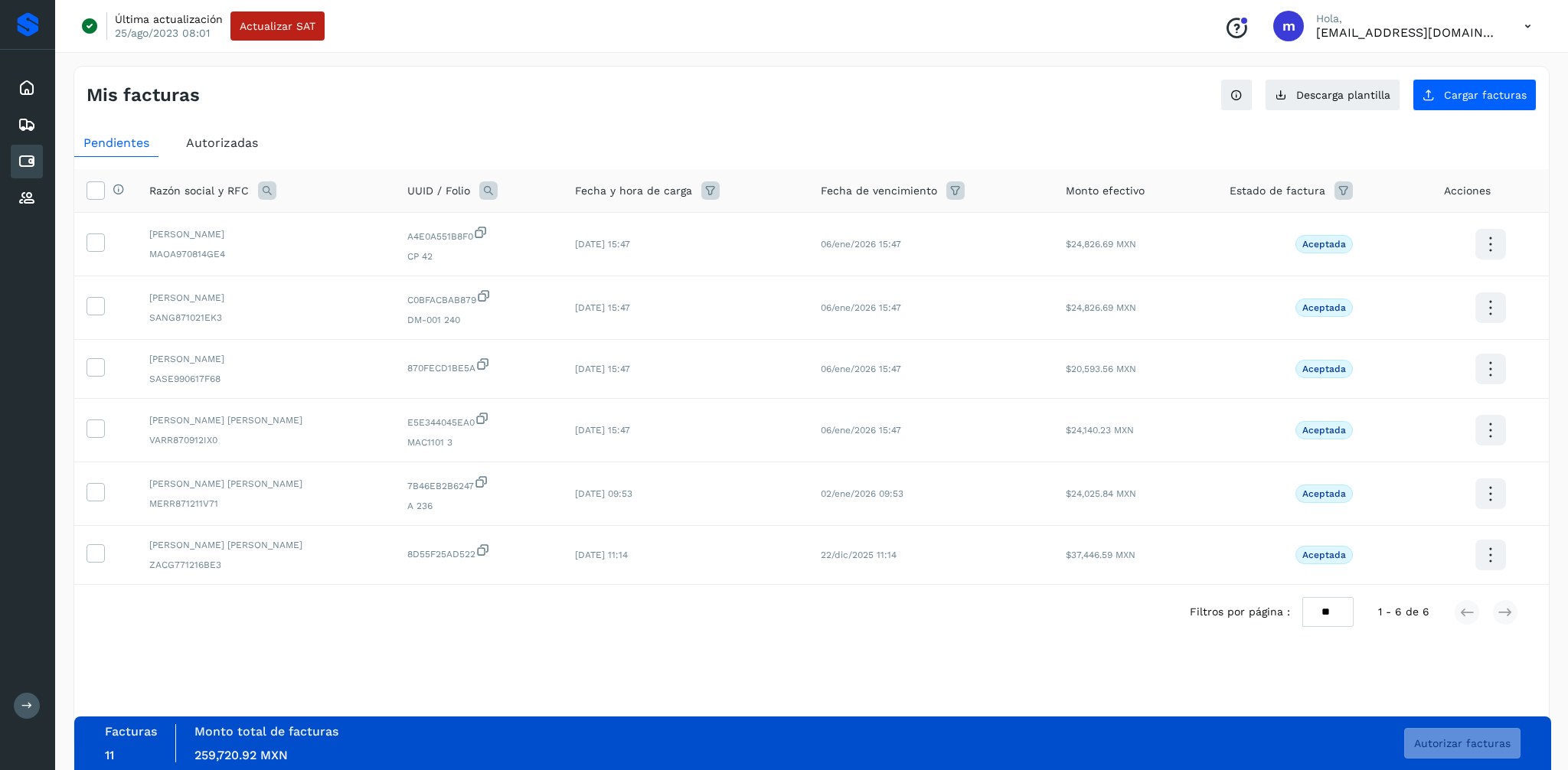
click at [229, 130] on div "Autorizadas" at bounding box center [222, 143] width 90 height 28
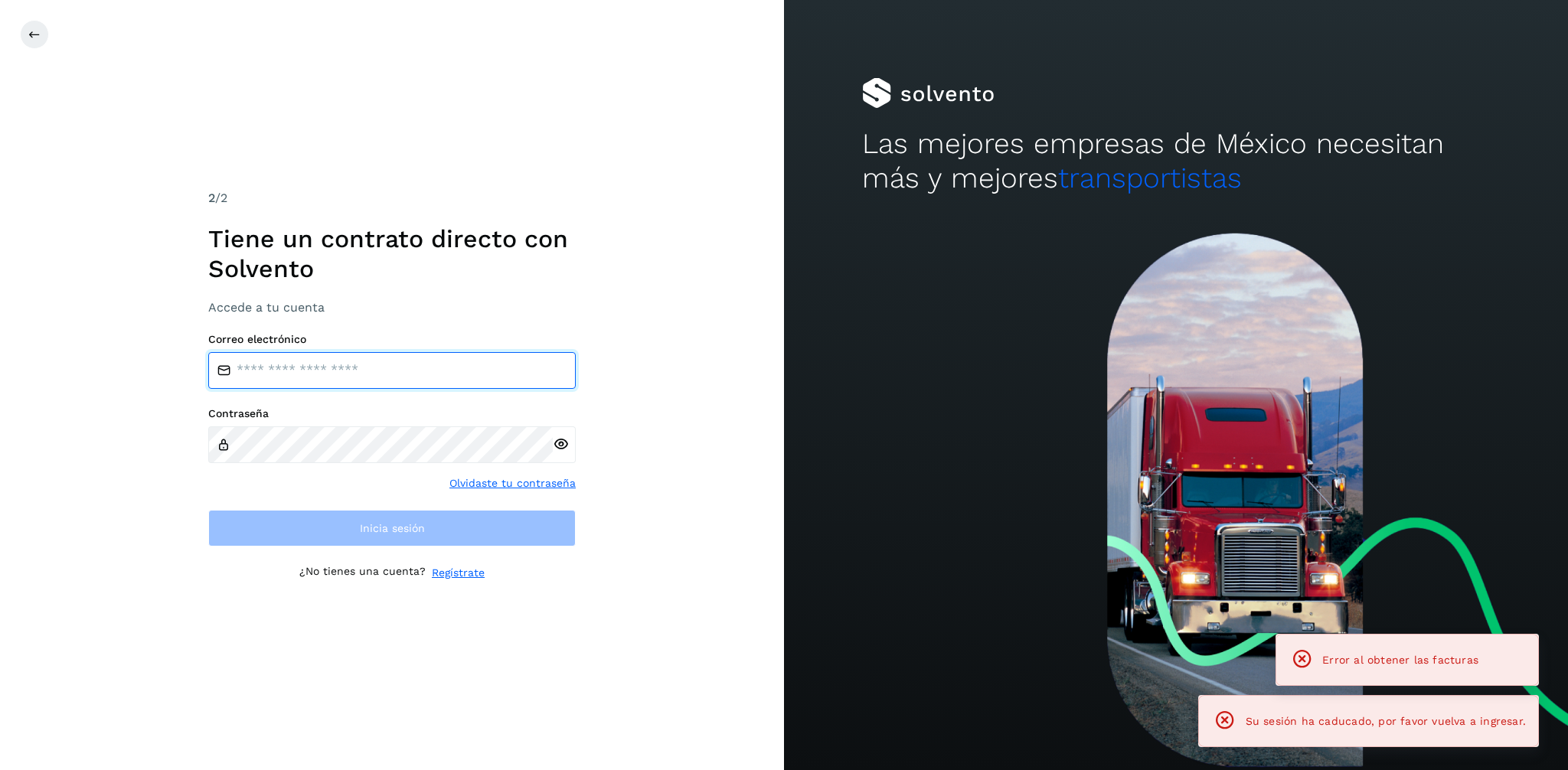
type input "**********"
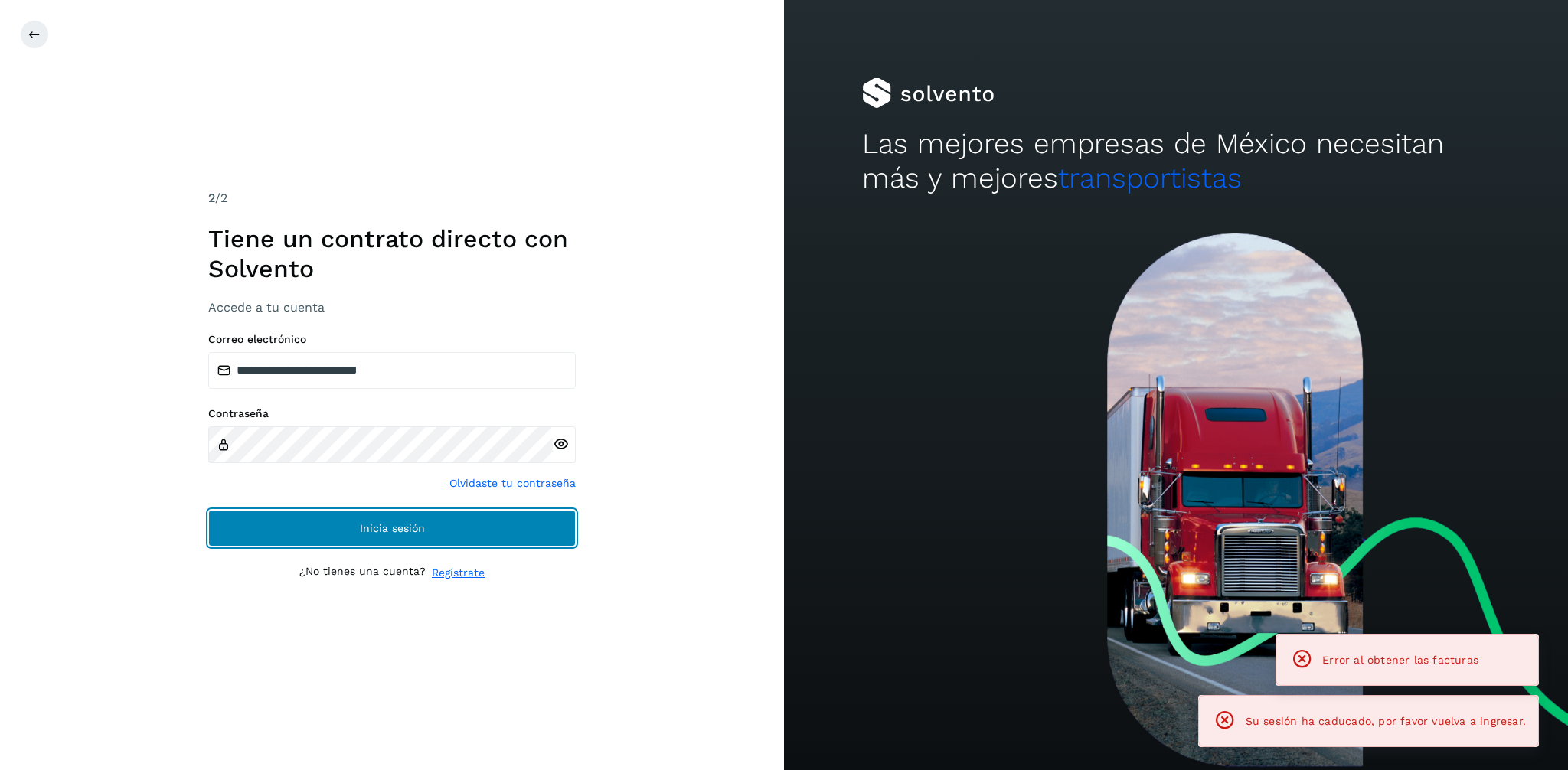
click at [439, 521] on button "Inicia sesión" at bounding box center [392, 528] width 367 height 37
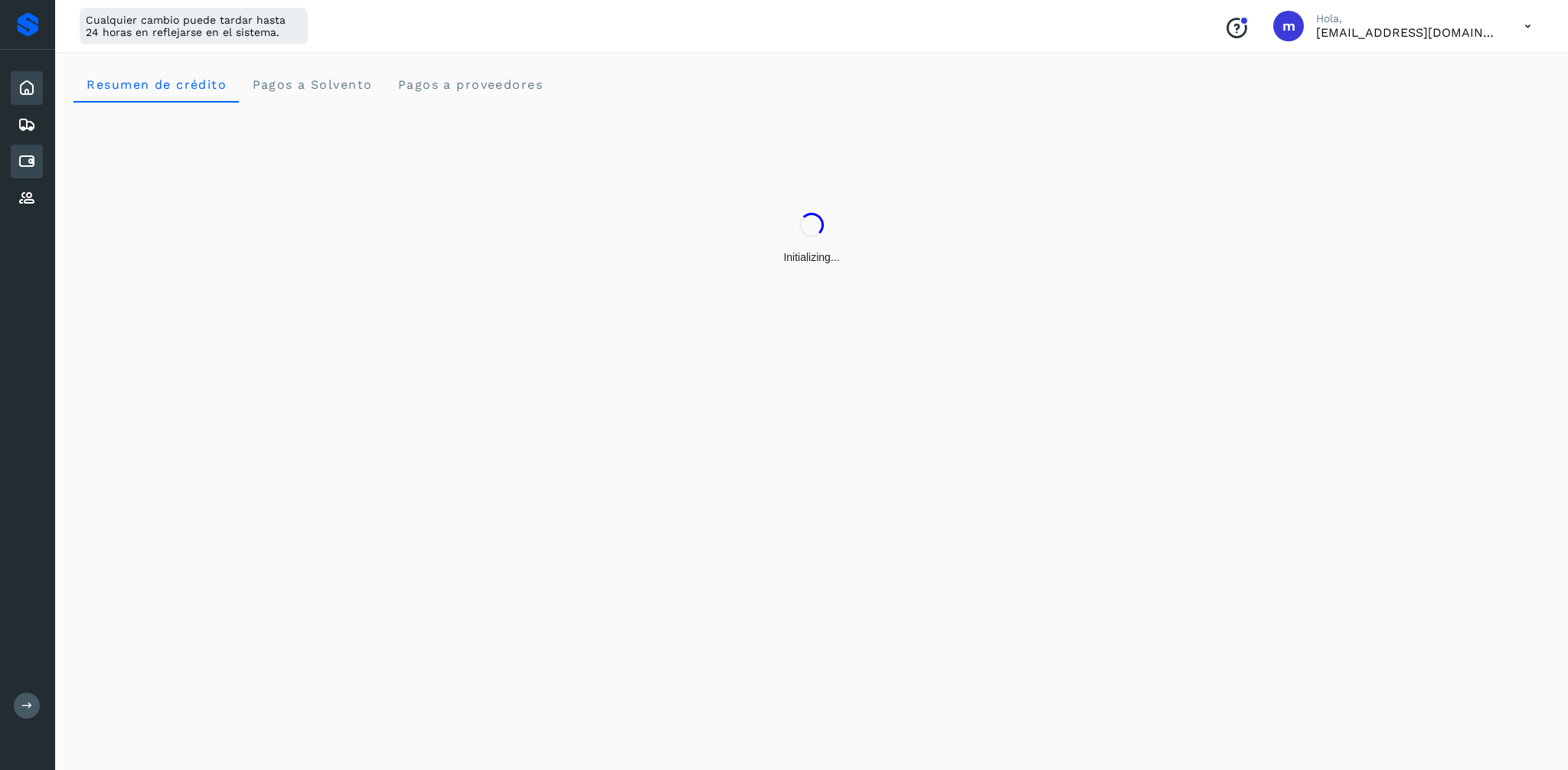
click at [30, 161] on icon at bounding box center [27, 161] width 18 height 18
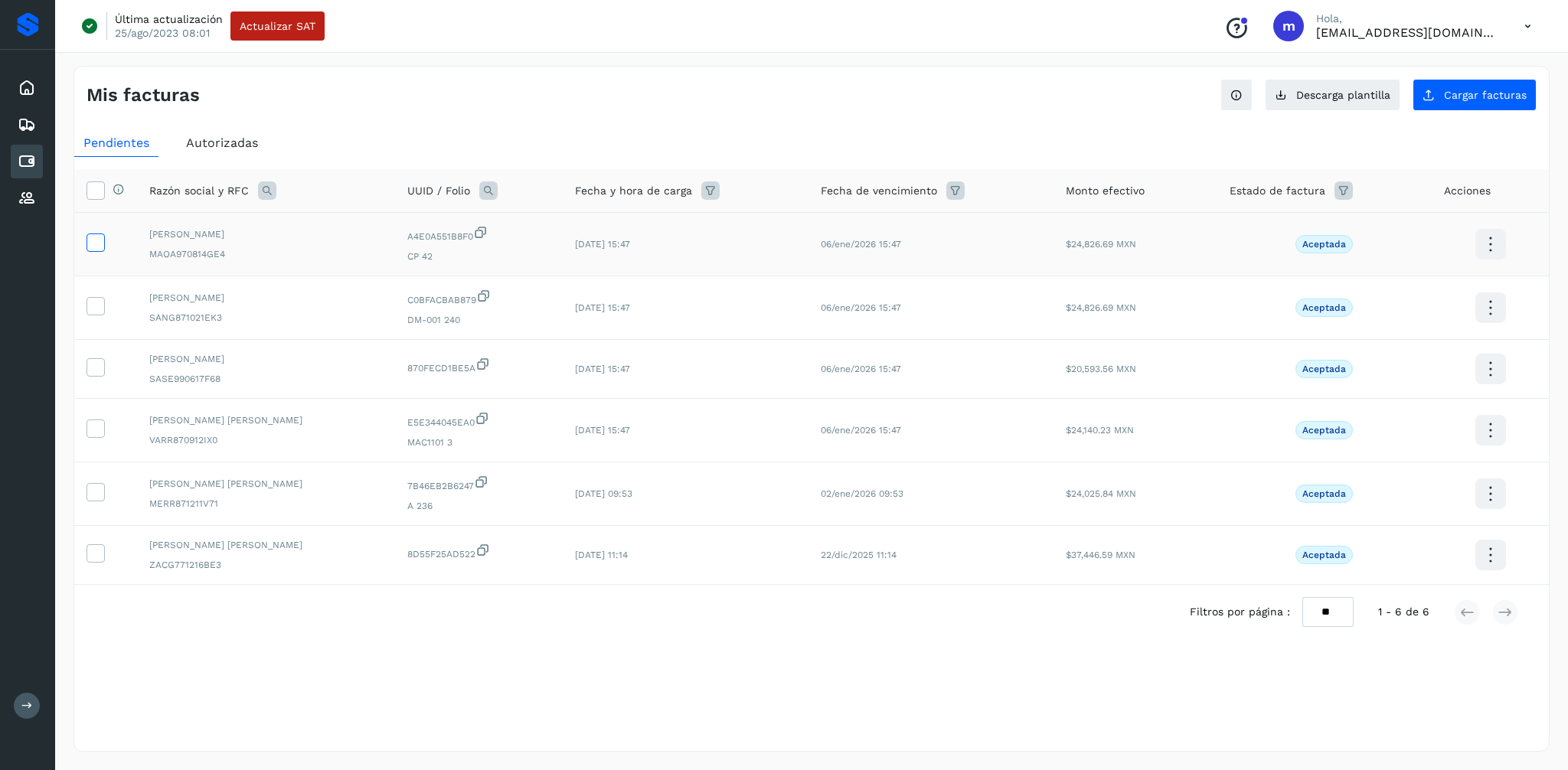
click at [88, 236] on icon at bounding box center [95, 241] width 16 height 16
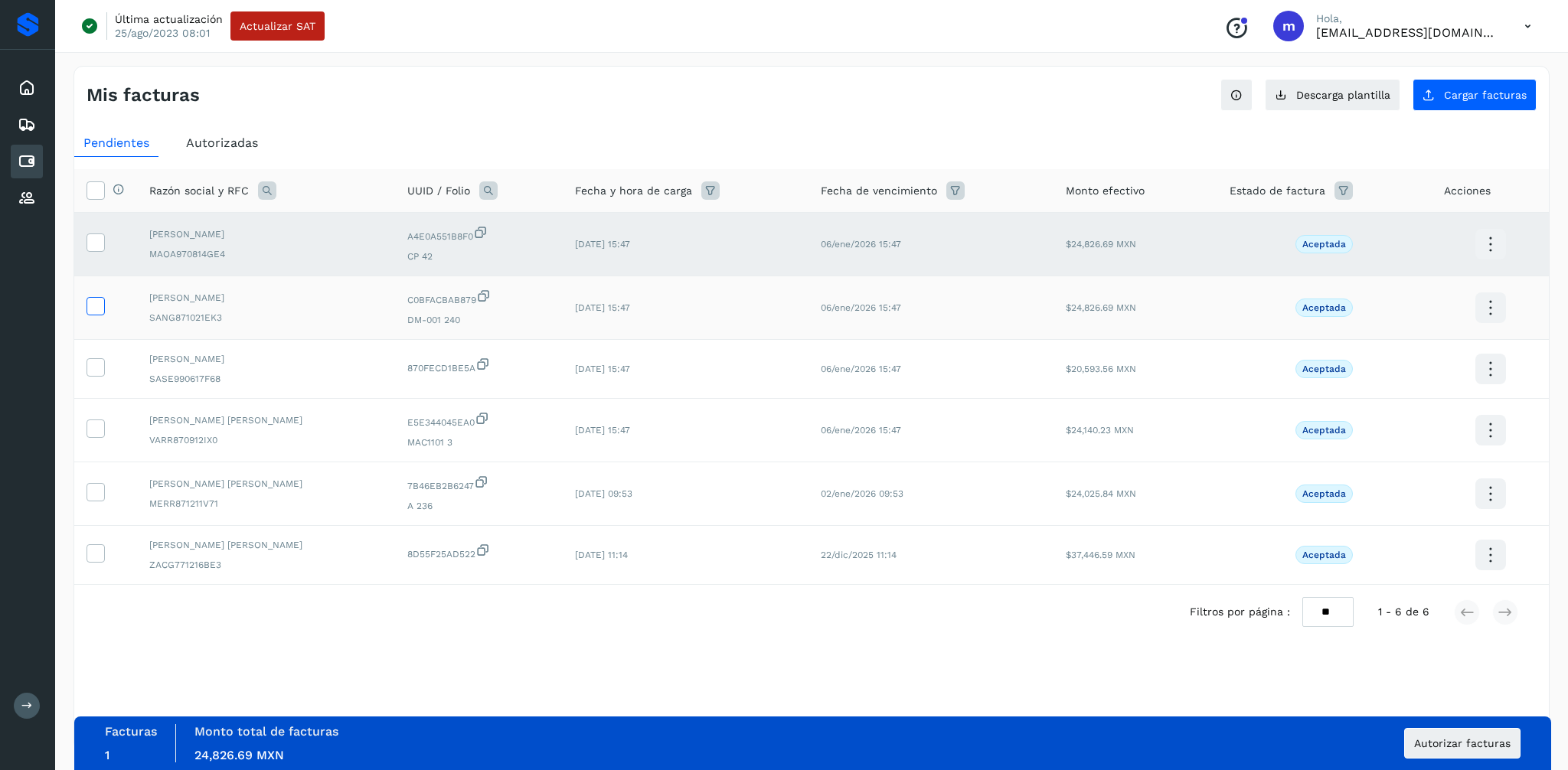
click at [97, 309] on icon at bounding box center [95, 304] width 16 height 16
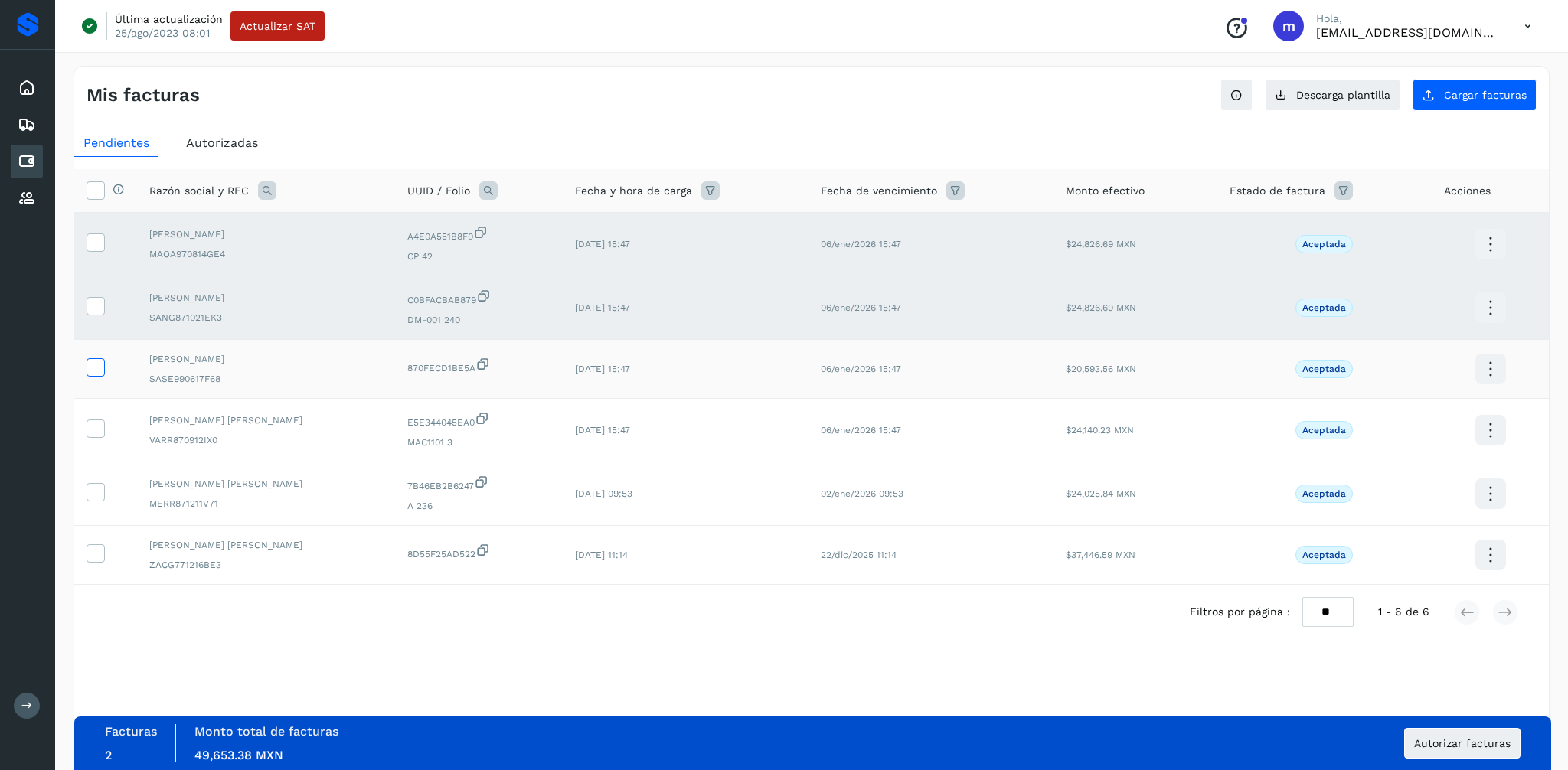
click at [90, 367] on icon at bounding box center [95, 365] width 16 height 16
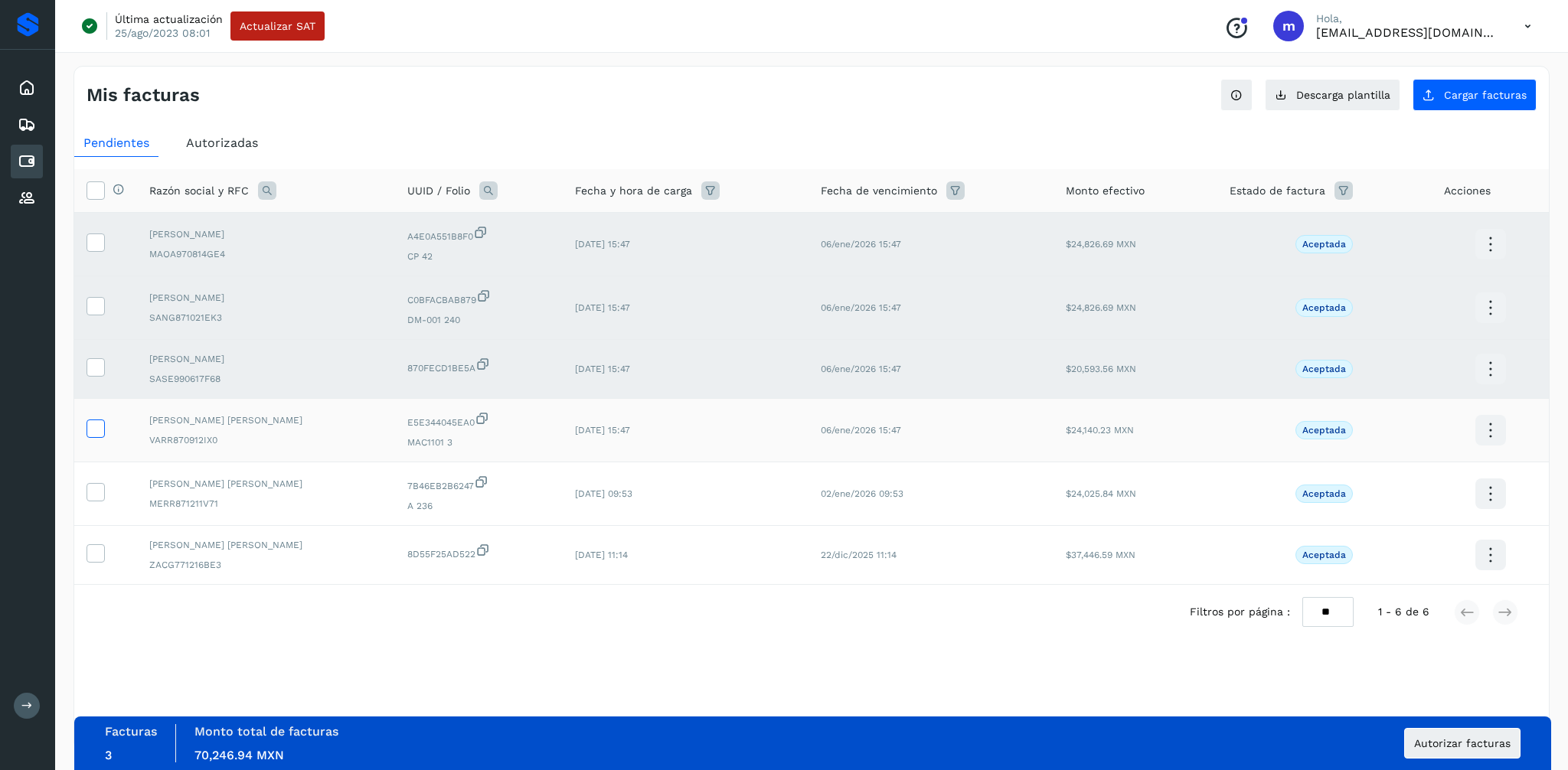
click at [96, 432] on icon at bounding box center [95, 427] width 16 height 16
